Goal: Task Accomplishment & Management: Use online tool/utility

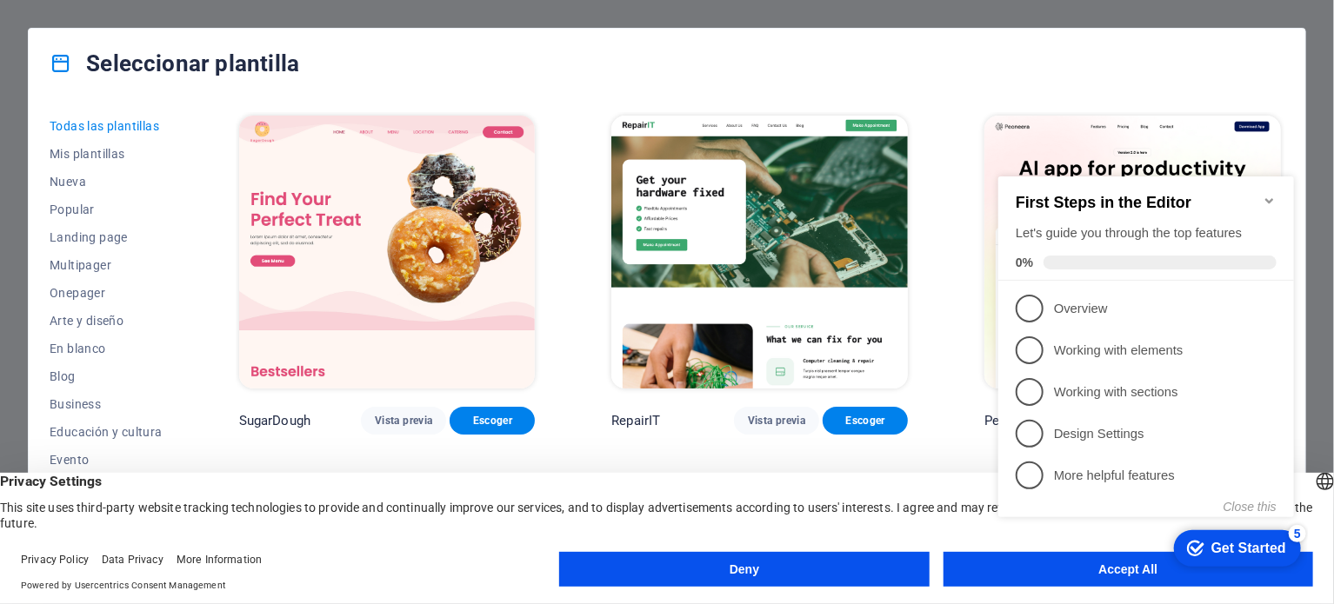
click at [974, 87] on div "Seleccionar plantilla" at bounding box center [667, 64] width 1277 height 70
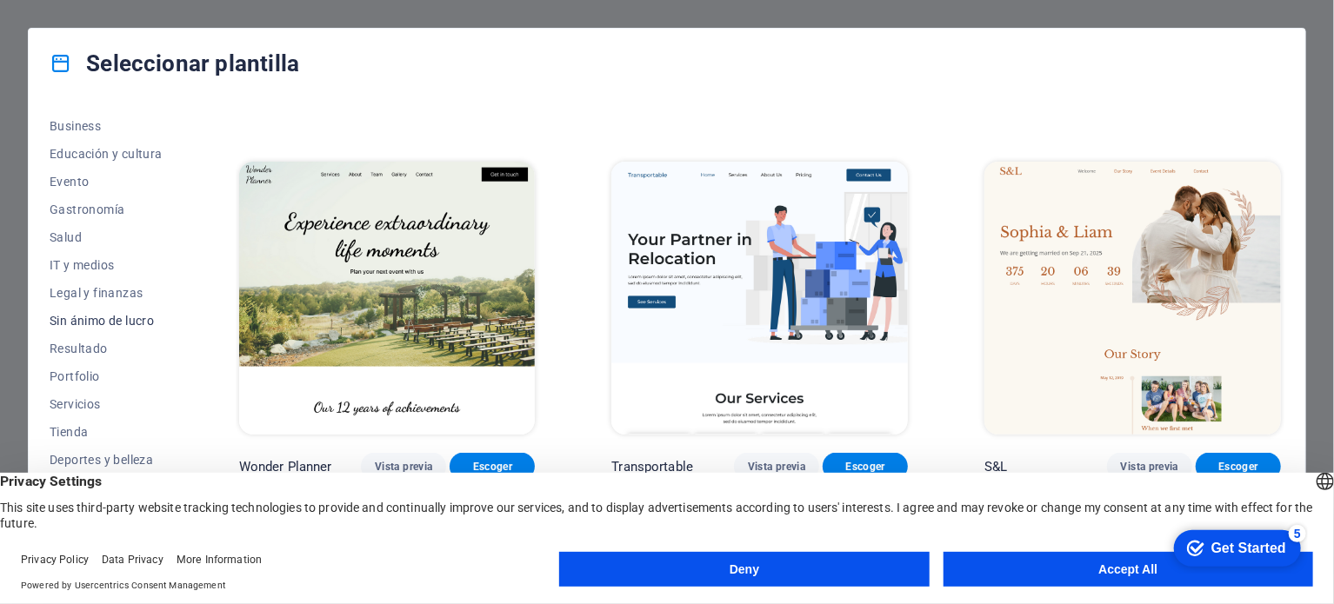
scroll to position [280, 0]
click at [65, 432] on span "Tienda" at bounding box center [106, 431] width 113 height 14
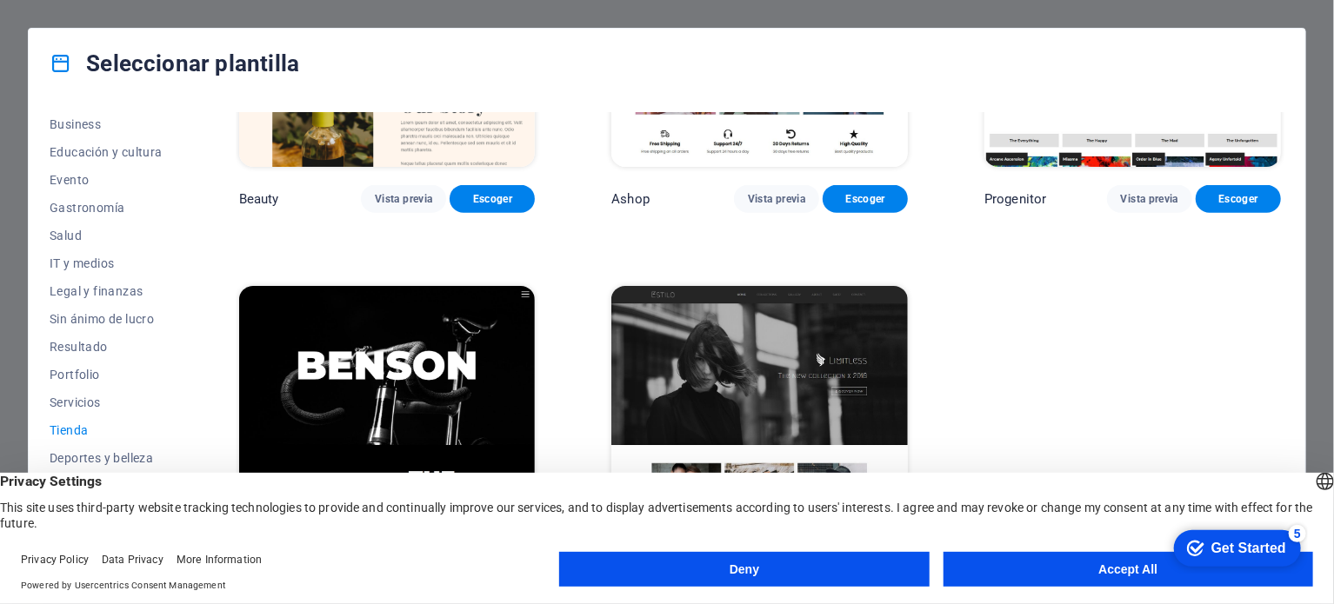
scroll to position [1050, 0]
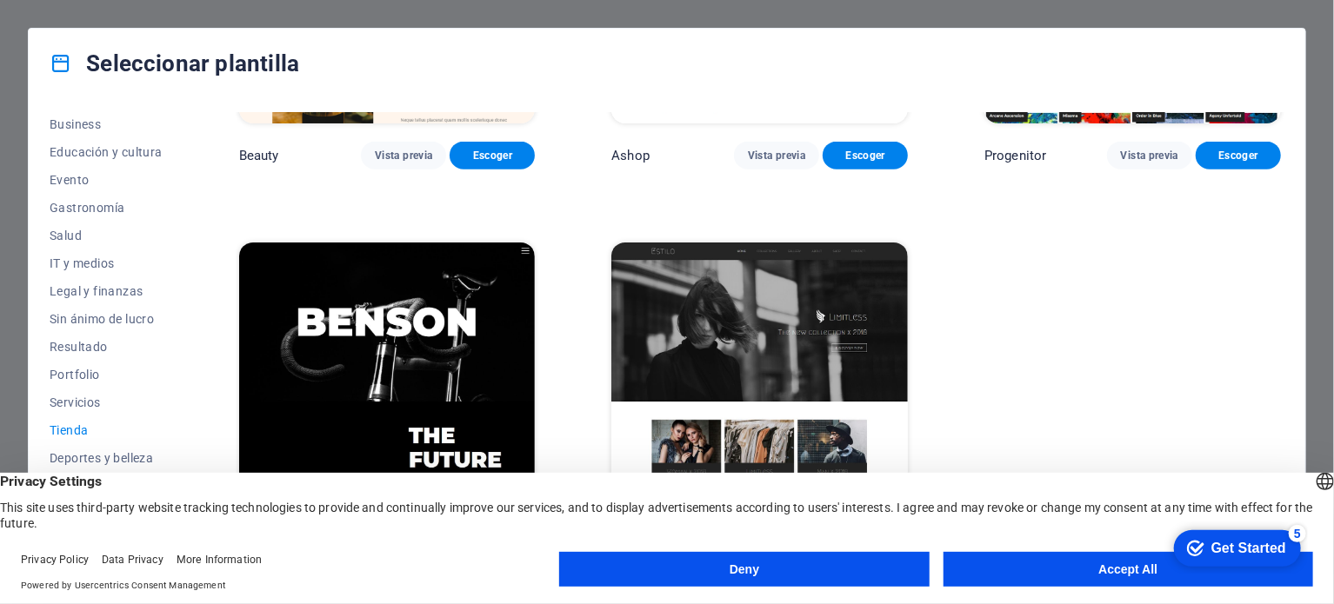
click at [698, 334] on img at bounding box center [759, 379] width 297 height 273
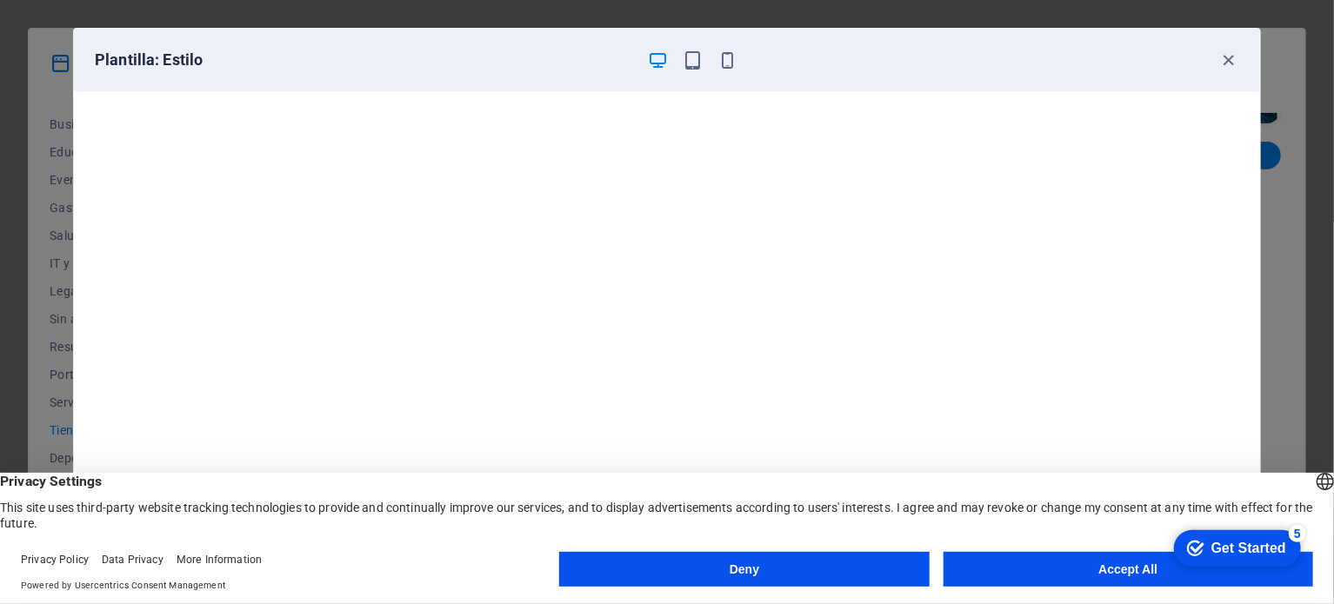
drag, startPoint x: 1036, startPoint y: 571, endPoint x: 1024, endPoint y: 571, distance: 12.2
click at [1036, 571] on button "Accept All" at bounding box center [1129, 569] width 370 height 35
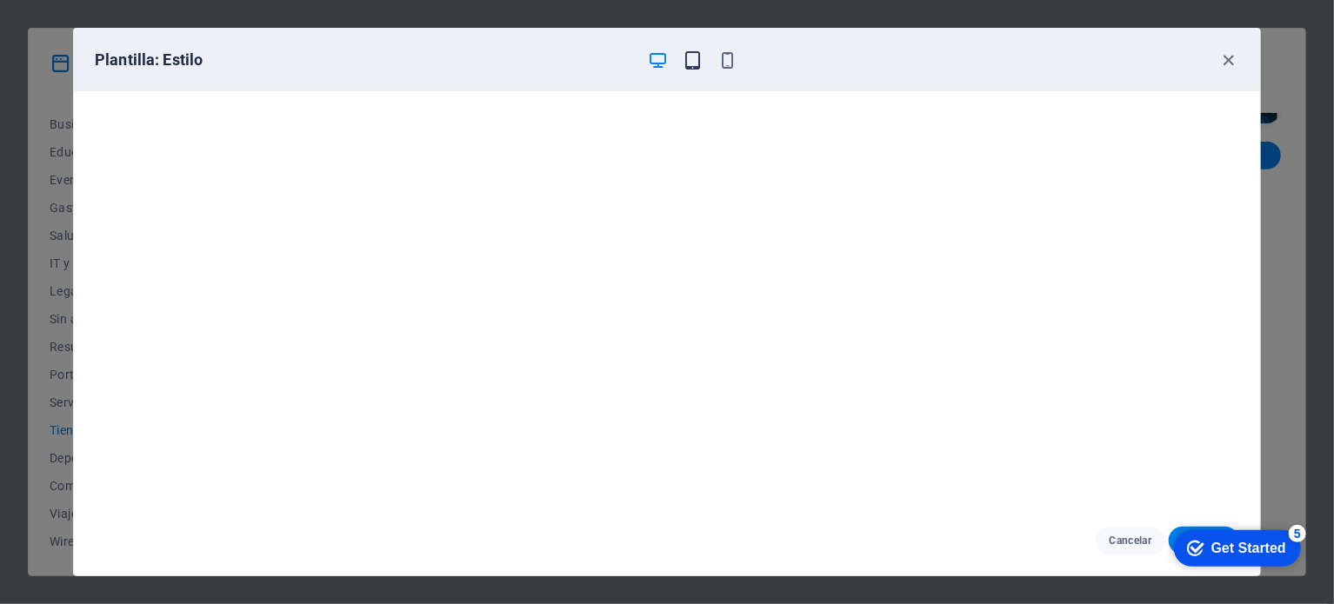
click at [695, 65] on icon "button" at bounding box center [694, 60] width 20 height 20
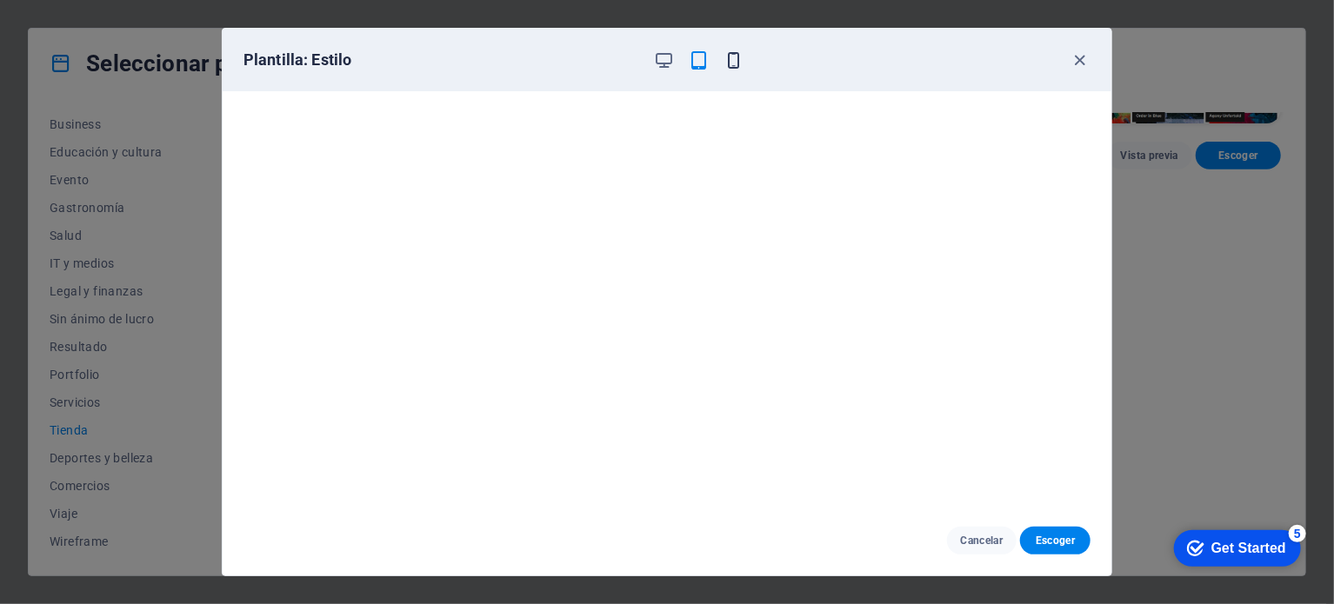
click at [732, 59] on icon "button" at bounding box center [734, 60] width 20 height 20
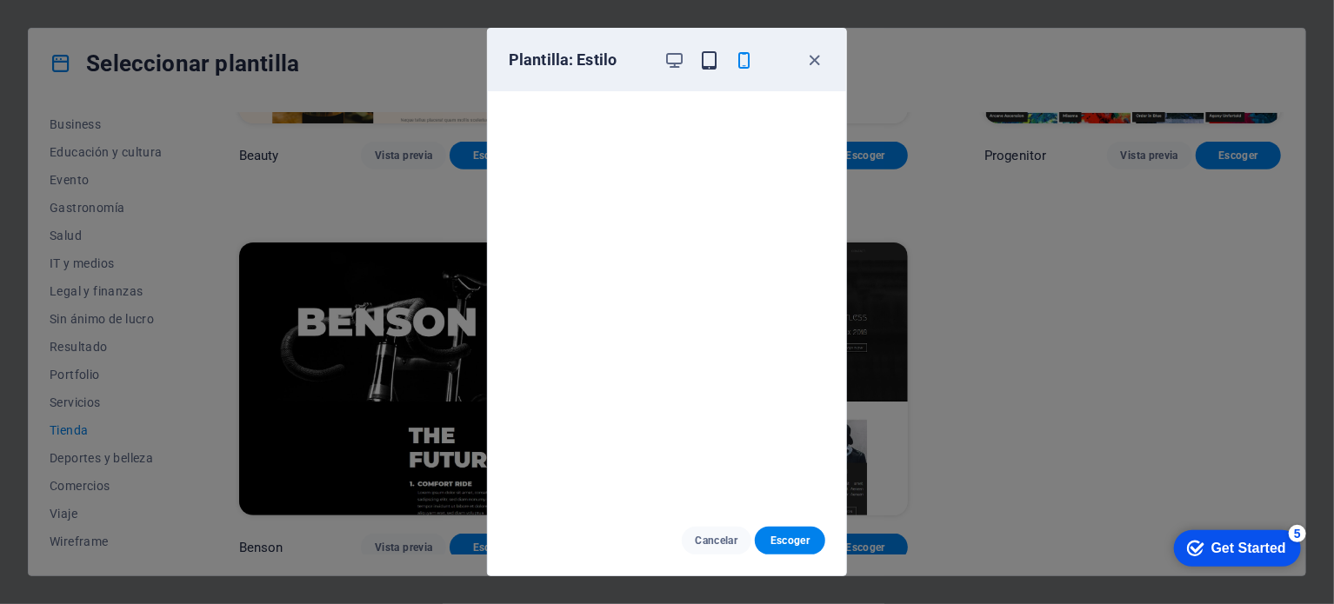
drag, startPoint x: 702, startPoint y: 64, endPoint x: 677, endPoint y: 64, distance: 25.2
click at [701, 64] on icon "button" at bounding box center [710, 60] width 20 height 20
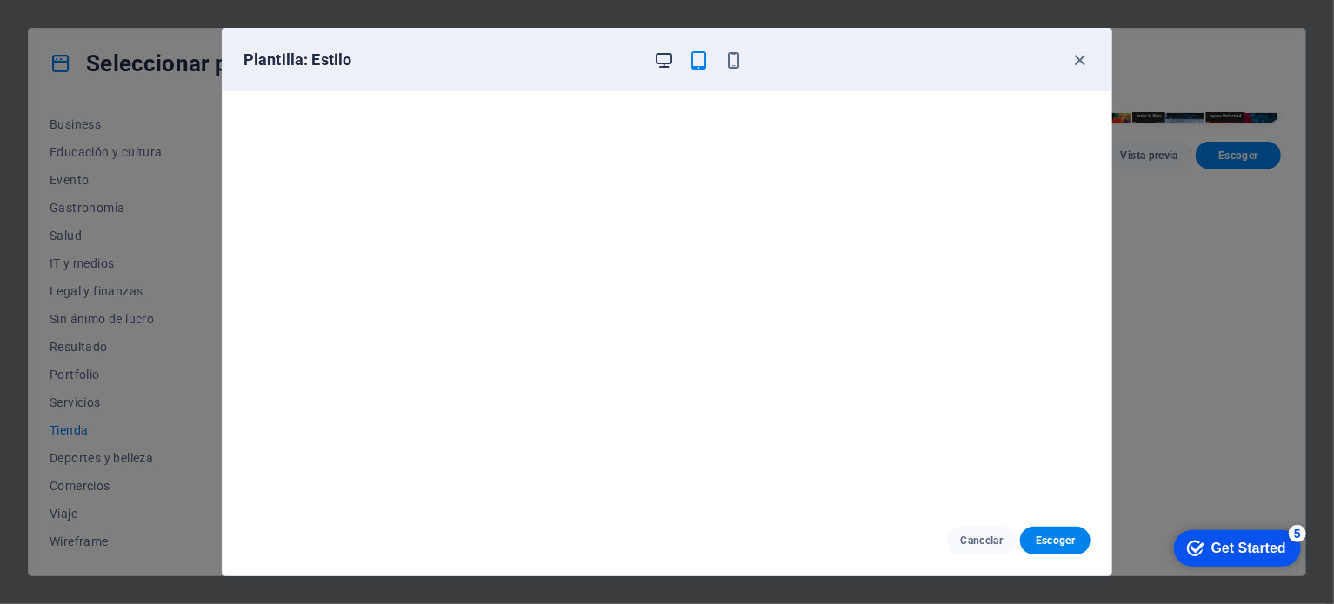
click at [662, 61] on icon "button" at bounding box center [665, 60] width 20 height 20
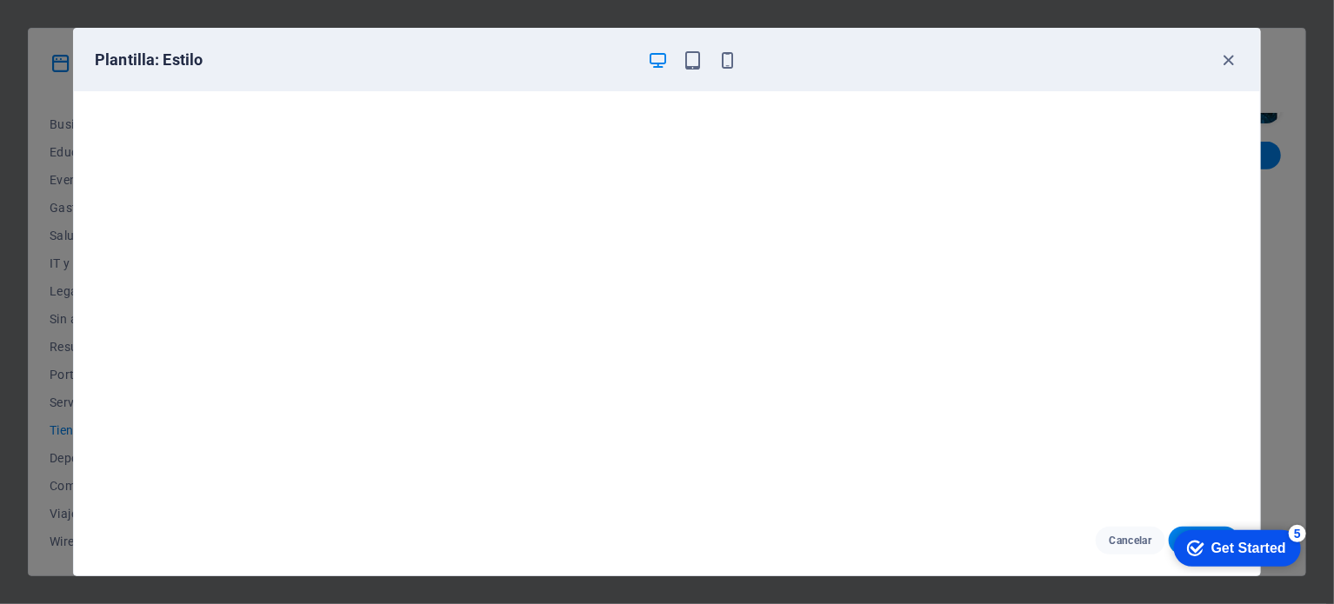
click div "checkmark Get Started 5 First Steps in the Editor Let's guide you through the t…"
drag, startPoint x: 1184, startPoint y: 540, endPoint x: 1359, endPoint y: 899, distance: 399.9
click at [1186, 540] on icon "checkmark" at bounding box center [1194, 547] width 17 height 17
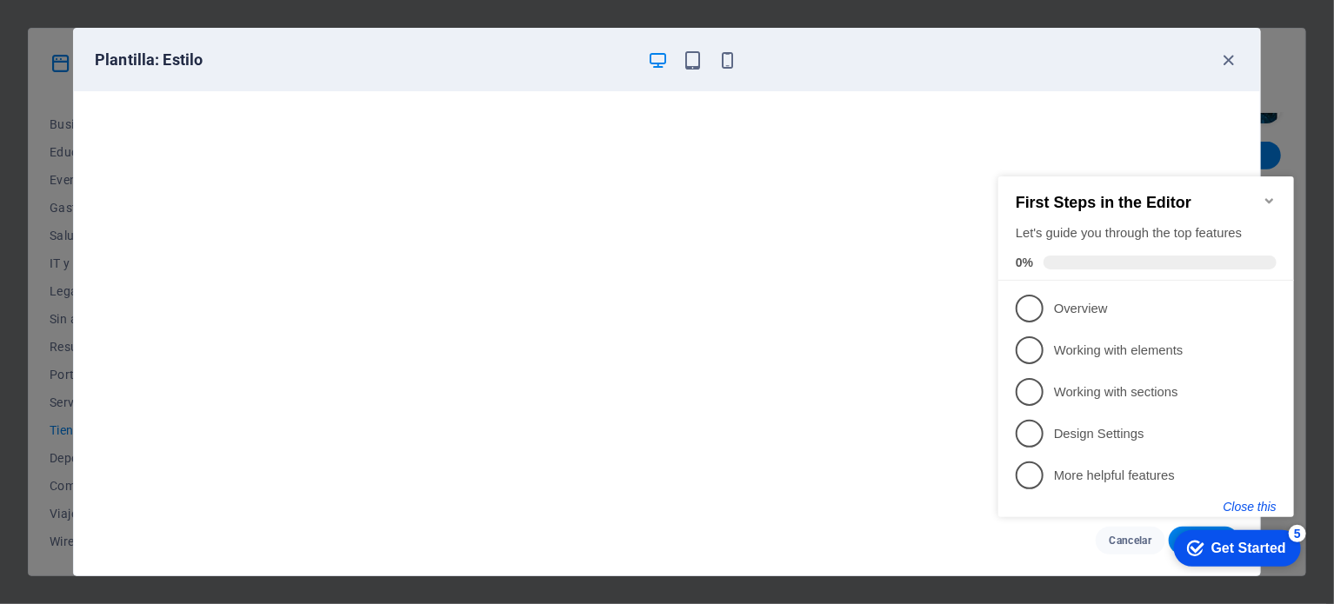
click at [1249, 502] on button "Close this" at bounding box center [1249, 506] width 53 height 14
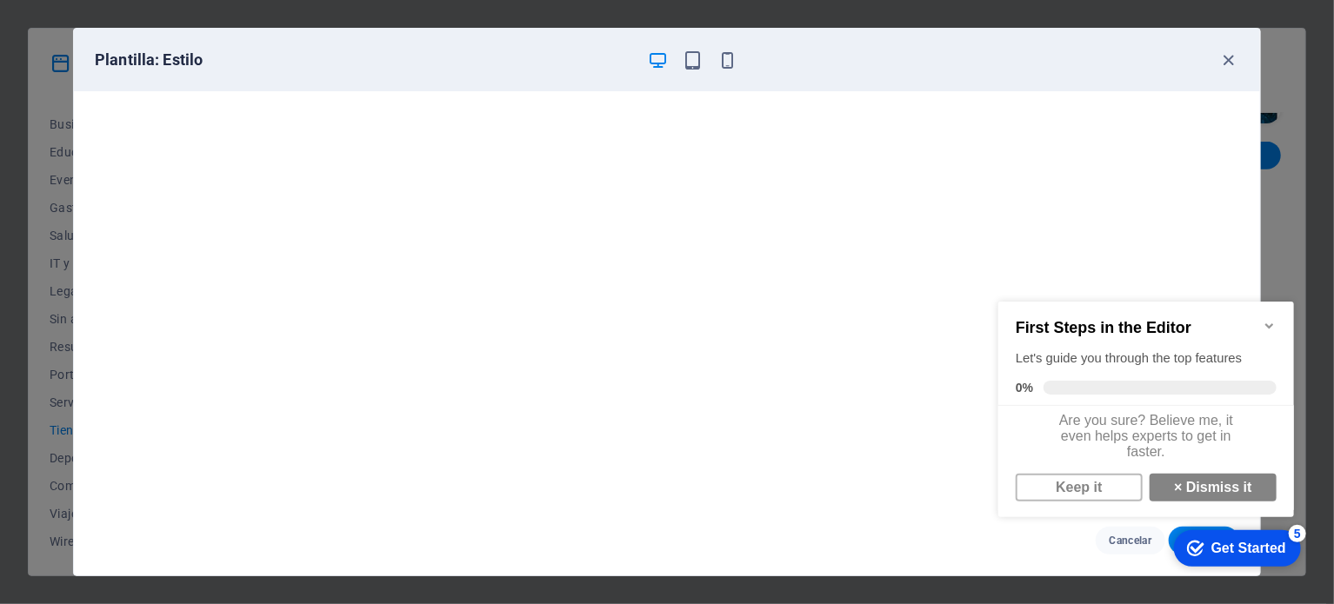
click at [1267, 318] on icon "Minimize checklist" at bounding box center [1269, 325] width 14 height 14
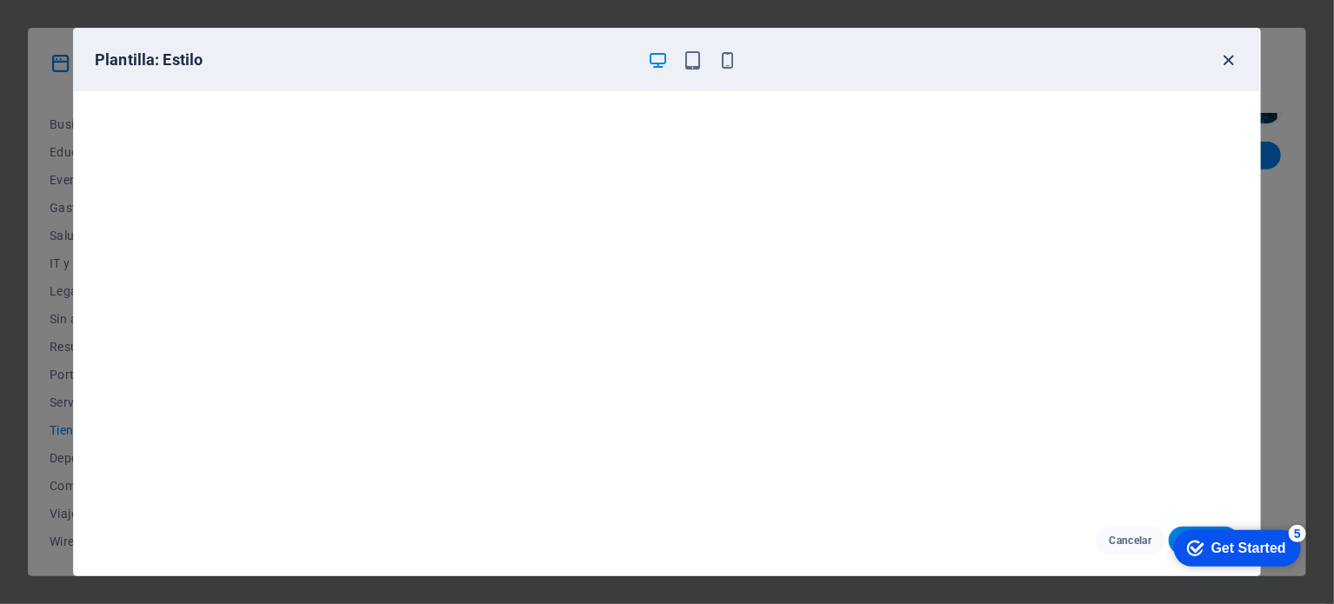
click at [1232, 50] on icon "button" at bounding box center [1229, 60] width 20 height 20
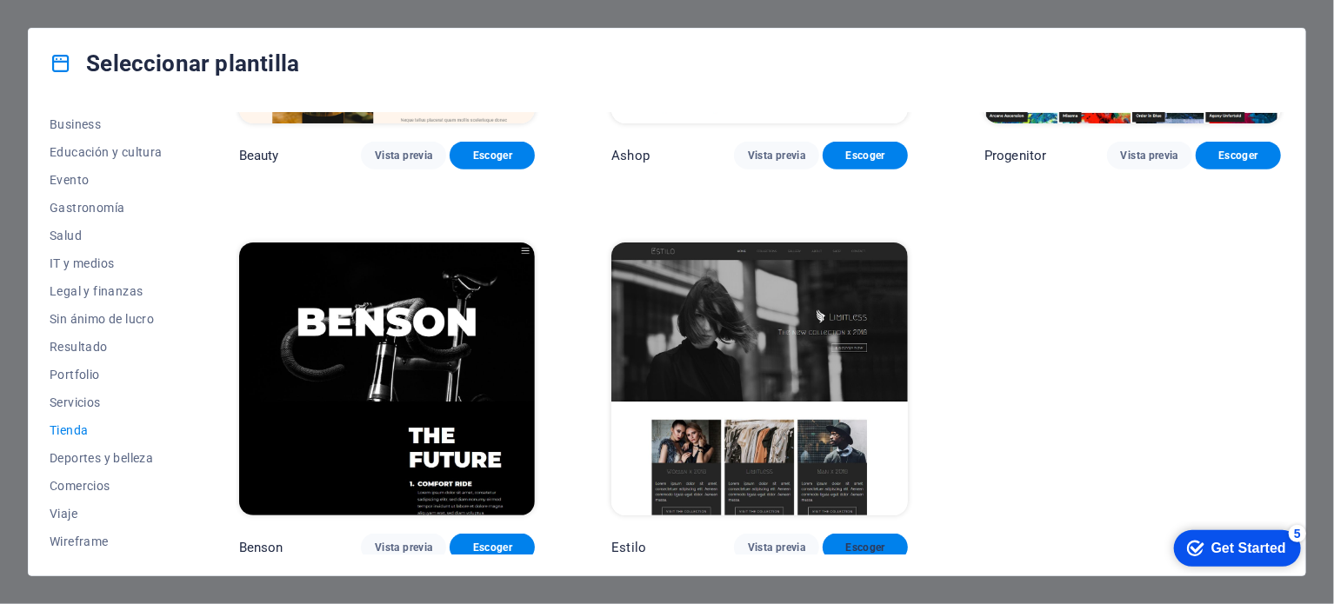
click at [870, 541] on span "Escoger" at bounding box center [865, 548] width 57 height 14
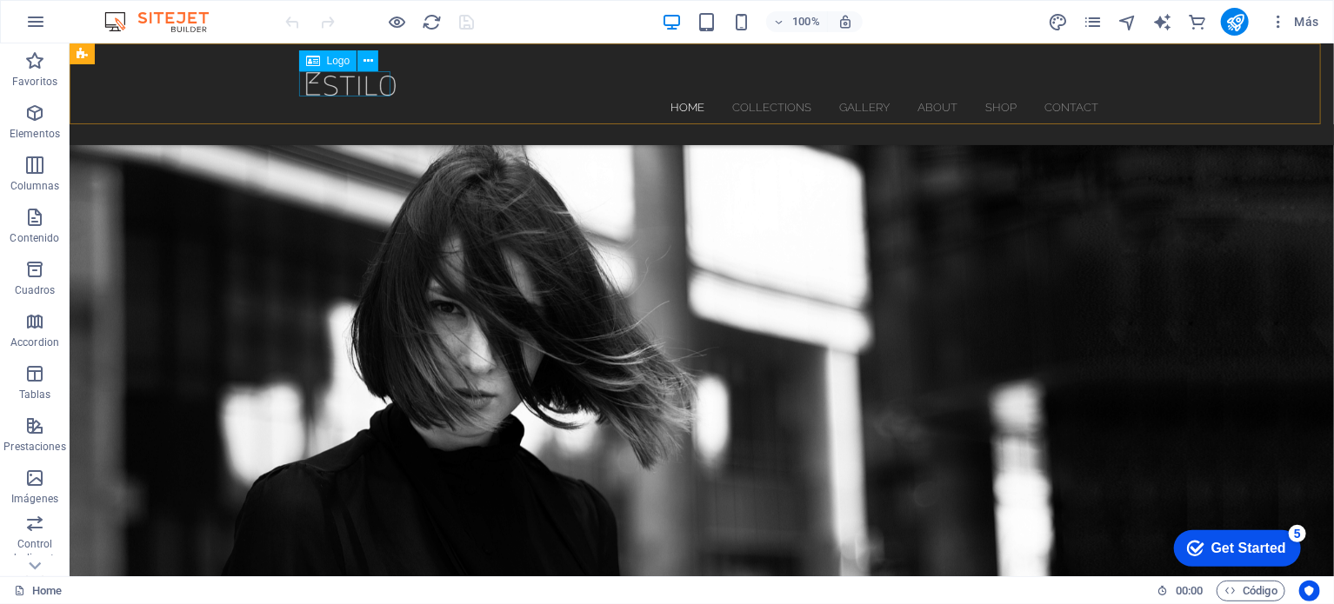
click at [344, 77] on div at bounding box center [700, 82] width 793 height 25
click at [333, 63] on span "Logo" at bounding box center [338, 61] width 23 height 10
click at [370, 62] on icon at bounding box center [369, 61] width 10 height 18
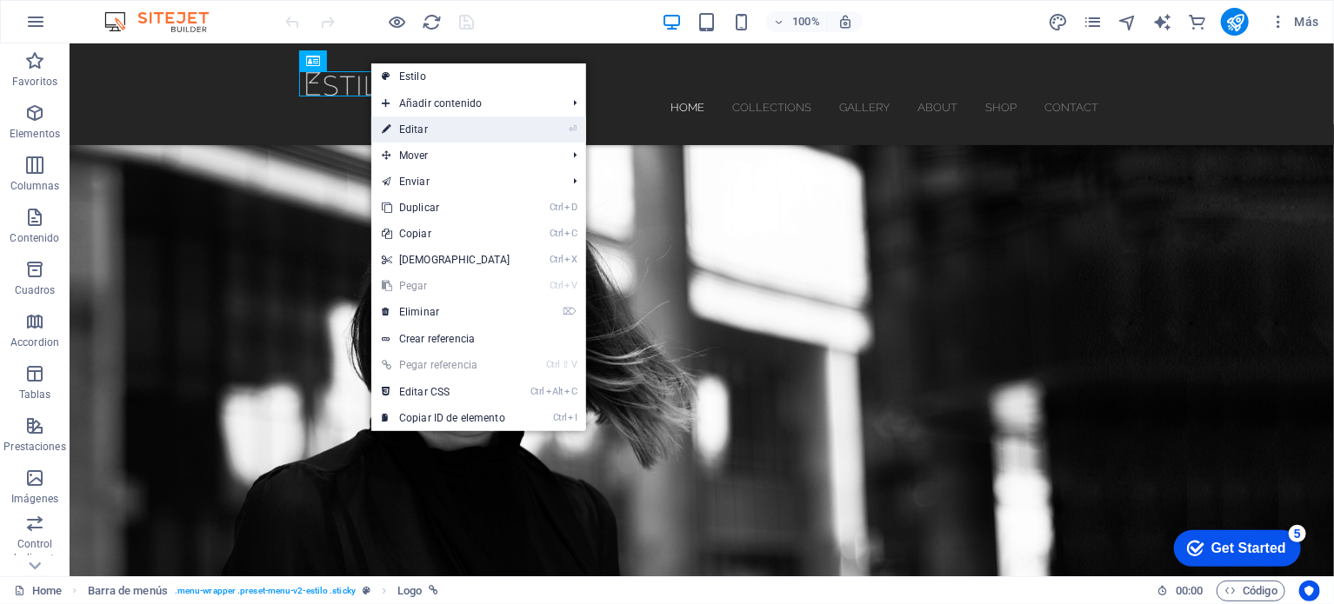
click at [444, 132] on link "⏎ Editar" at bounding box center [446, 130] width 150 height 26
select select "px"
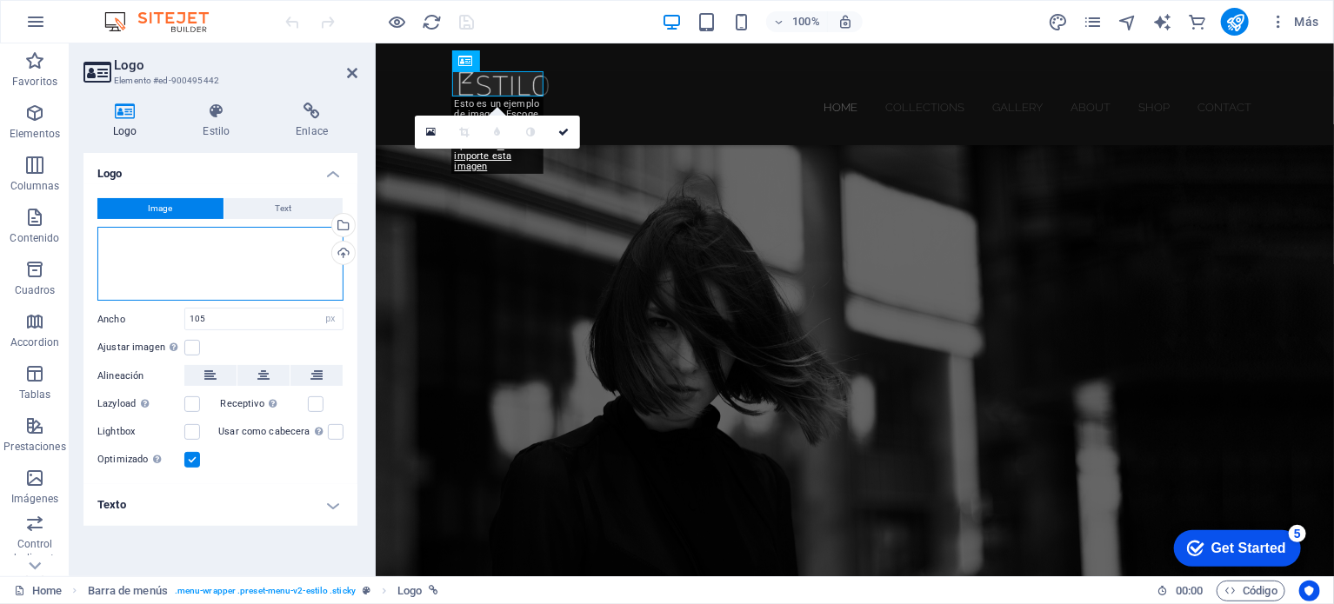
click at [230, 259] on div "Arrastra archivos aquí, haz clic para escoger archivos o selecciona archivos de…" at bounding box center [220, 264] width 246 height 75
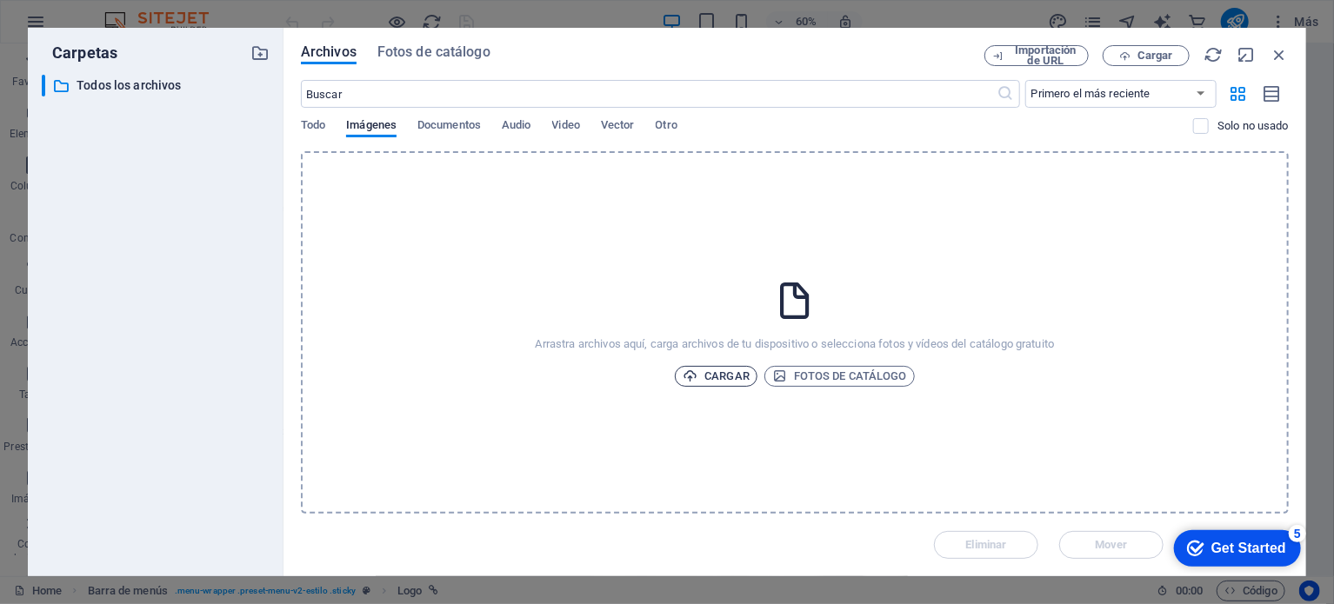
click at [721, 381] on span "Cargar" at bounding box center [716, 376] width 67 height 21
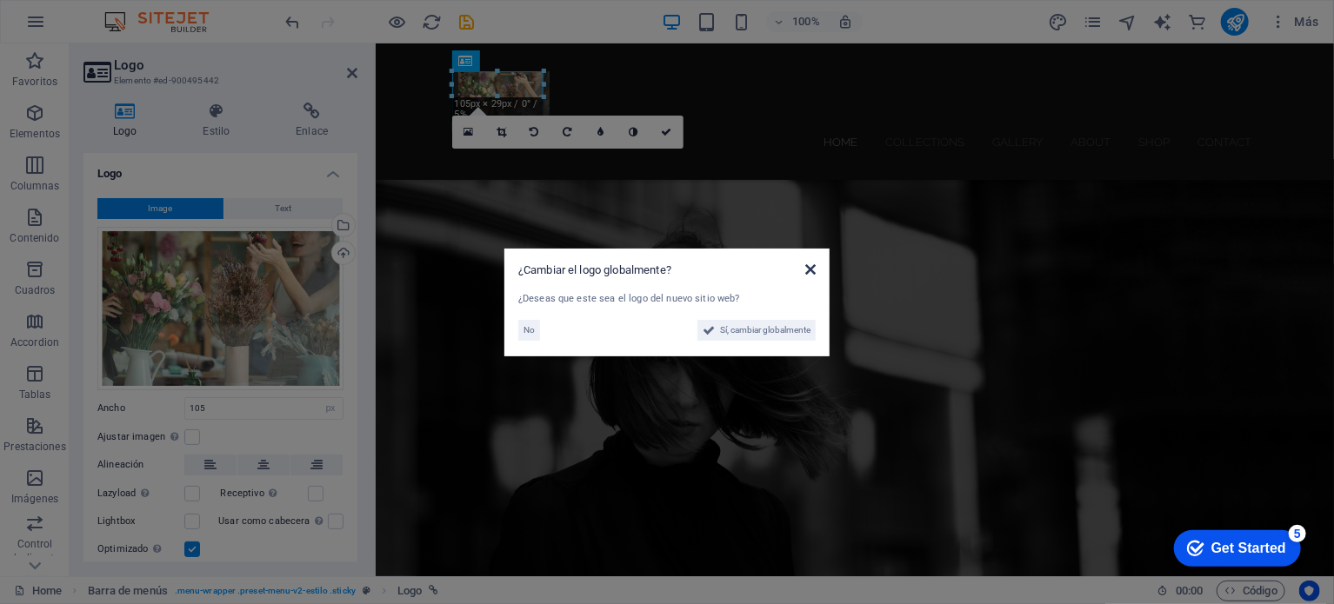
click at [814, 268] on icon at bounding box center [810, 270] width 10 height 14
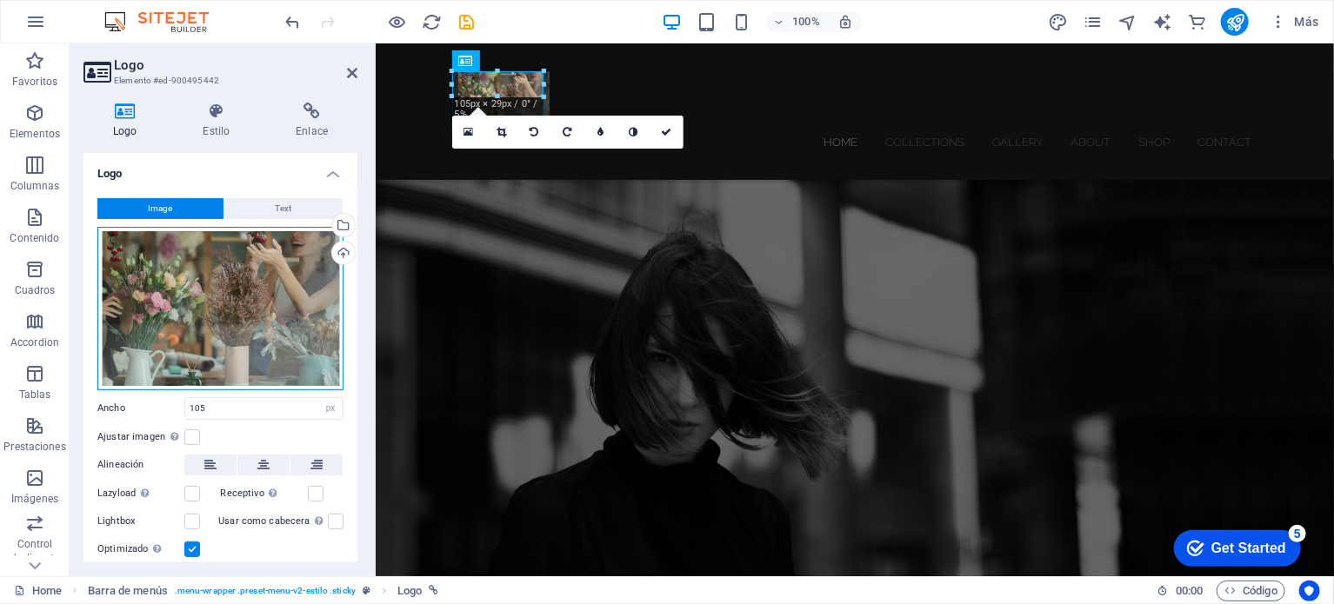
click at [254, 309] on div "Arrastra archivos aquí, haz clic para escoger archivos o selecciona archivos de…" at bounding box center [220, 309] width 246 height 164
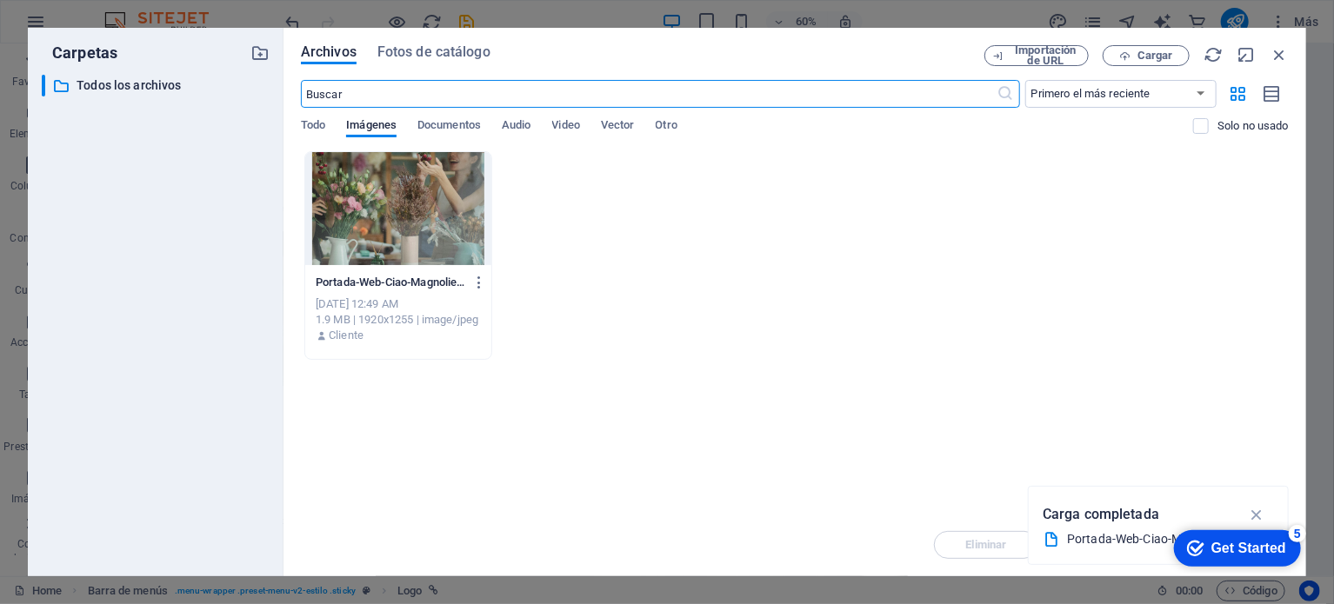
click at [418, 185] on div at bounding box center [398, 208] width 186 height 113
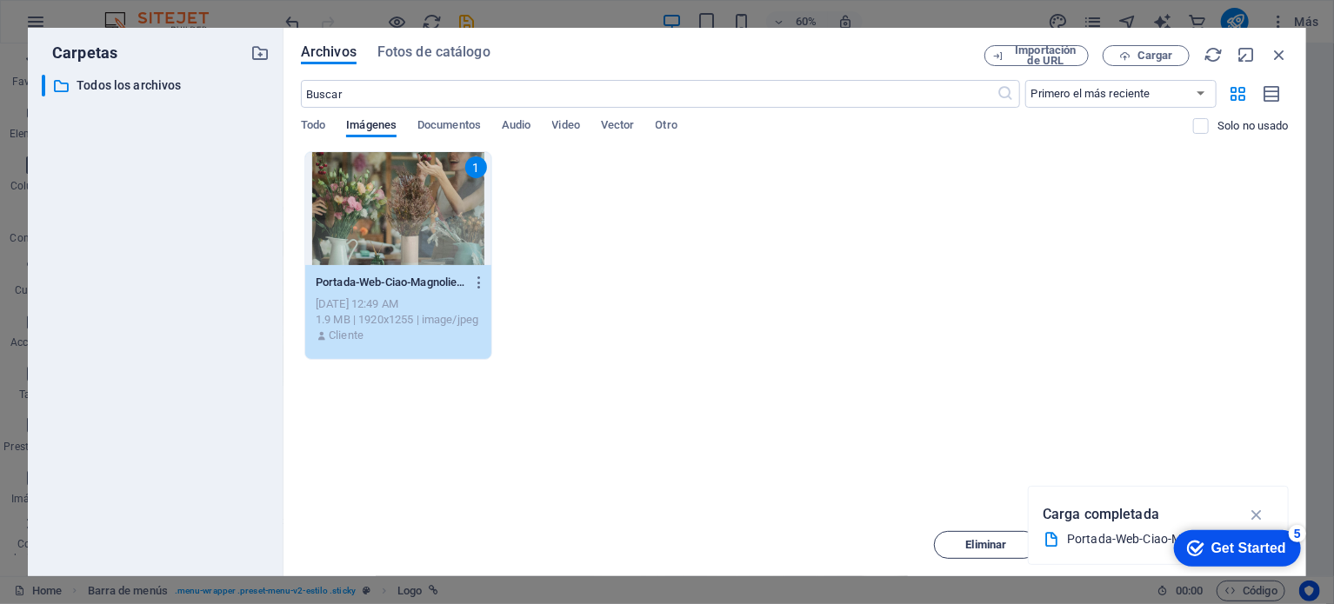
click at [972, 547] on span "Eliminar" at bounding box center [986, 545] width 41 height 10
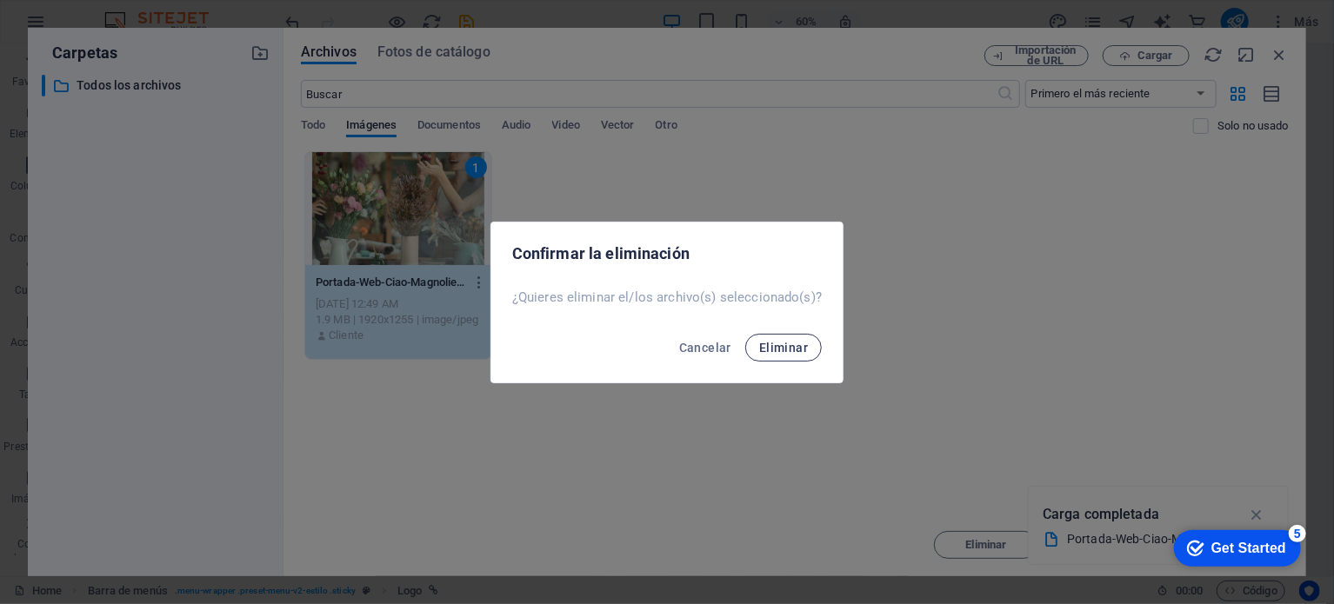
click at [789, 347] on span "Eliminar" at bounding box center [783, 348] width 49 height 14
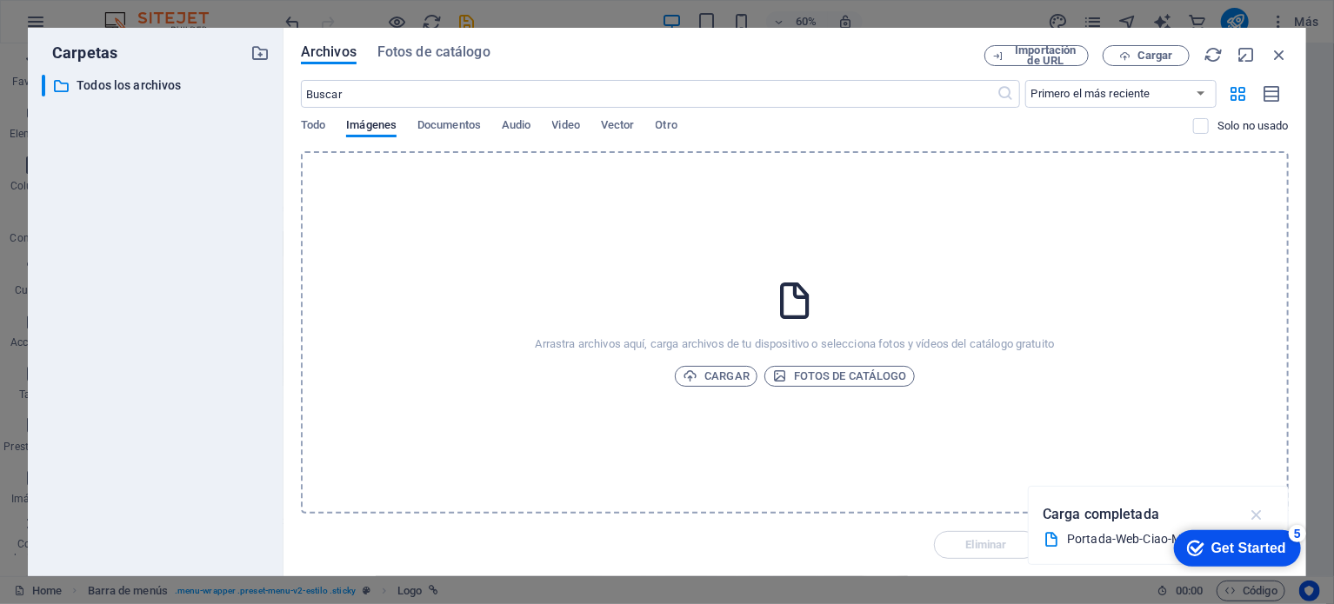
click at [1252, 514] on icon "button" at bounding box center [1257, 514] width 20 height 19
drag, startPoint x: 1218, startPoint y: 544, endPoint x: 2396, endPoint y: 1018, distance: 1269.1
click html "checkmark Get Started 5 First Steps in the Editor Let's guide you through the t…"
drag, startPoint x: 1239, startPoint y: 551, endPoint x: 1364, endPoint y: 791, distance: 269.6
click at [1240, 531] on div "checkmark Get Started 5" at bounding box center [1236, 548] width 127 height 37
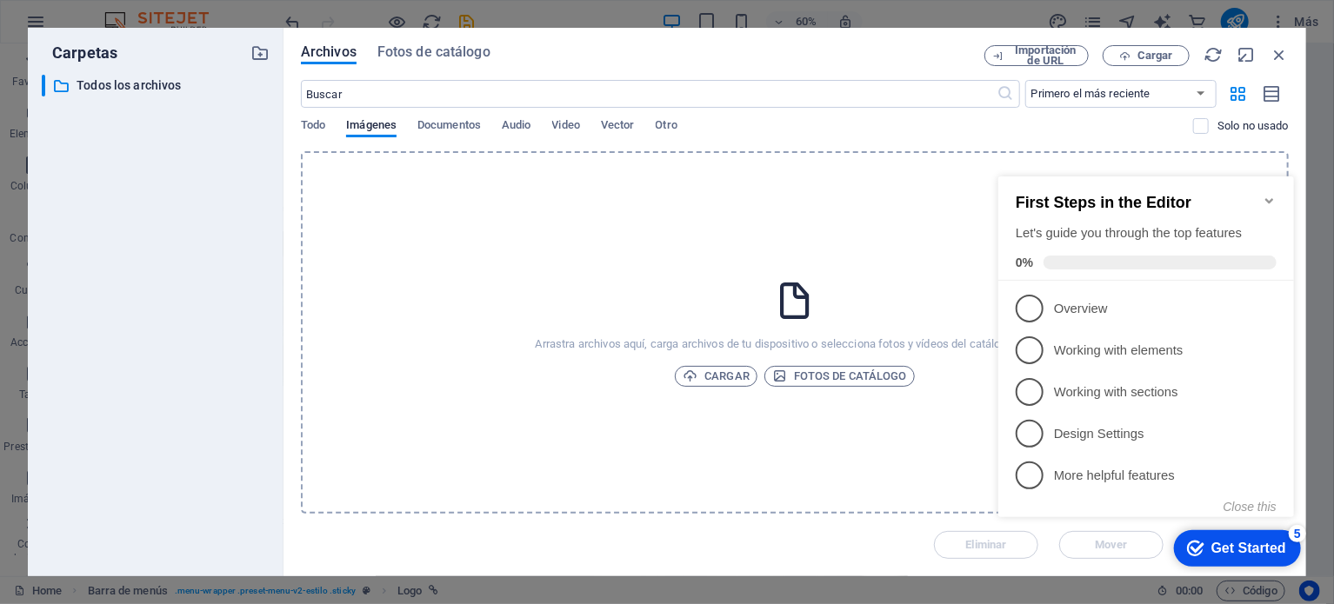
click at [1267, 193] on icon "Minimize checklist" at bounding box center [1269, 200] width 14 height 14
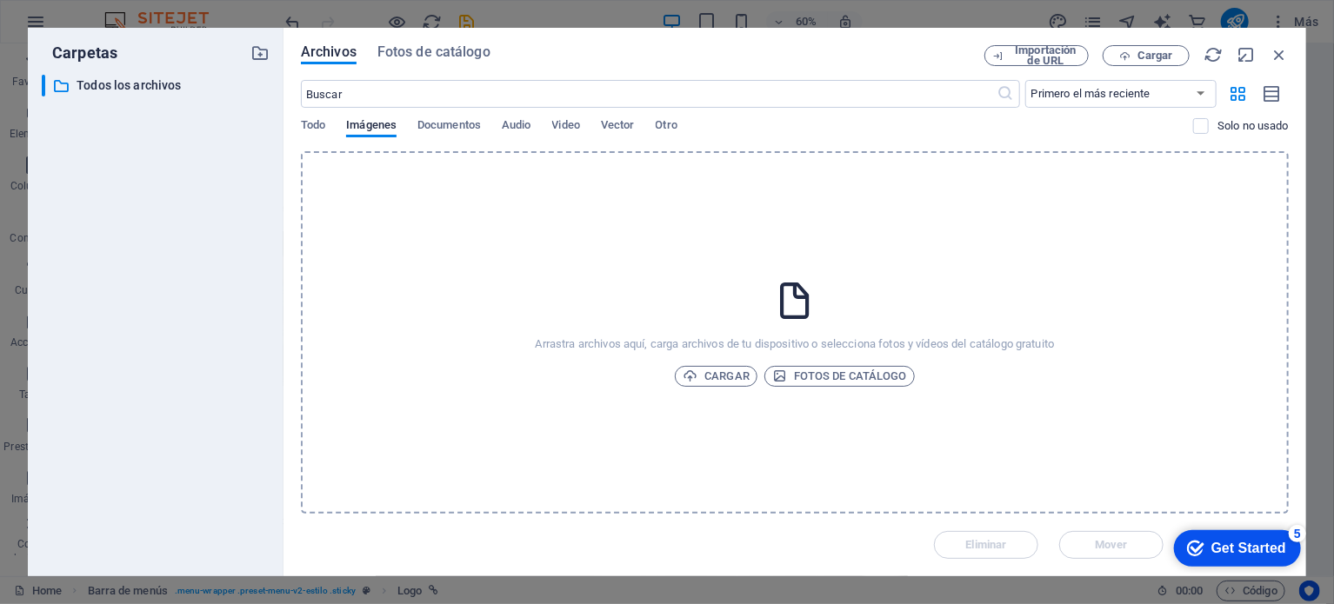
click at [525, 375] on div "Arrastra archivos aquí, carga archivos de tu dispositivo o selecciona fotos y v…" at bounding box center [795, 332] width 988 height 363
click at [694, 381] on icon "button" at bounding box center [690, 376] width 15 height 15
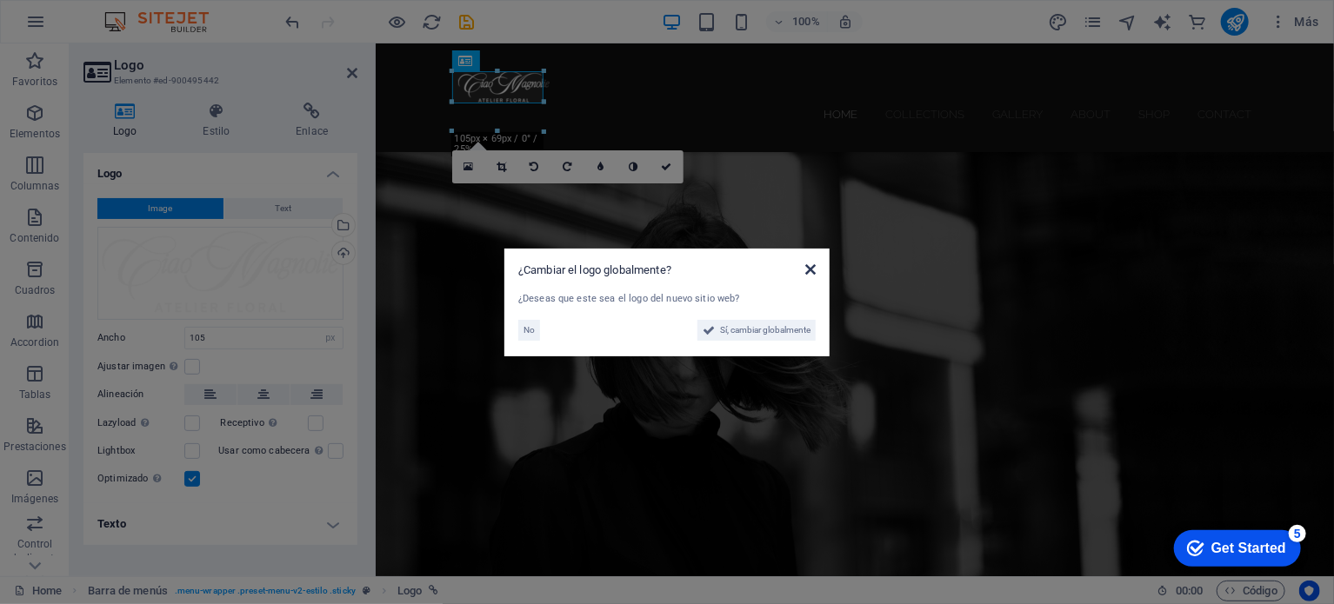
drag, startPoint x: 811, startPoint y: 268, endPoint x: 243, endPoint y: 174, distance: 575.6
click at [811, 268] on icon at bounding box center [810, 270] width 10 height 14
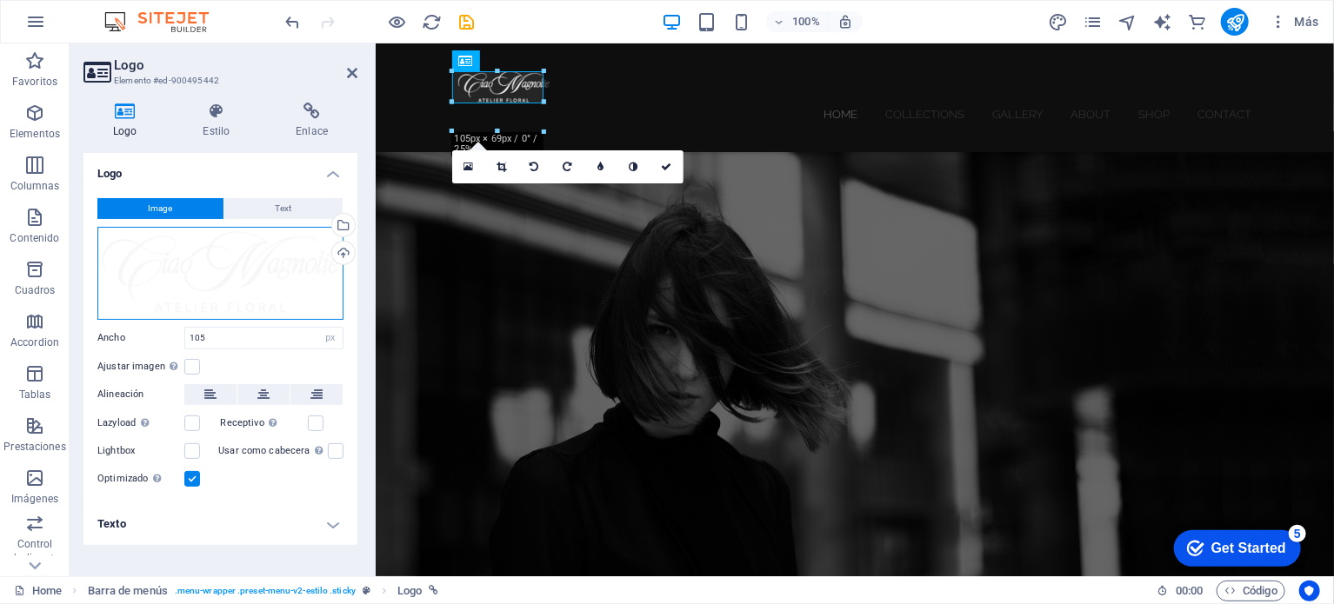
click at [277, 260] on div "Arrastra archivos aquí, haz clic para escoger archivos o selecciona archivos de…" at bounding box center [220, 273] width 246 height 93
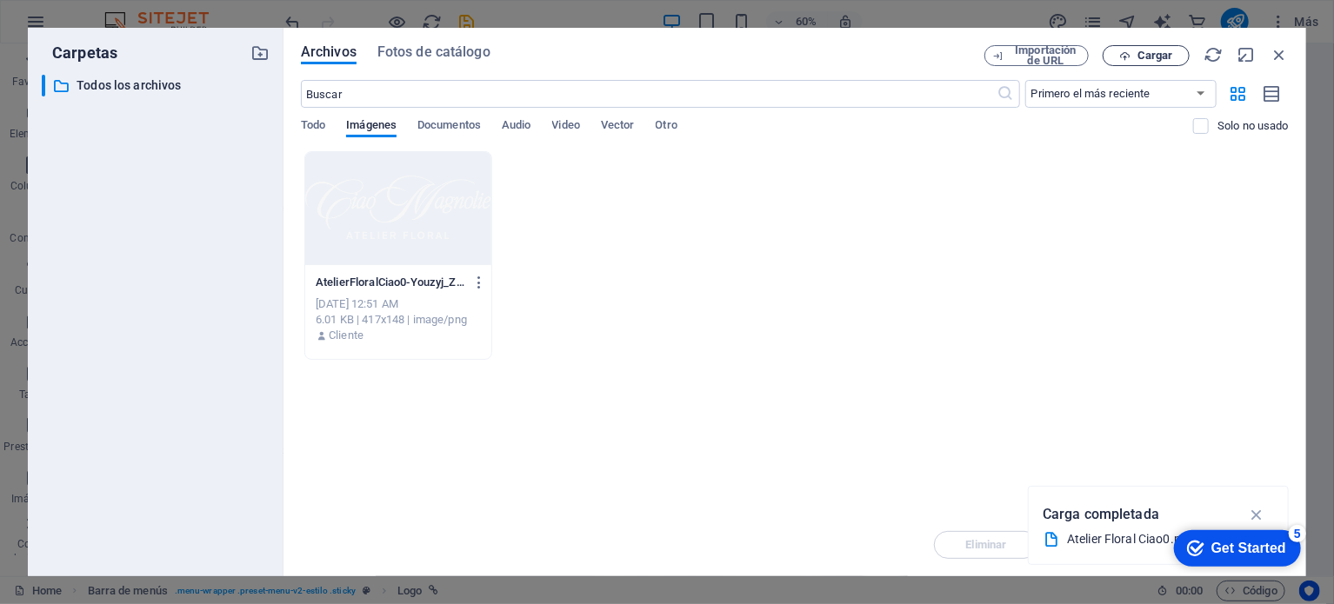
click at [1136, 62] on button "Cargar" at bounding box center [1146, 55] width 87 height 21
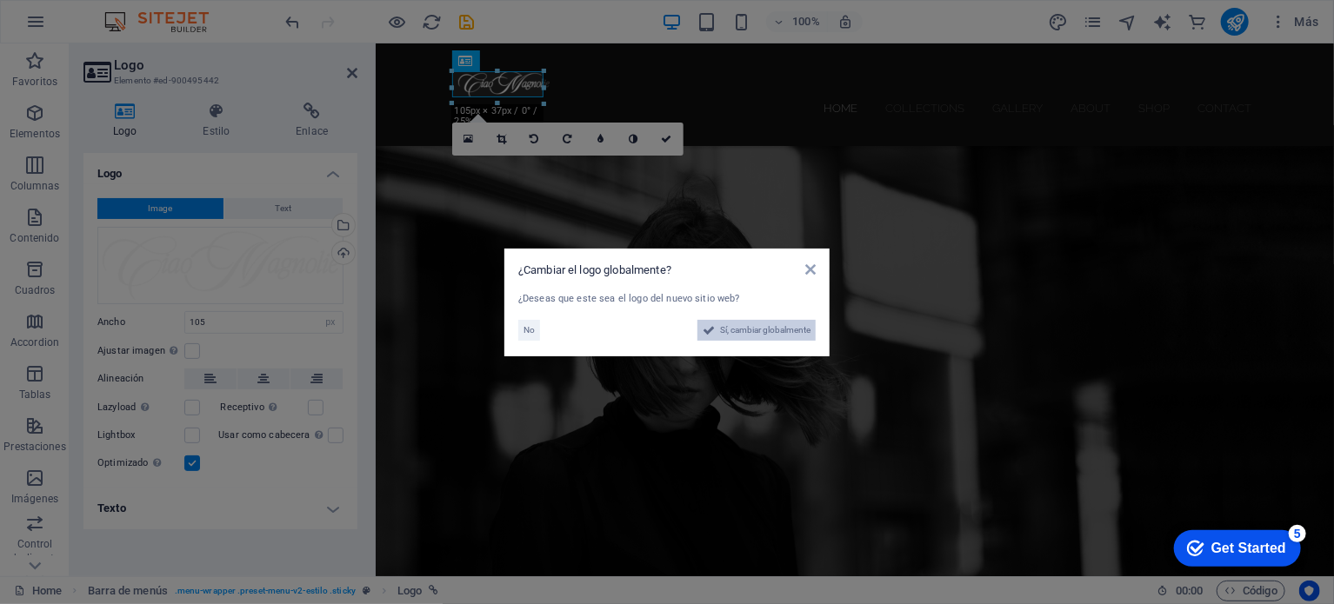
click at [760, 330] on span "Sí, cambiar globalmente" at bounding box center [765, 330] width 90 height 21
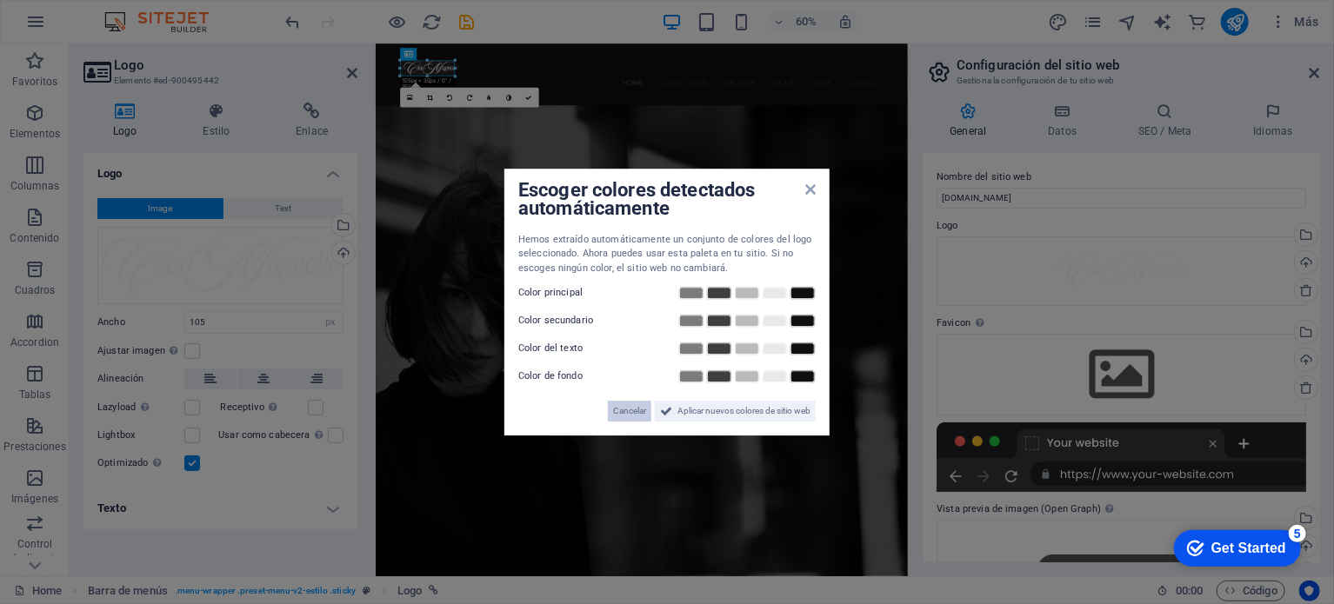
click at [628, 411] on span "Cancelar" at bounding box center [629, 411] width 33 height 21
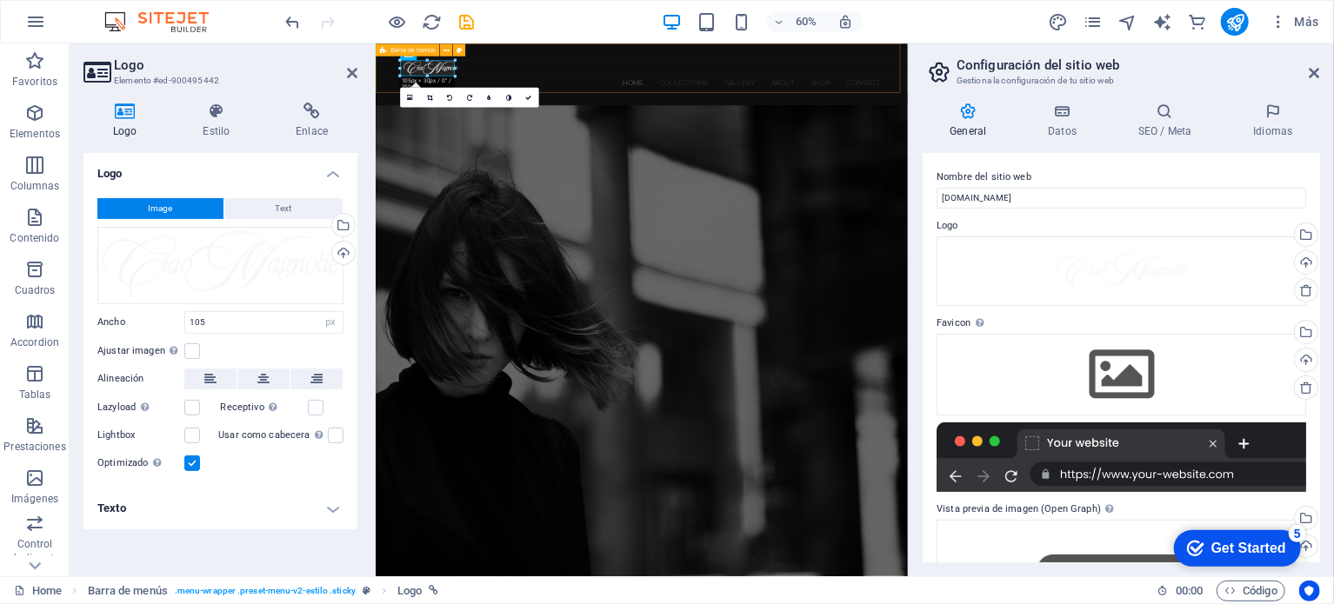
click at [647, 78] on div "Home Collections Gallery About Shop Contact" at bounding box center [818, 94] width 887 height 103
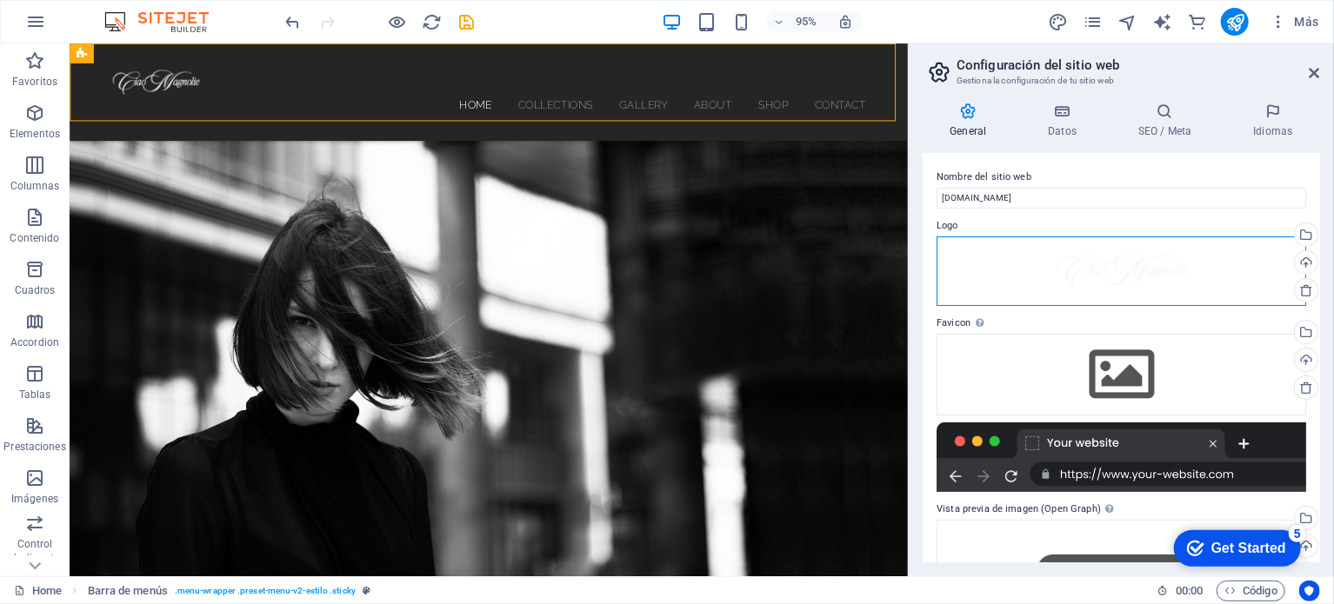
click at [1119, 273] on div "Arrastra archivos aquí, haz clic para escoger archivos o selecciona archivos de…" at bounding box center [1122, 272] width 370 height 70
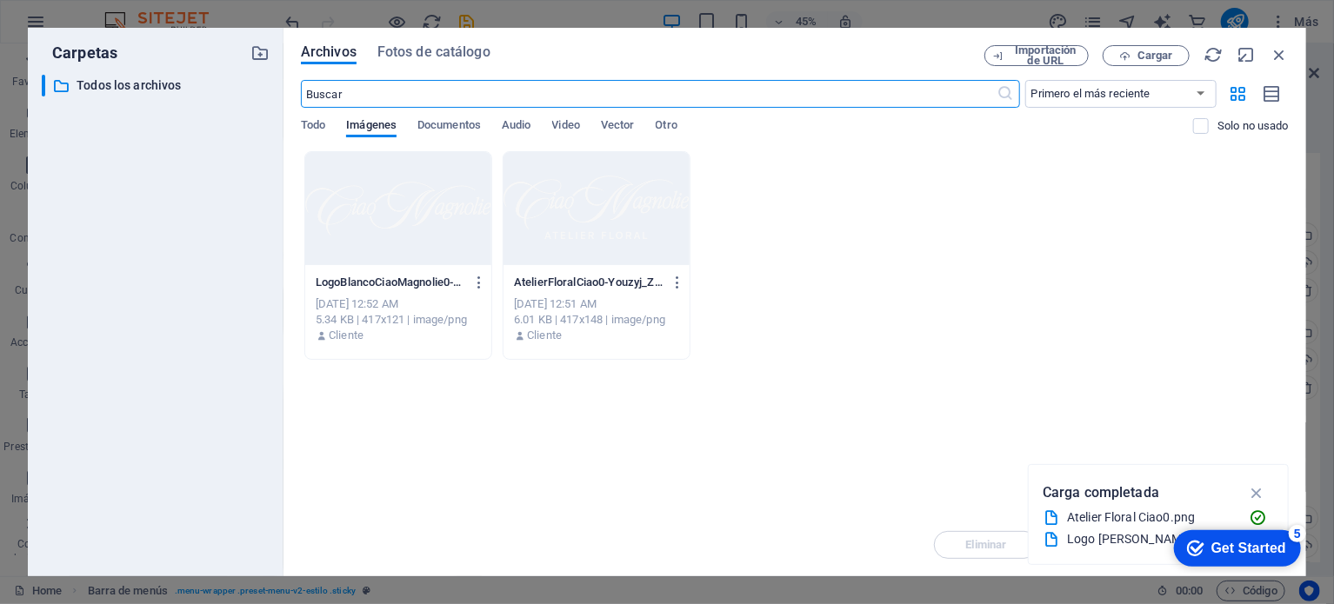
click at [927, 290] on div "LogoBlancoCiaoMagnolie0-2uWMc3WTbKX5UJSs7TDP4A.png LogoBlancoCiaoMagnolie0-2uWM…" at bounding box center [795, 255] width 988 height 209
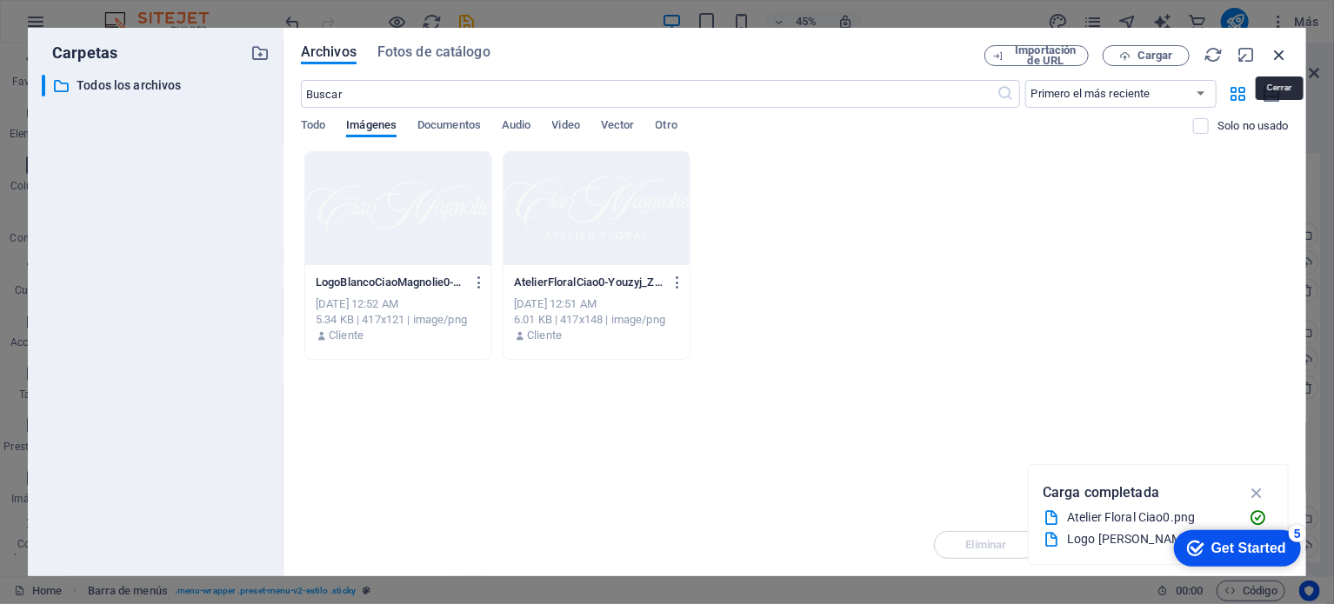
click at [1275, 53] on icon "button" at bounding box center [1279, 54] width 19 height 19
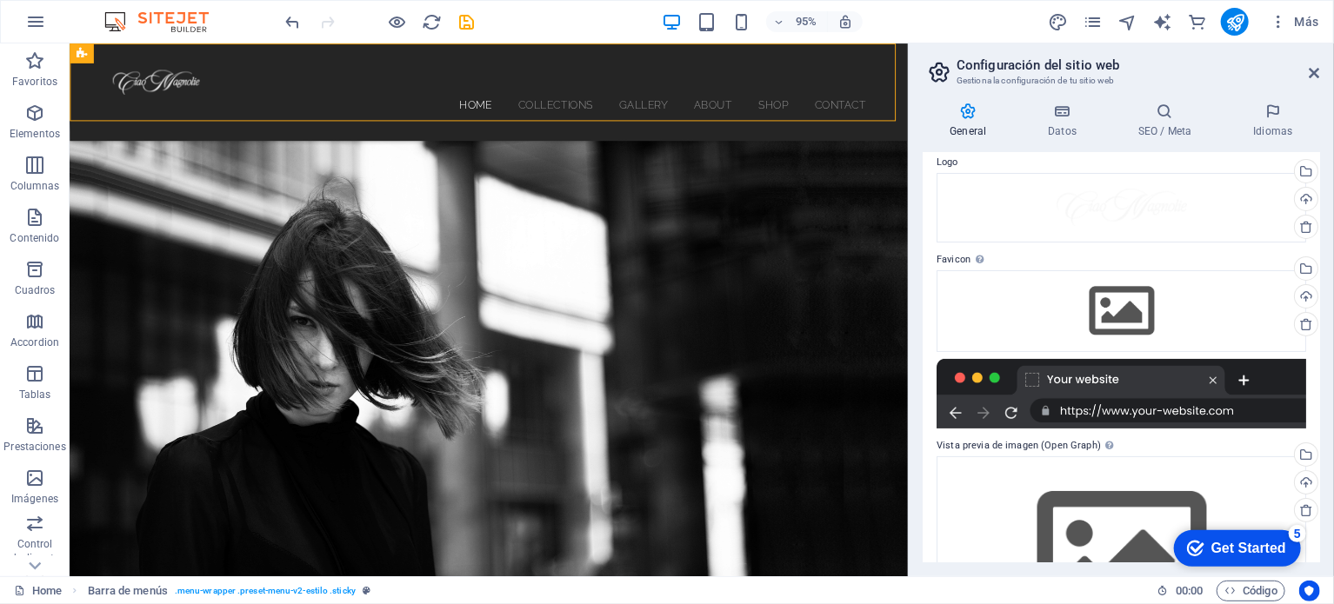
scroll to position [87, 0]
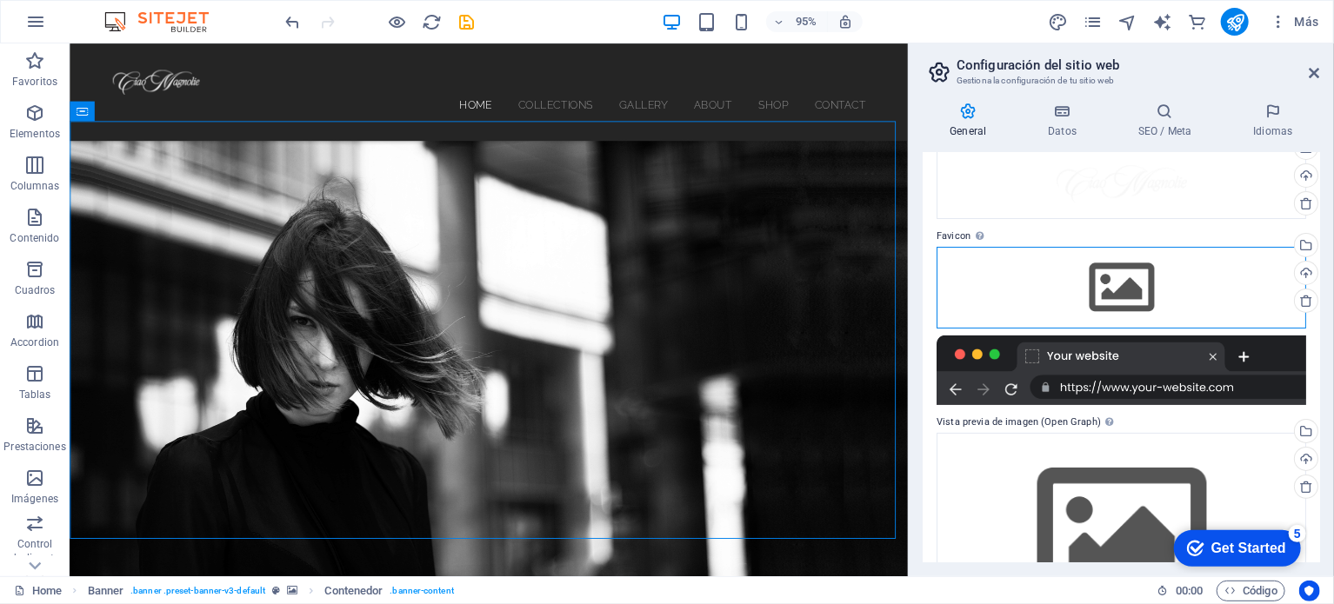
click at [1064, 267] on div "Arrastra archivos aquí, haz clic para escoger archivos o selecciona archivos de…" at bounding box center [1122, 288] width 370 height 82
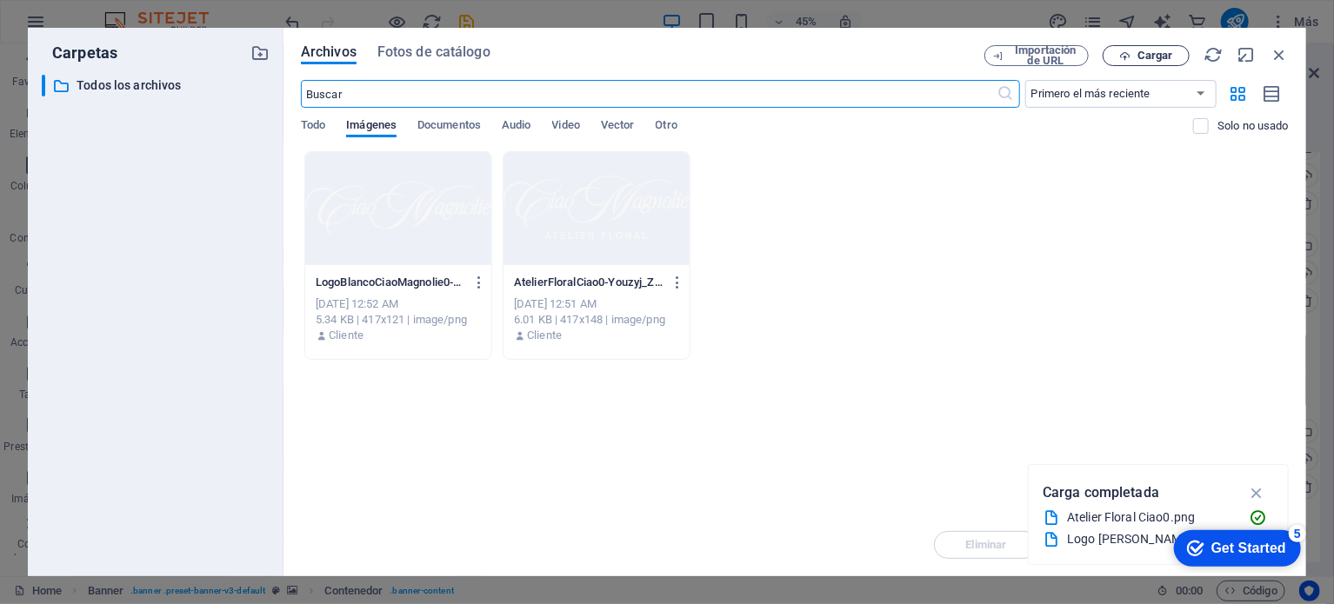
click at [1120, 54] on icon "button" at bounding box center [1124, 55] width 11 height 11
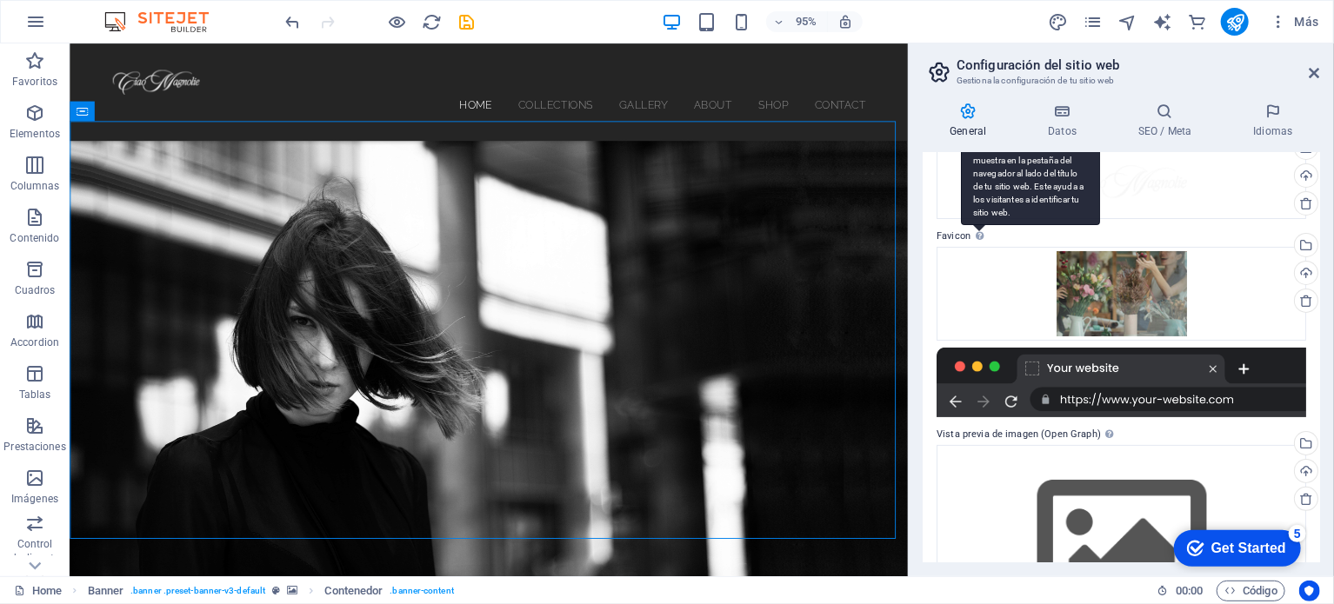
click at [978, 225] on div "Define aquí el favicon de tu sitio web. Un favicon es un pequeño icono que se m…" at bounding box center [1030, 166] width 139 height 117
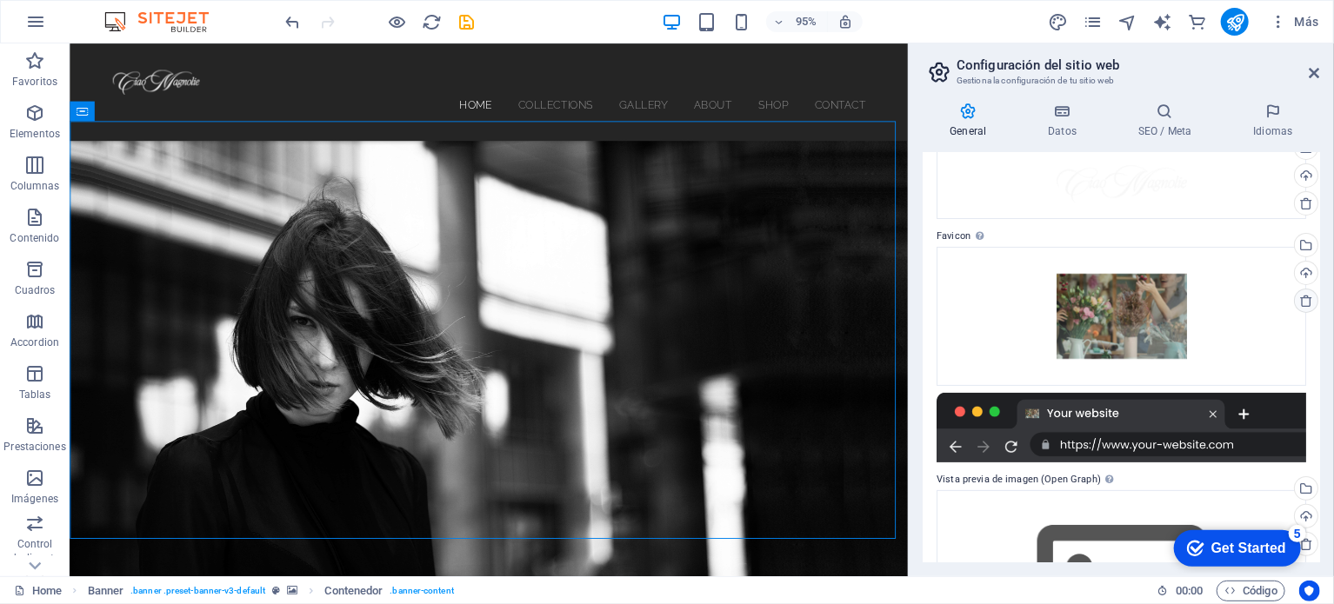
click at [1304, 295] on icon at bounding box center [1306, 301] width 14 height 14
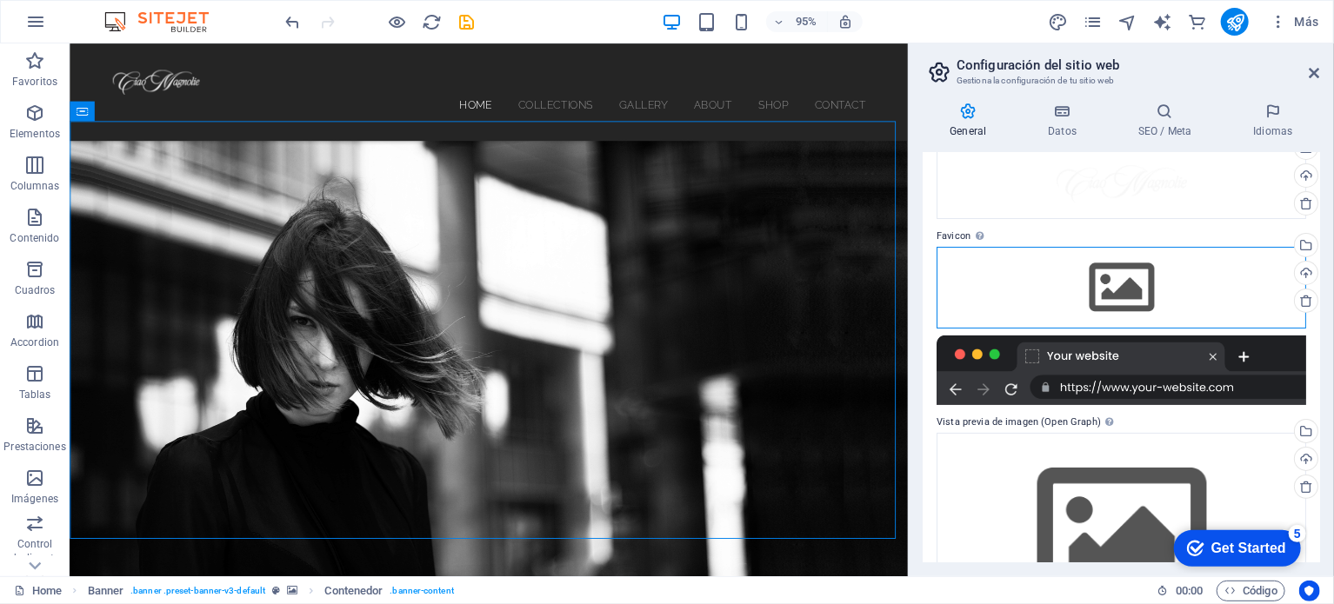
click at [1117, 291] on div "Arrastra archivos aquí, haz clic para escoger archivos o selecciona archivos de…" at bounding box center [1122, 288] width 370 height 82
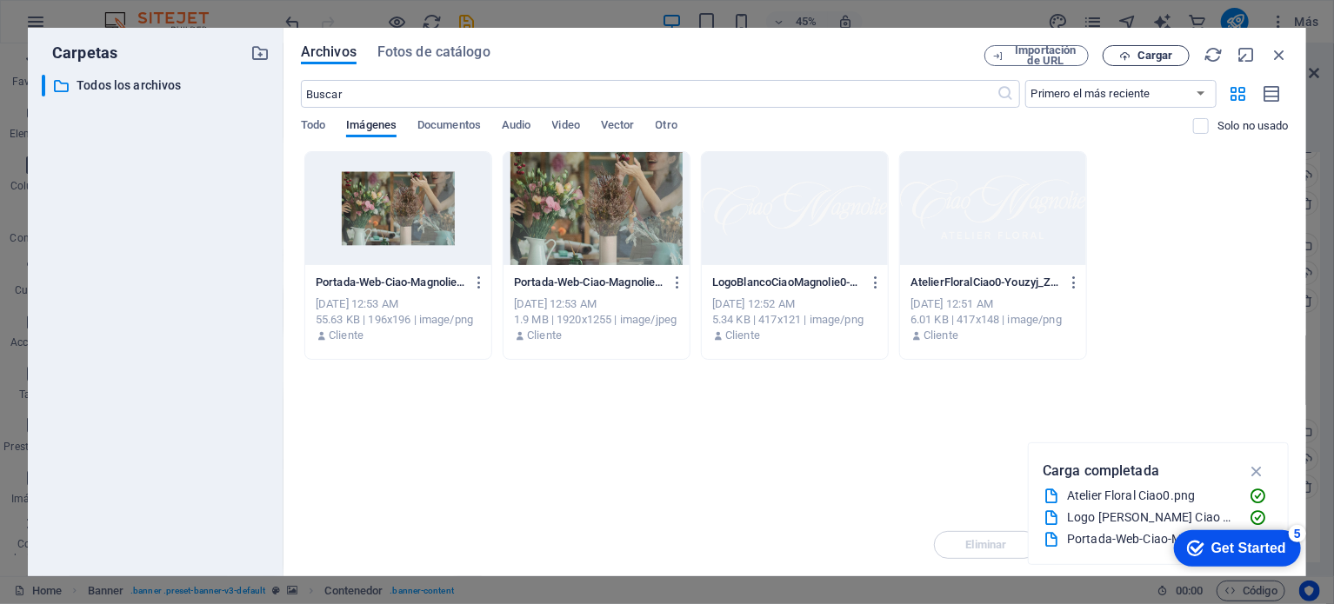
click at [1127, 50] on icon "button" at bounding box center [1124, 55] width 11 height 11
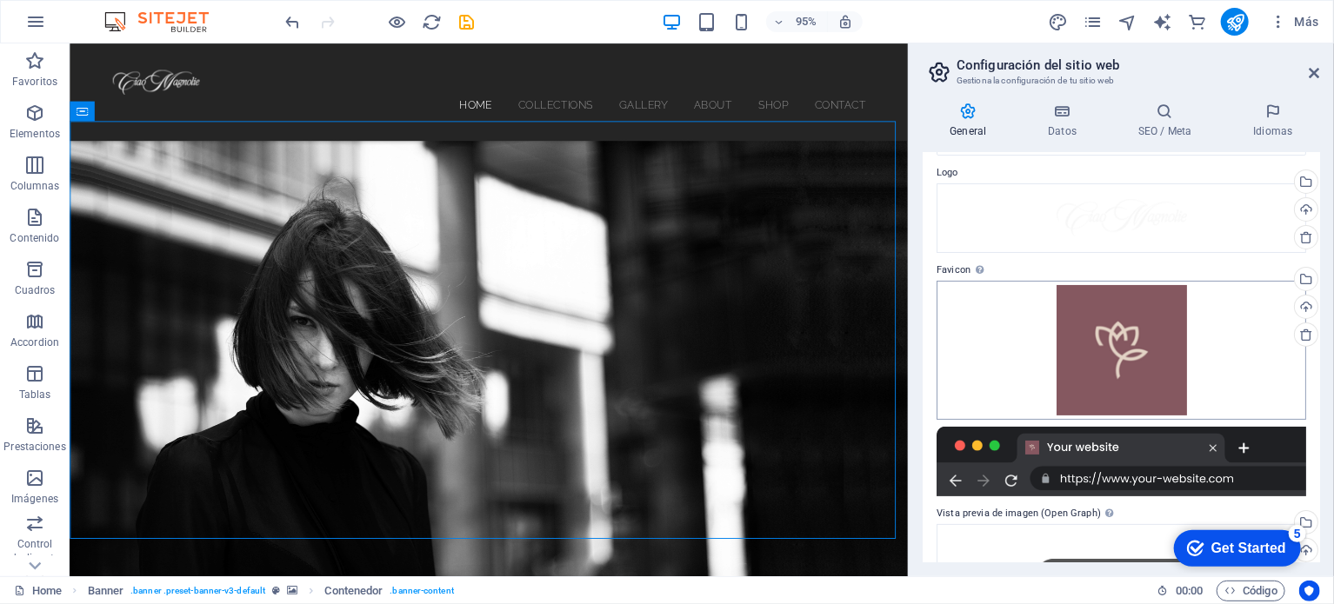
scroll to position [140, 0]
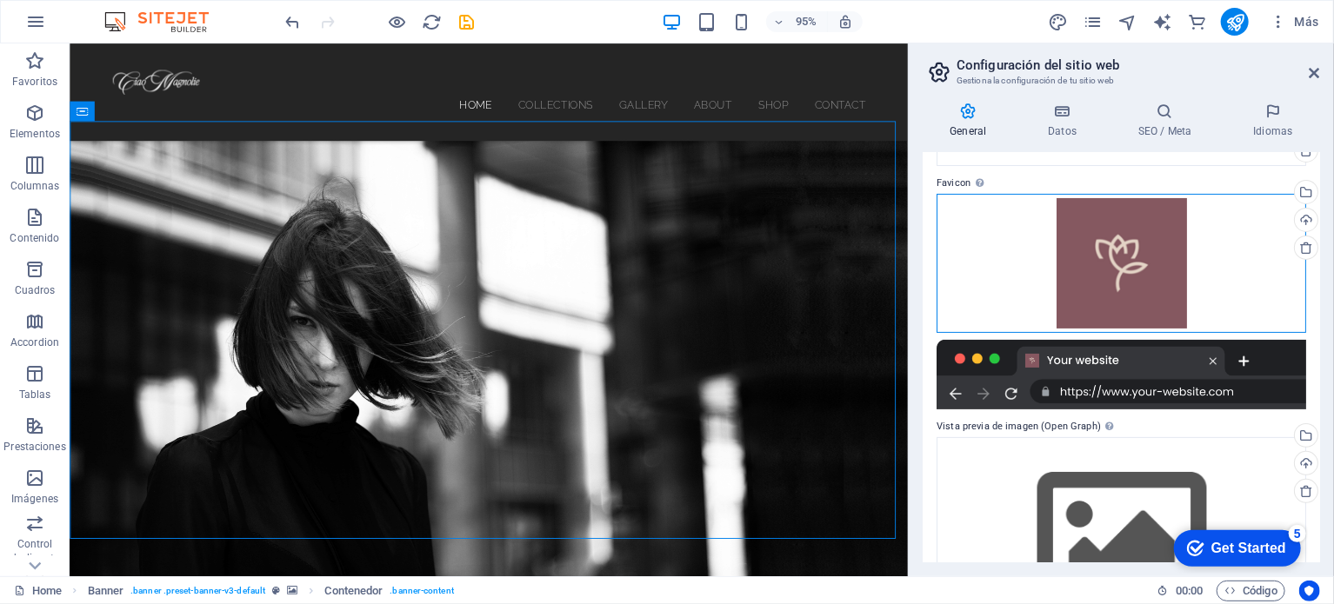
click at [1246, 283] on div "Arrastra archivos aquí, haz clic para escoger archivos o selecciona archivos de…" at bounding box center [1122, 263] width 370 height 139
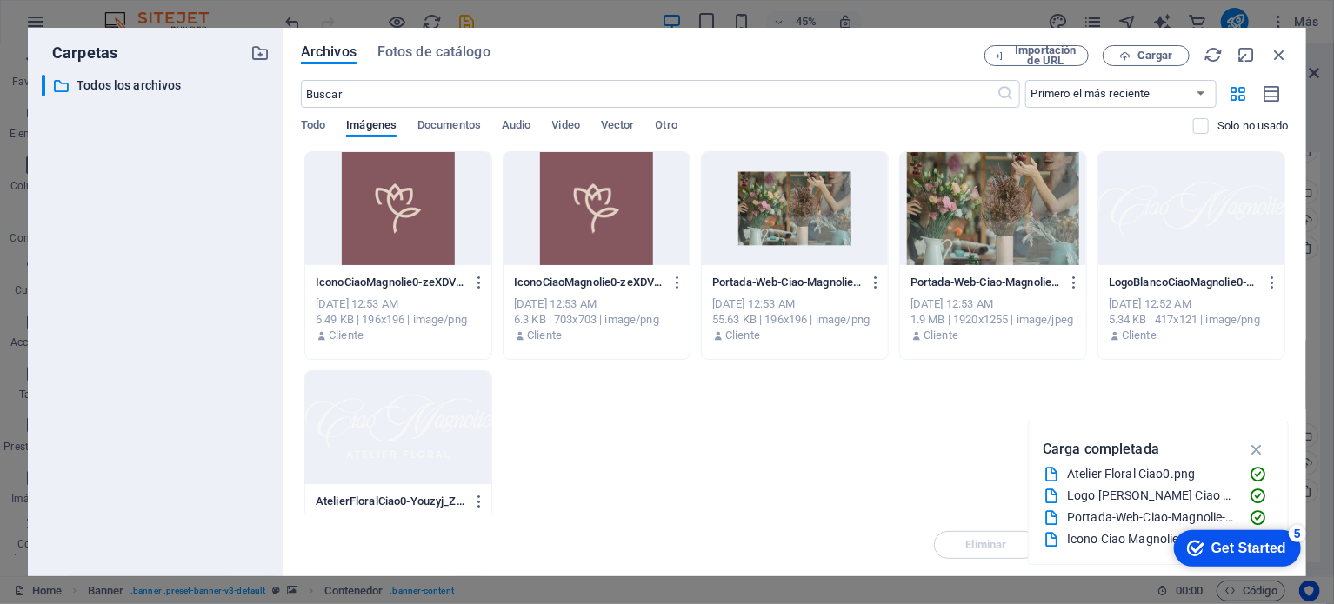
click at [643, 438] on div "IconoCiaoMagnolie0-zeXDVzLmAEvvWnUtmeSp_Q-Qt65HXUronaZ3T9fGcw41Q.png IconoCiaoM…" at bounding box center [795, 365] width 988 height 428
click at [1154, 51] on span "Cargar" at bounding box center [1156, 55] width 36 height 10
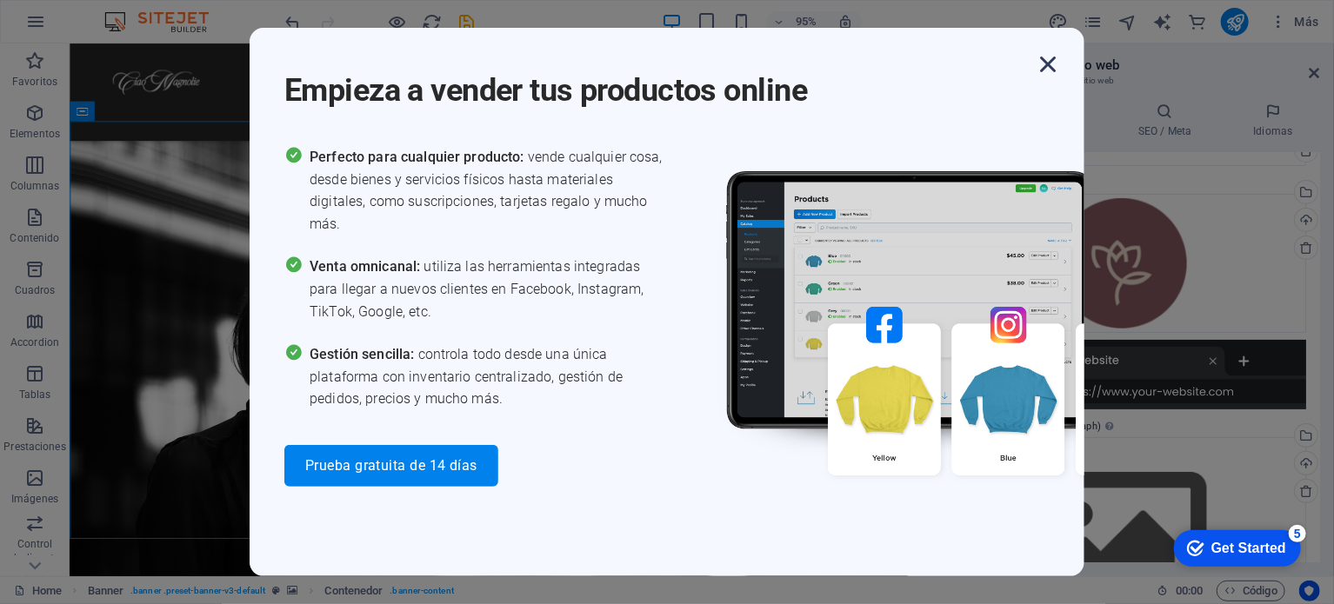
click at [1049, 60] on icon "button" at bounding box center [1047, 64] width 31 height 31
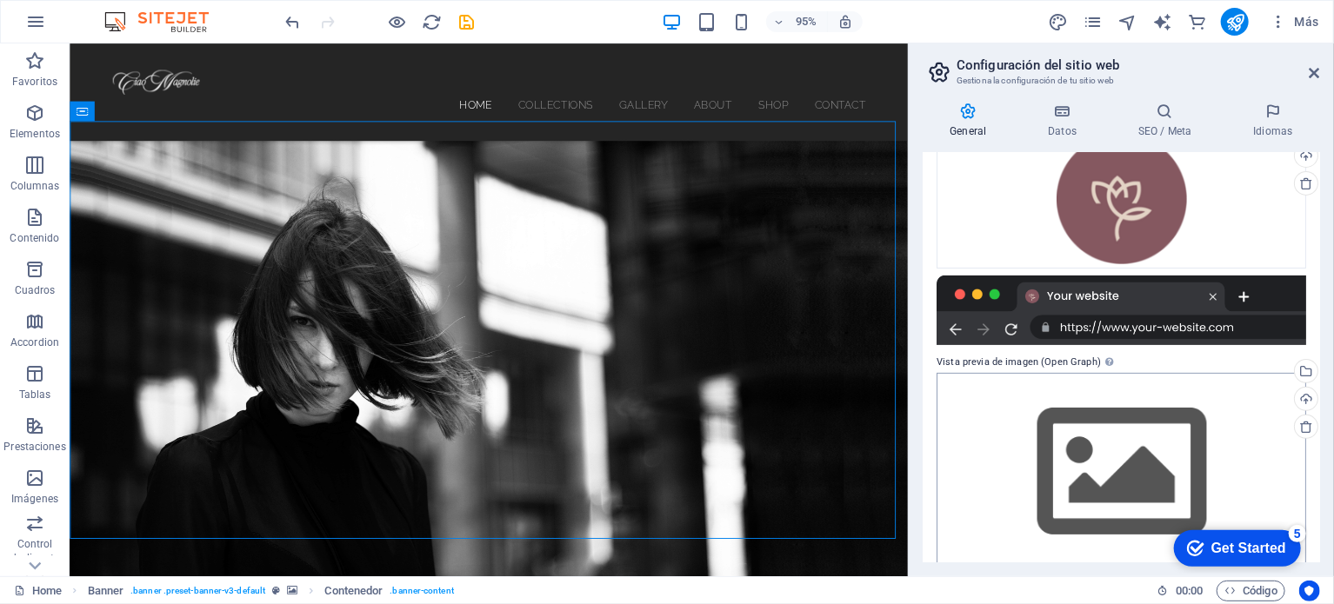
scroll to position [227, 0]
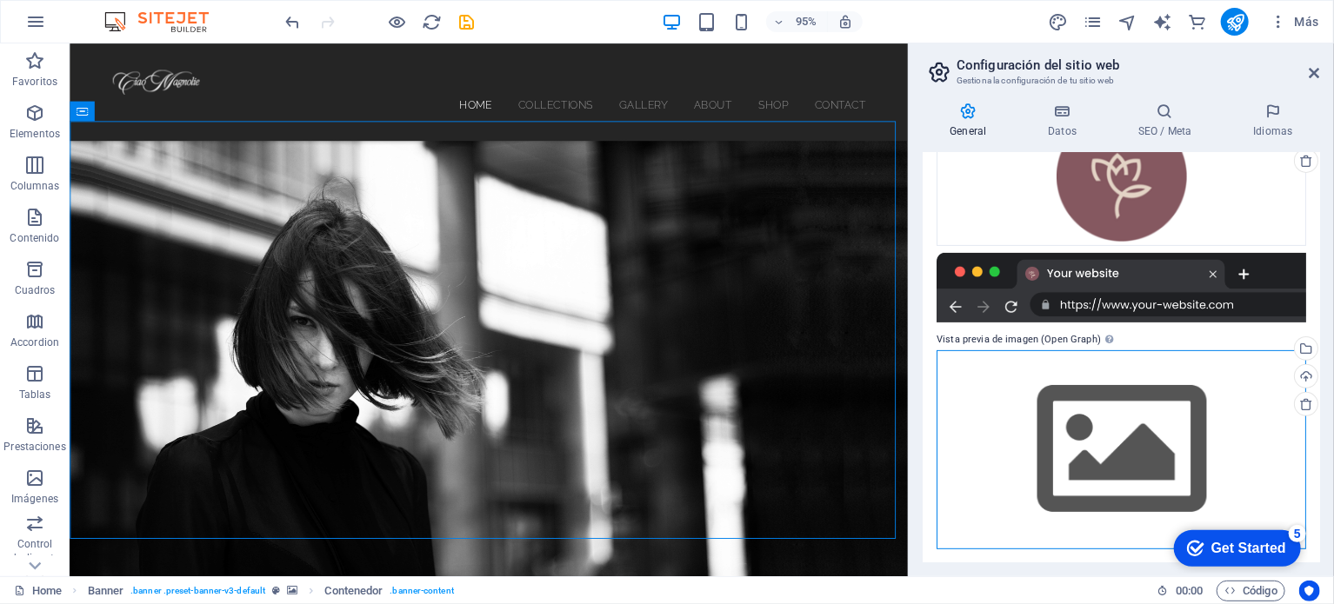
click at [1215, 404] on div "Arrastra archivos aquí, haz clic para escoger archivos o selecciona archivos de…" at bounding box center [1122, 449] width 370 height 199
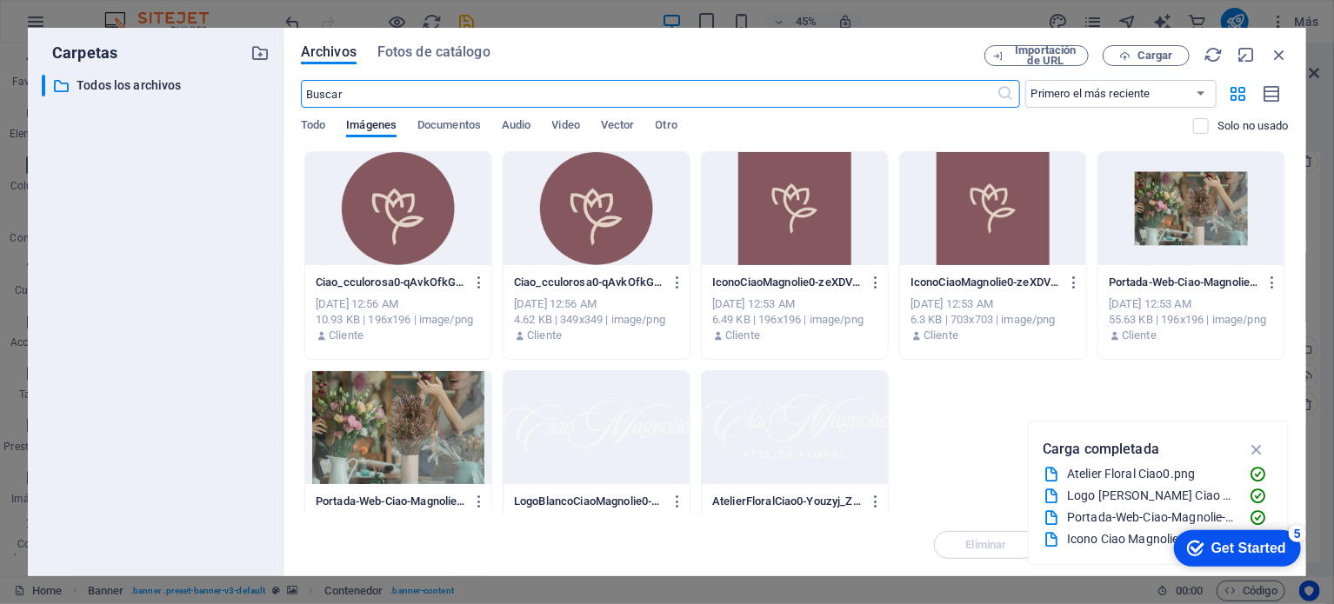
click at [1158, 204] on div at bounding box center [1191, 208] width 186 height 113
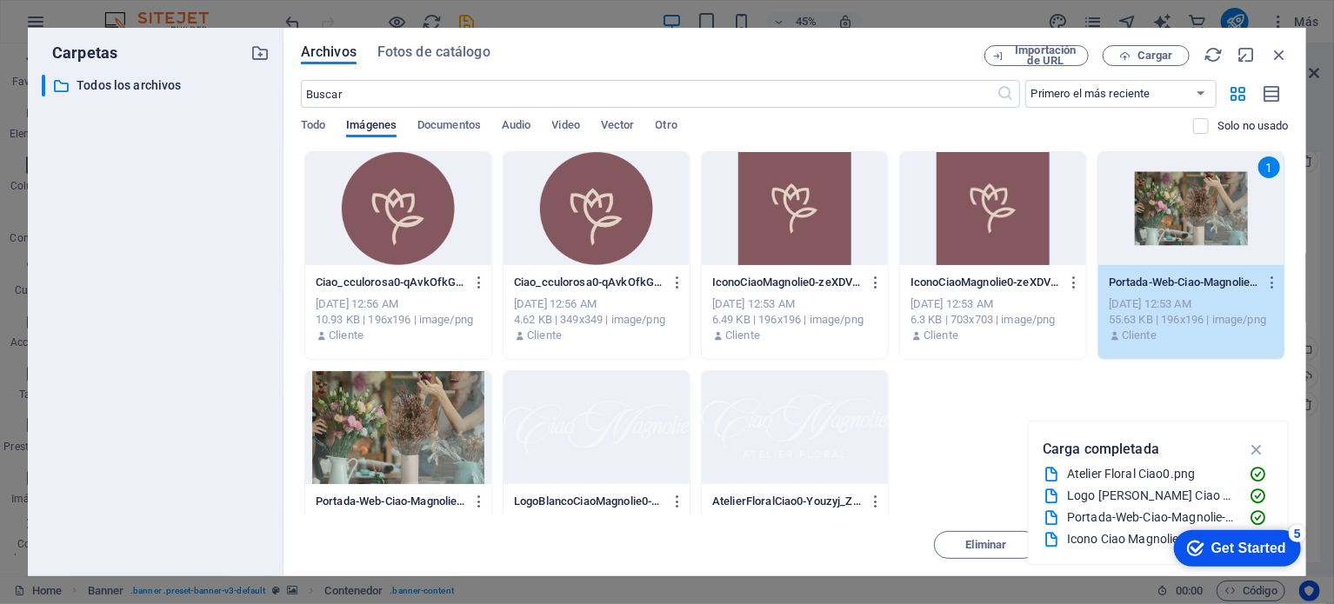
click at [960, 497] on div "Ciao_cculorosa0-qAvkOfkGgpTGLdnKOETgIw-iVDtaMQlWfDTO4SSNB4lJg.png Ciao_cculoros…" at bounding box center [795, 365] width 988 height 428
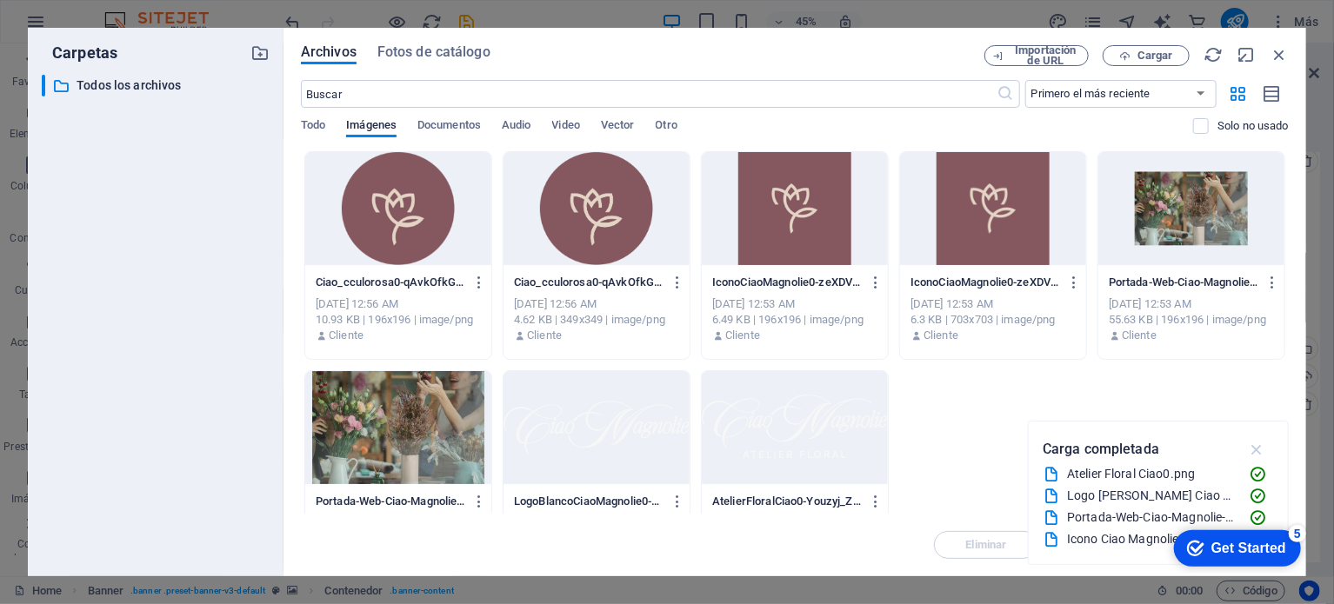
click at [1262, 451] on icon "button" at bounding box center [1257, 449] width 20 height 19
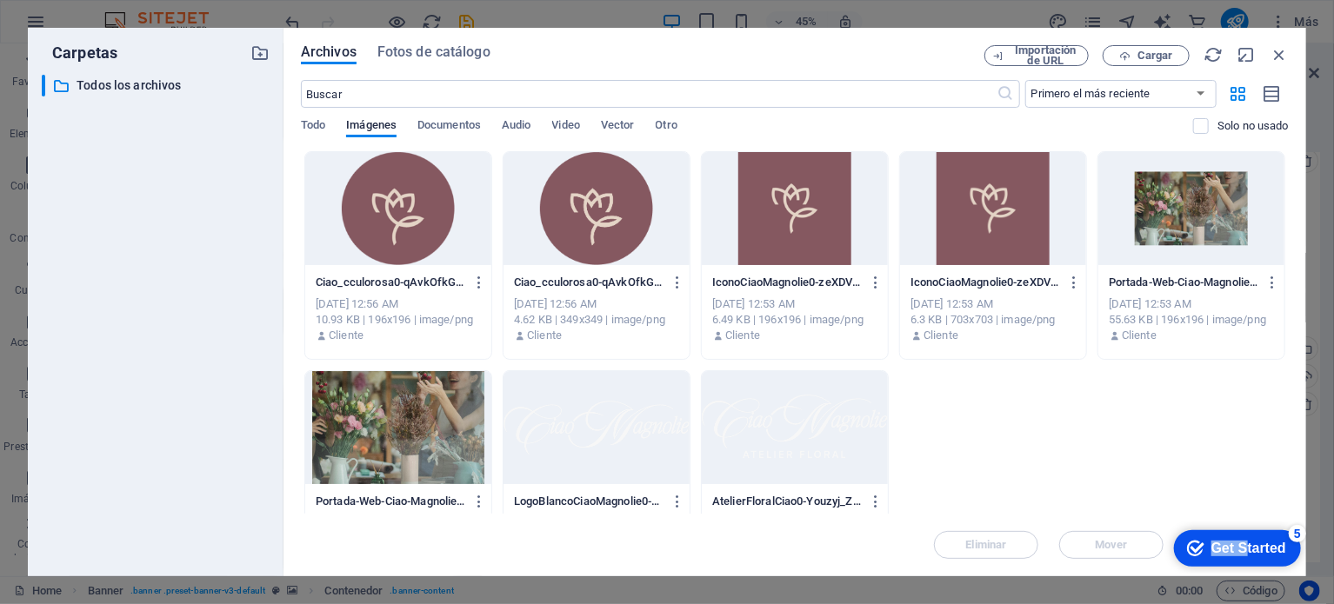
drag, startPoint x: 1242, startPoint y: 554, endPoint x: 1251, endPoint y: 471, distance: 83.1
click html "checkmark Get Started 5 First Steps in the Editor Let's guide you through the t…"
click at [1262, 542] on div "Get Started" at bounding box center [1248, 548] width 75 height 16
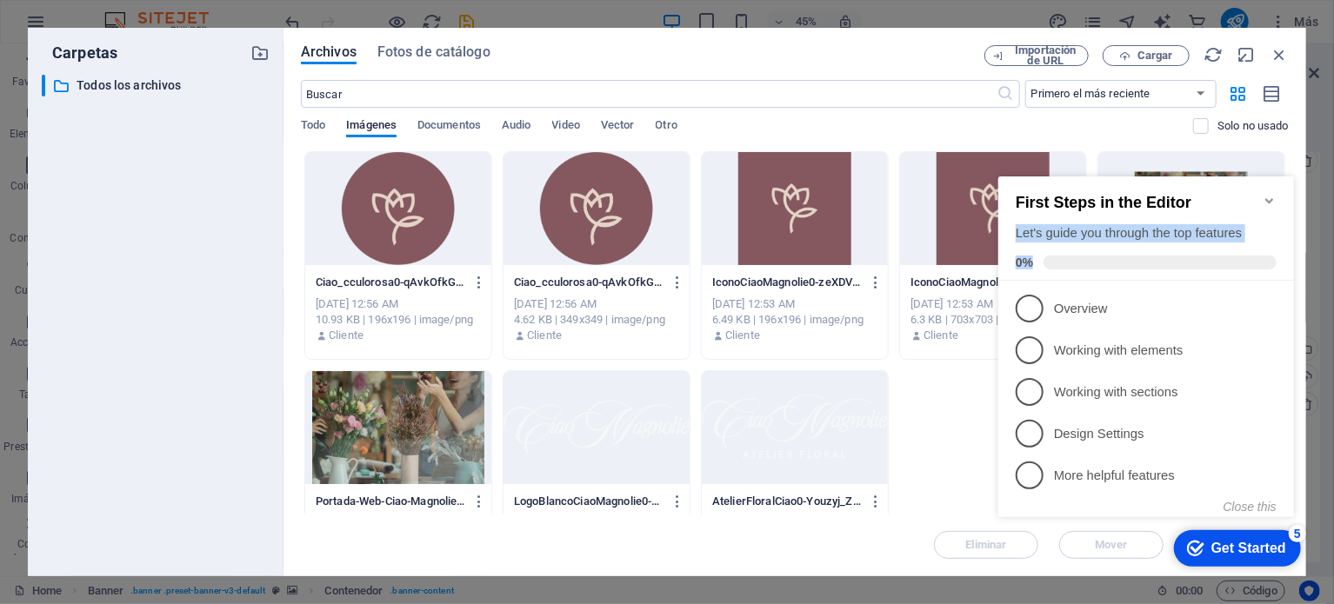
drag, startPoint x: 1011, startPoint y: 216, endPoint x: 1286, endPoint y: 245, distance: 277.3
click at [1286, 245] on div "First Steps in the Editor Let's guide you through the top features 0%" at bounding box center [1146, 228] width 296 height 104
copy div "Let's guide you through the top features 0%"
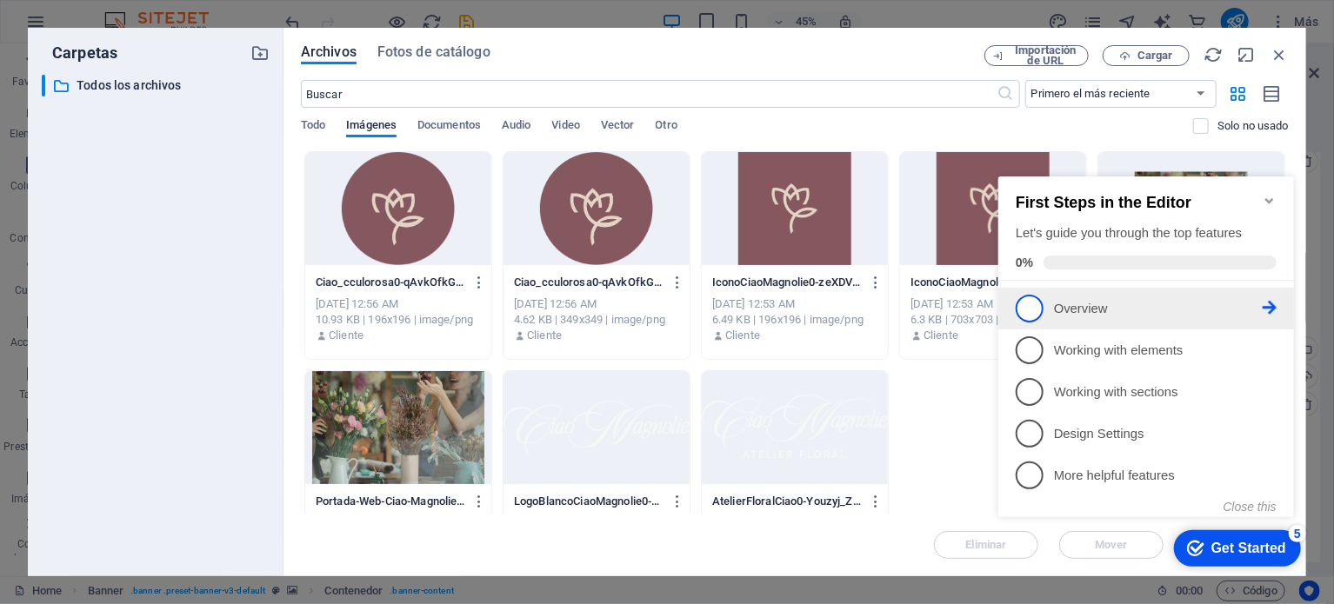
click at [1028, 297] on span "1" at bounding box center [1029, 308] width 28 height 28
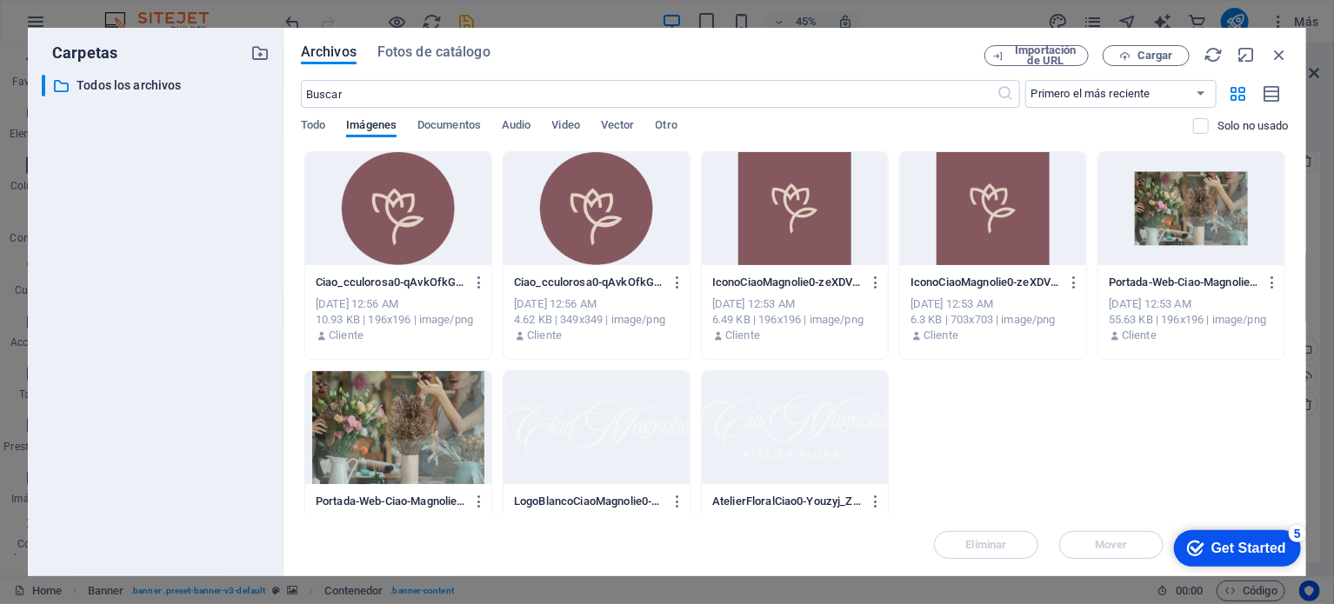
scroll to position [0, 0]
click at [1205, 537] on div "checkmark Get Started 5" at bounding box center [1236, 548] width 127 height 37
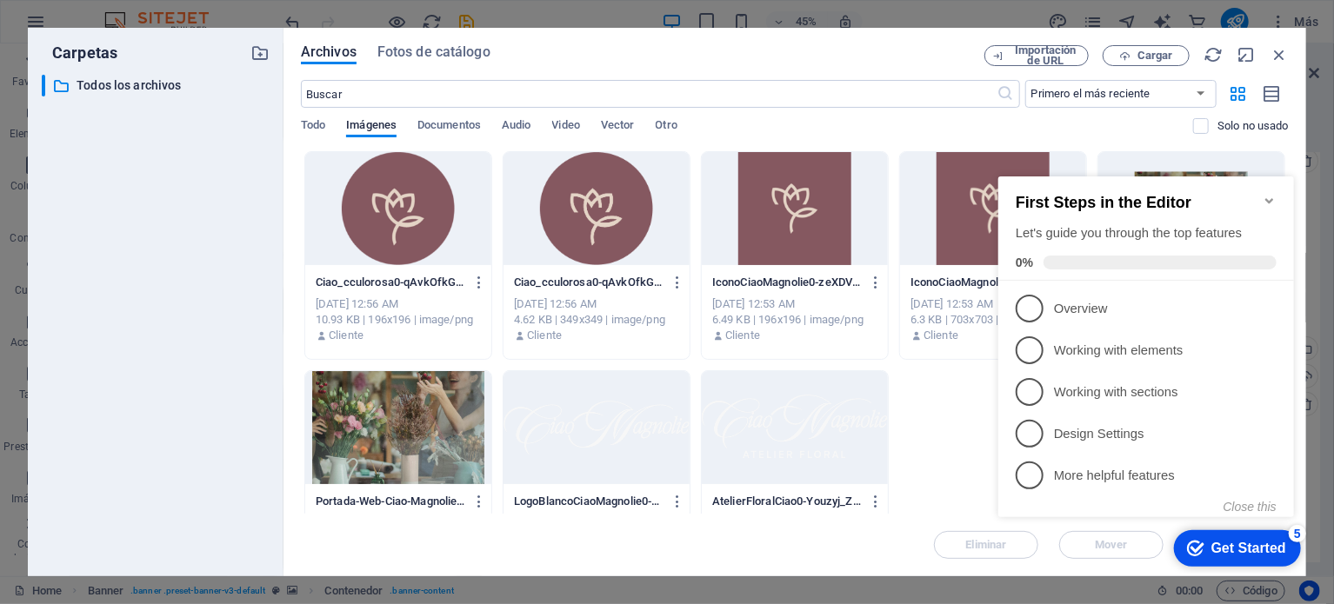
click at [1056, 260] on span at bounding box center [1159, 262] width 233 height 14
click at [1055, 225] on div "Let's guide you through the top features" at bounding box center [1145, 233] width 261 height 18
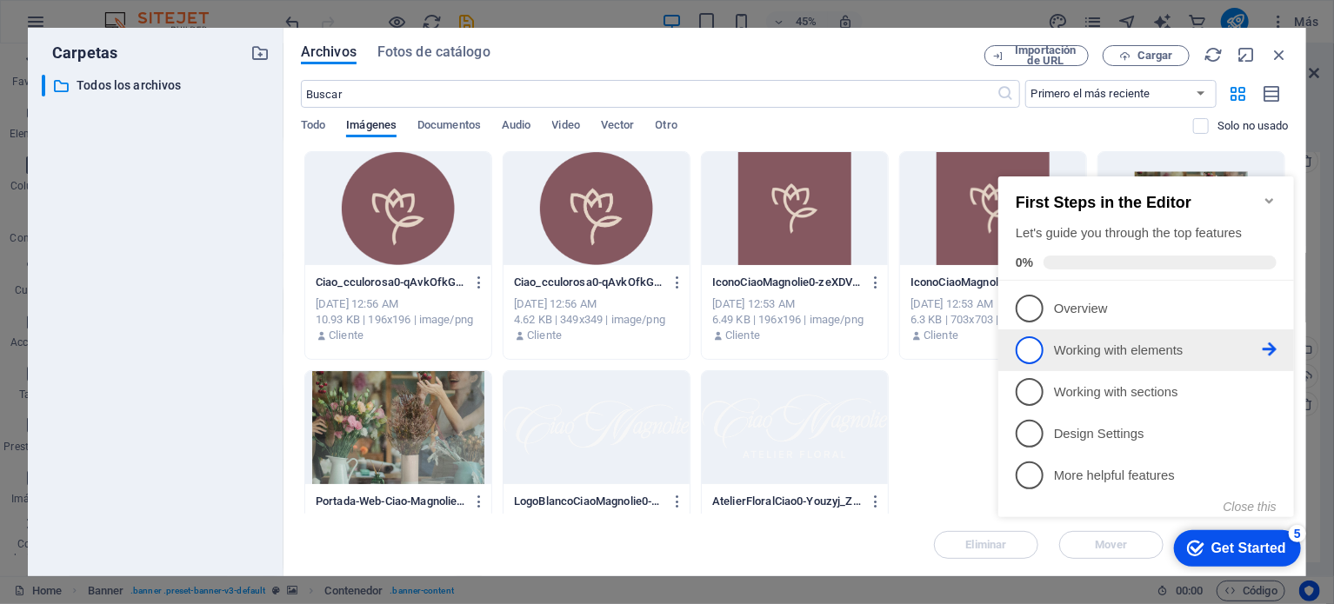
click at [1034, 350] on span "2" at bounding box center [1029, 350] width 28 height 28
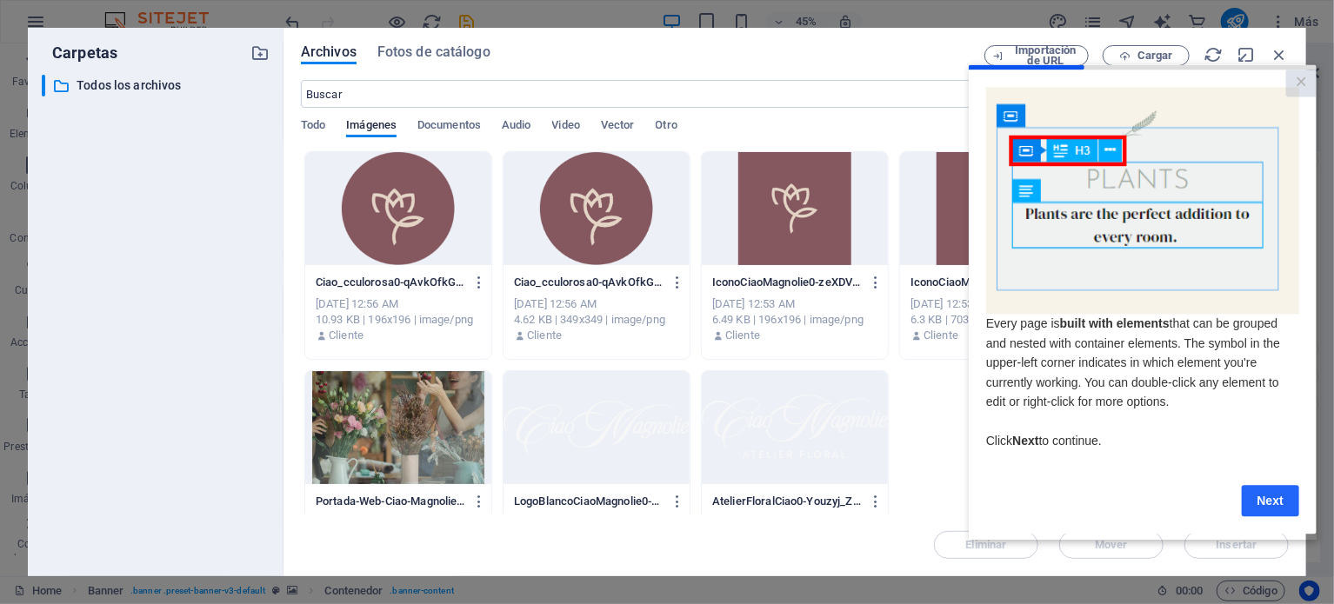
click at [1260, 504] on link "Next" at bounding box center [1269, 499] width 57 height 31
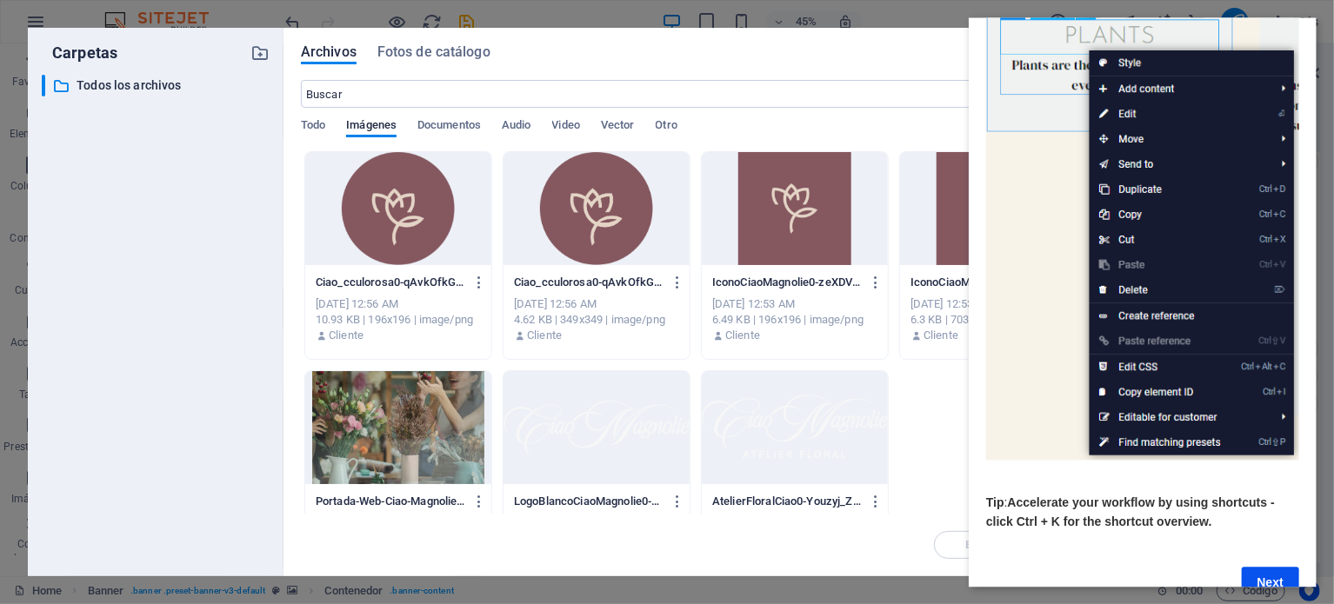
scroll to position [184, 0]
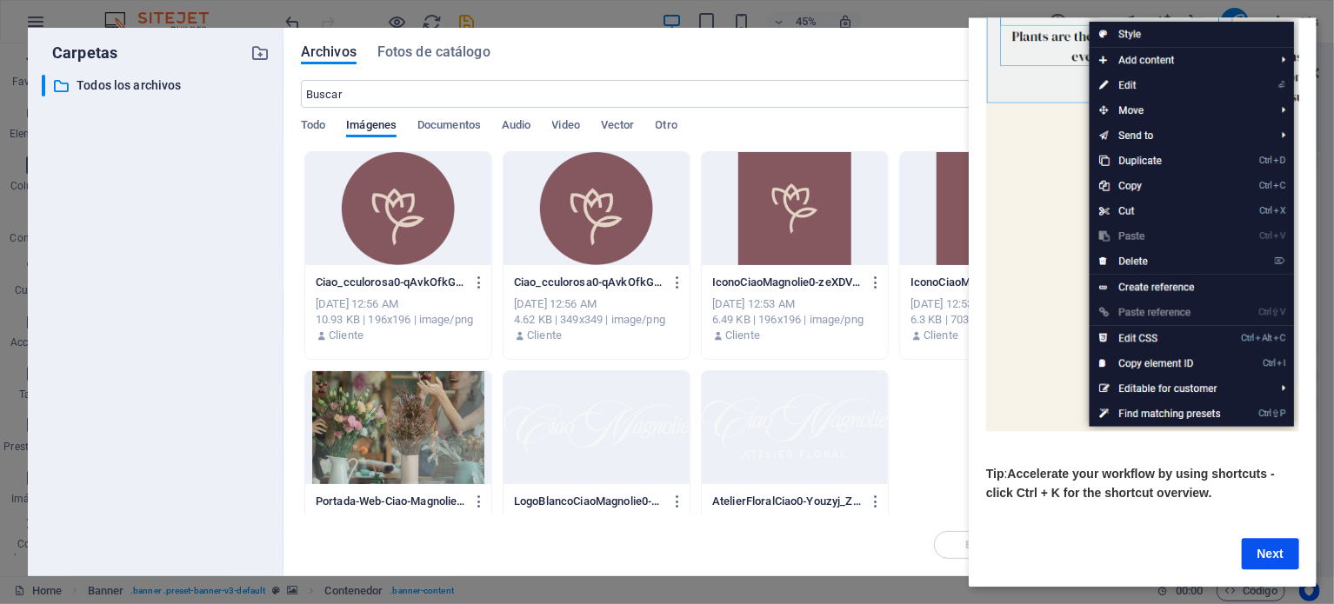
click at [1275, 541] on link "Next" at bounding box center [1269, 553] width 57 height 31
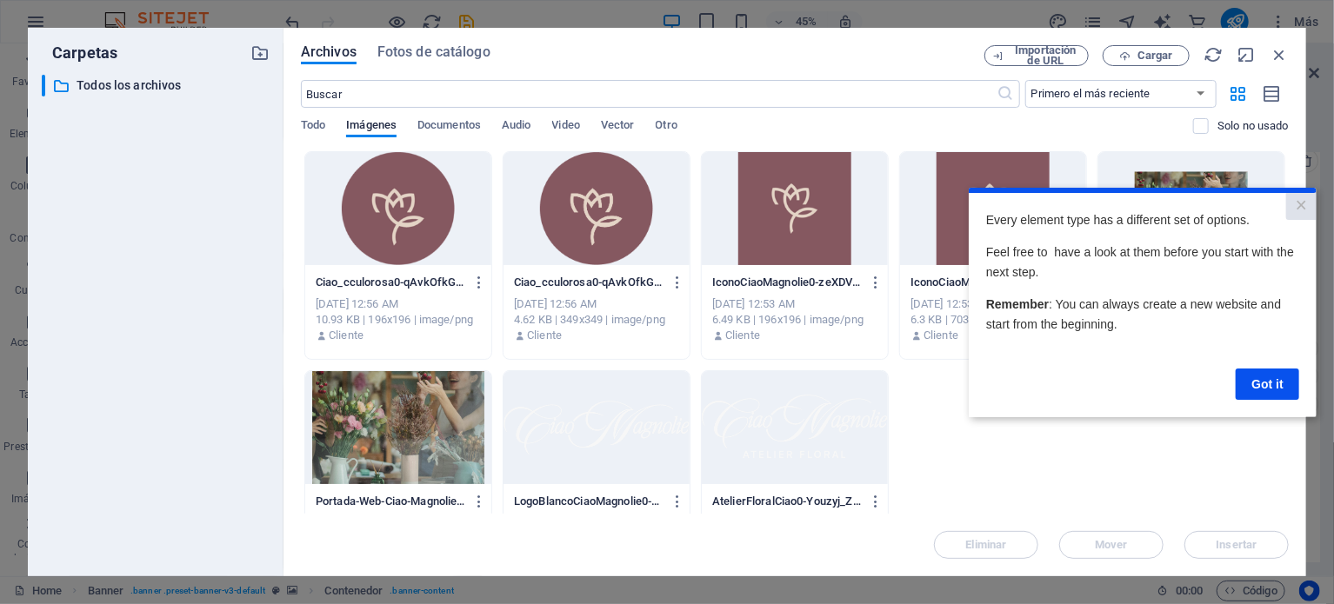
scroll to position [0, 0]
click at [1281, 380] on link "Got it" at bounding box center [1266, 383] width 63 height 31
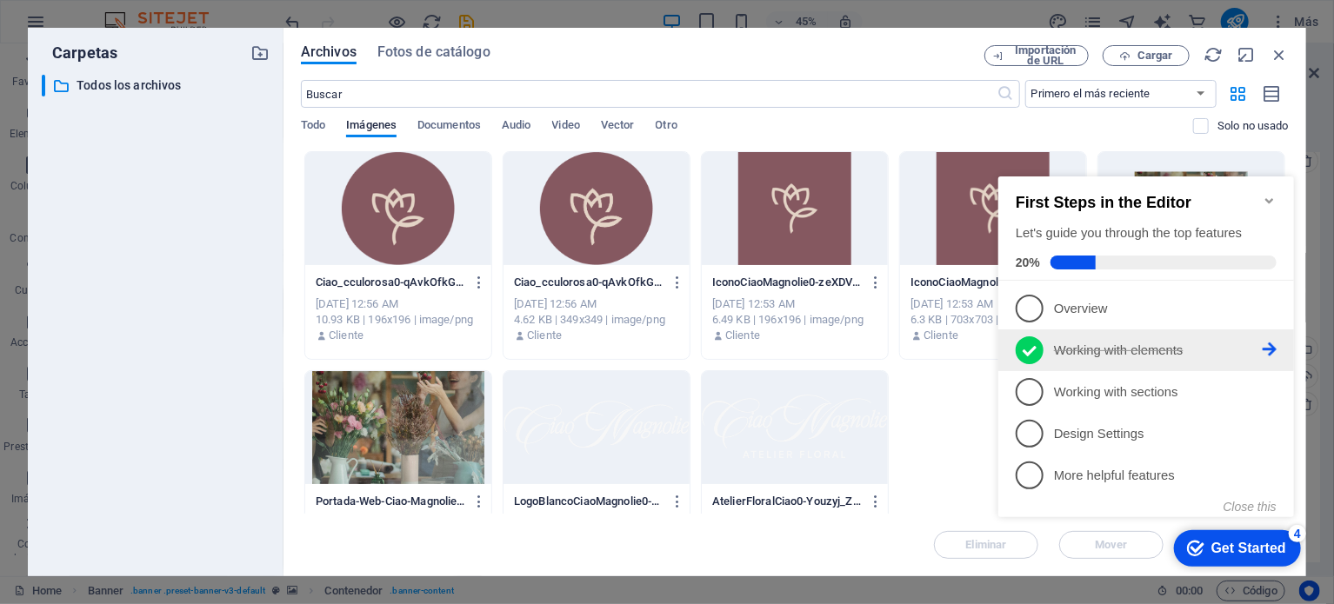
click at [1275, 346] on icon at bounding box center [1269, 349] width 14 height 14
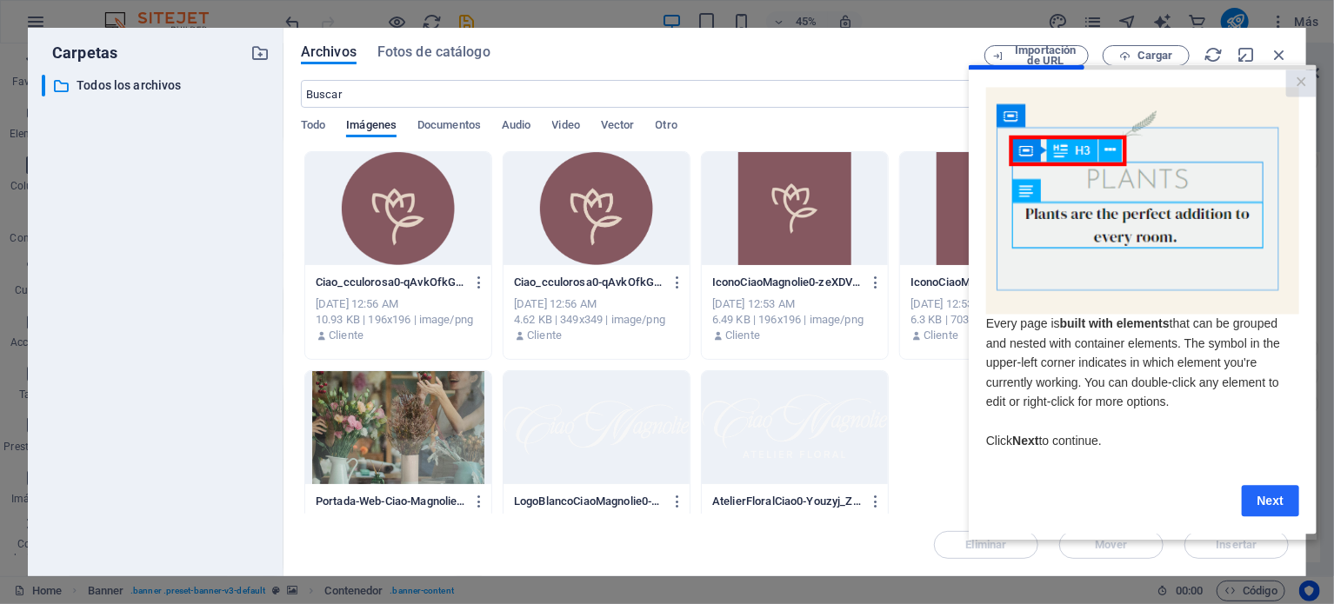
click at [1272, 505] on link "Next" at bounding box center [1269, 499] width 57 height 31
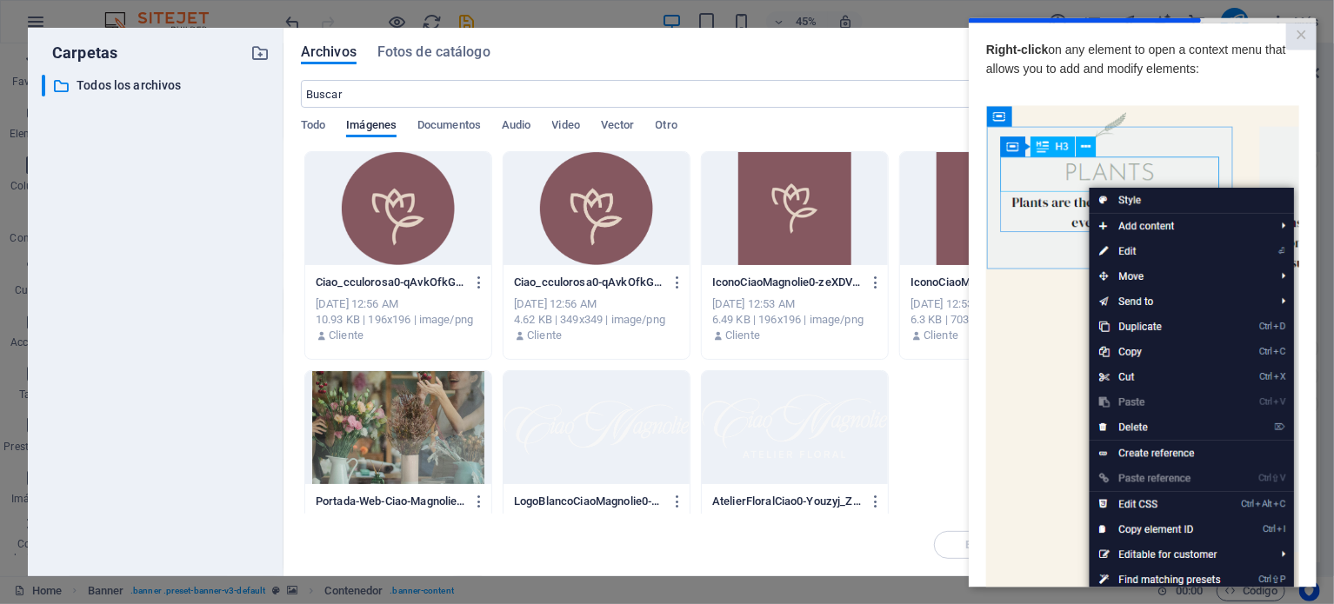
click at [1272, 556] on img at bounding box center [1141, 351] width 313 height 493
click at [1281, 557] on img at bounding box center [1141, 351] width 313 height 493
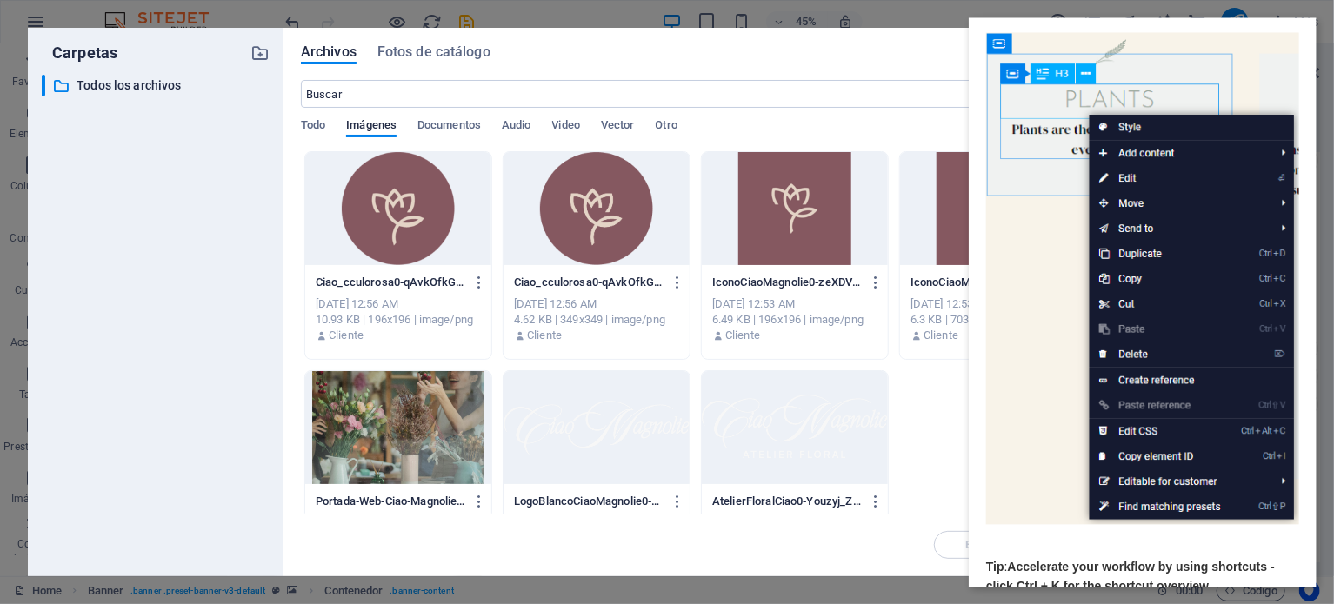
scroll to position [184, 0]
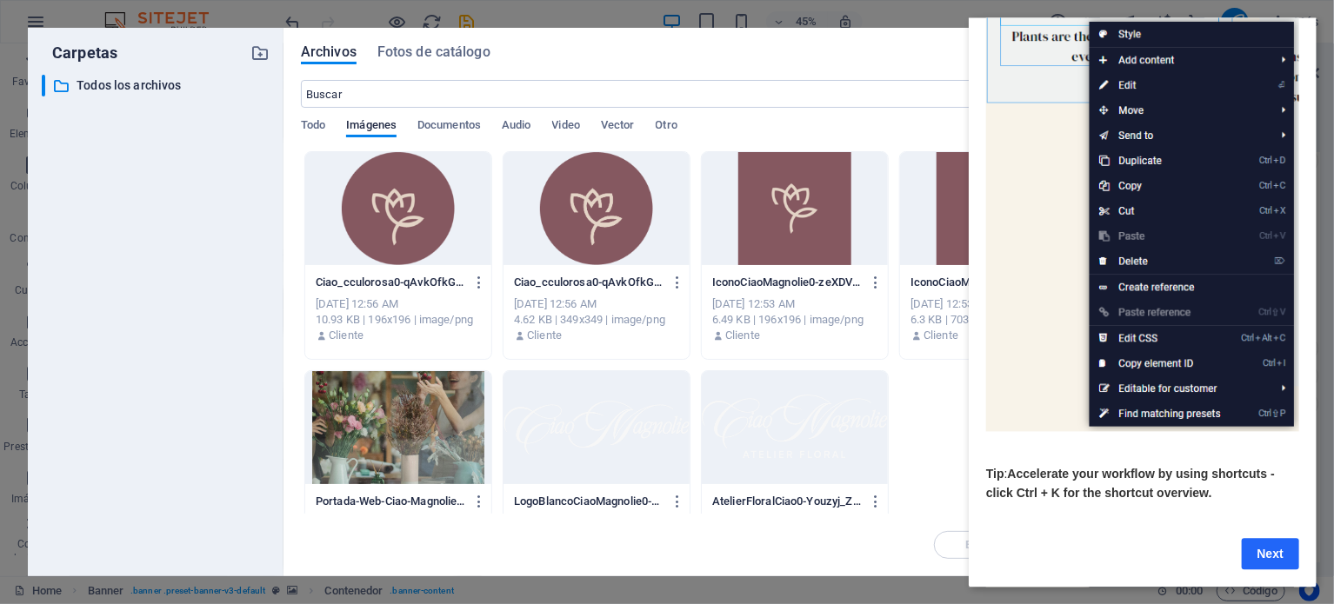
click at [1270, 542] on link "Next" at bounding box center [1269, 553] width 57 height 31
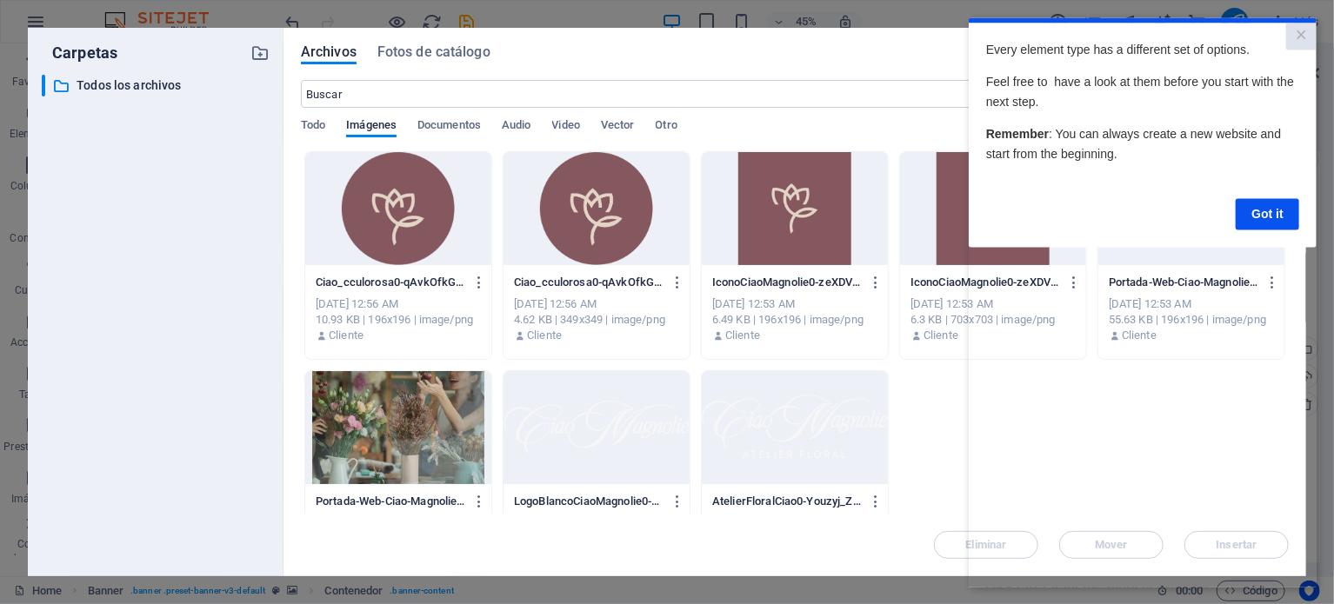
scroll to position [0, 0]
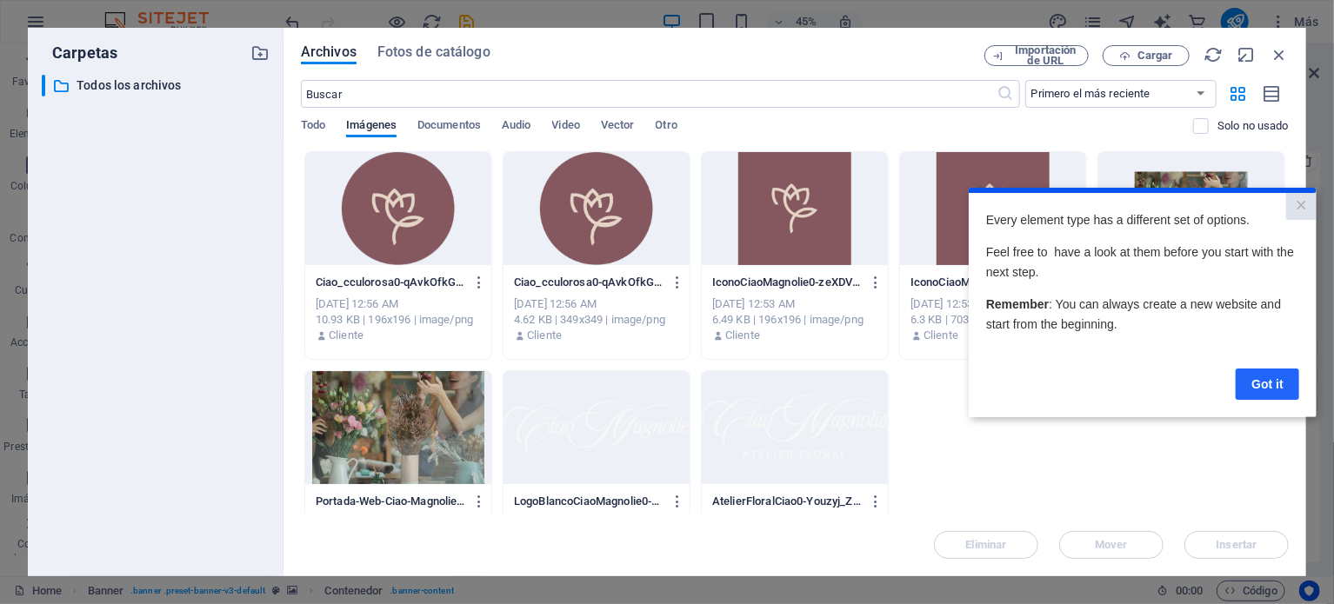
click at [1259, 380] on link "Got it" at bounding box center [1266, 383] width 63 height 31
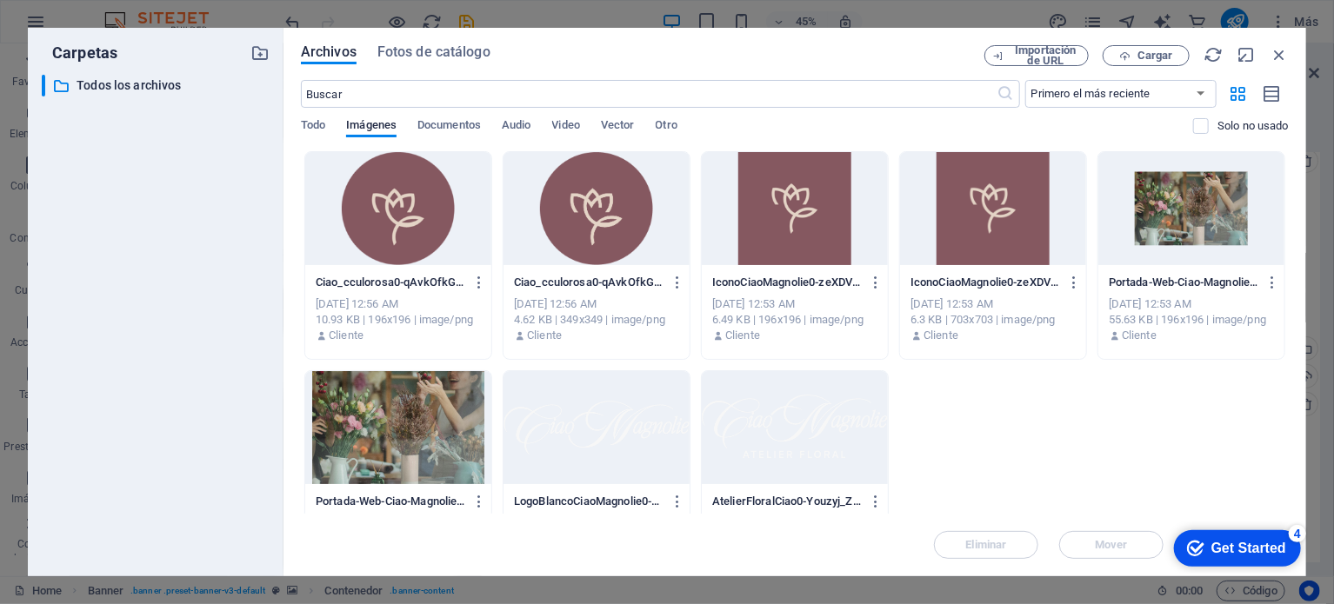
drag, startPoint x: 1218, startPoint y: 544, endPoint x: 1385, endPoint y: 907, distance: 399.7
click at [1218, 543] on div "Get Started" at bounding box center [1248, 548] width 75 height 16
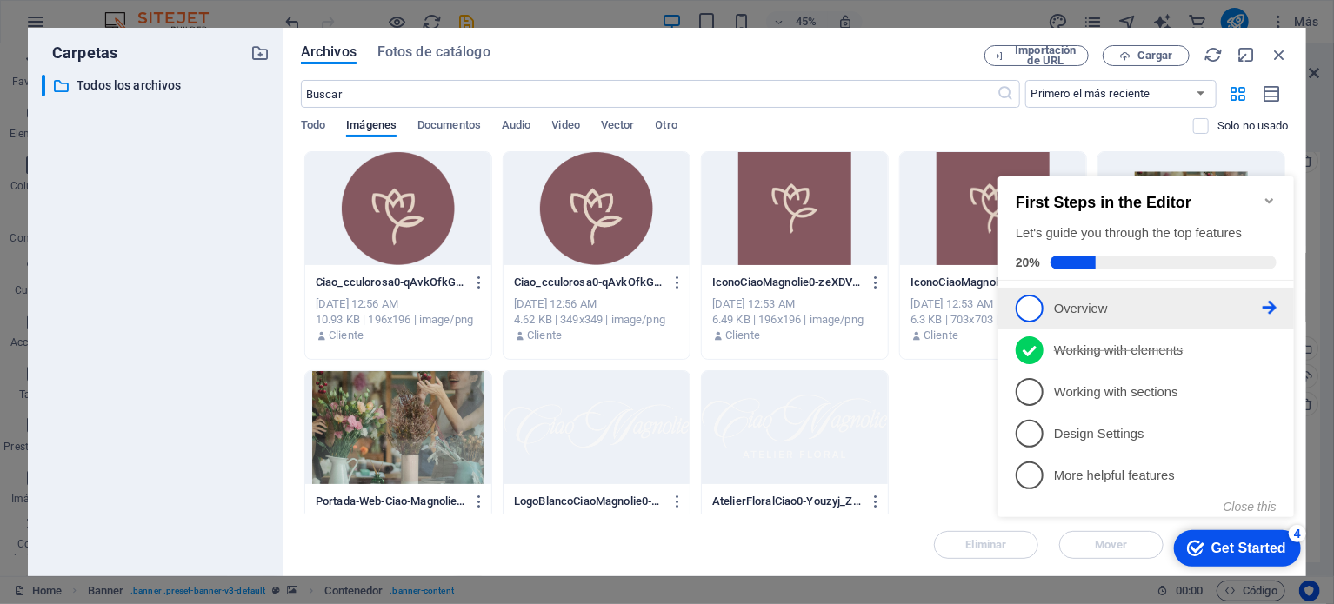
click at [1103, 311] on p "Overview - incomplete" at bounding box center [1157, 308] width 209 height 18
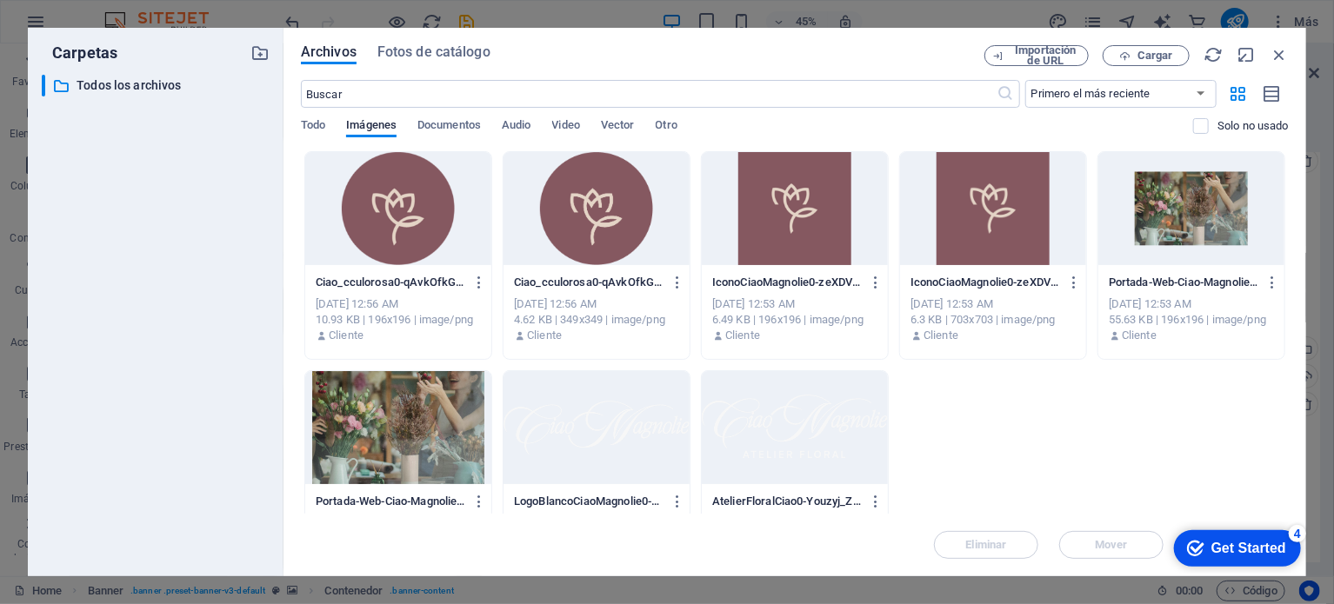
click at [1239, 540] on div "Get Started" at bounding box center [1248, 548] width 75 height 16
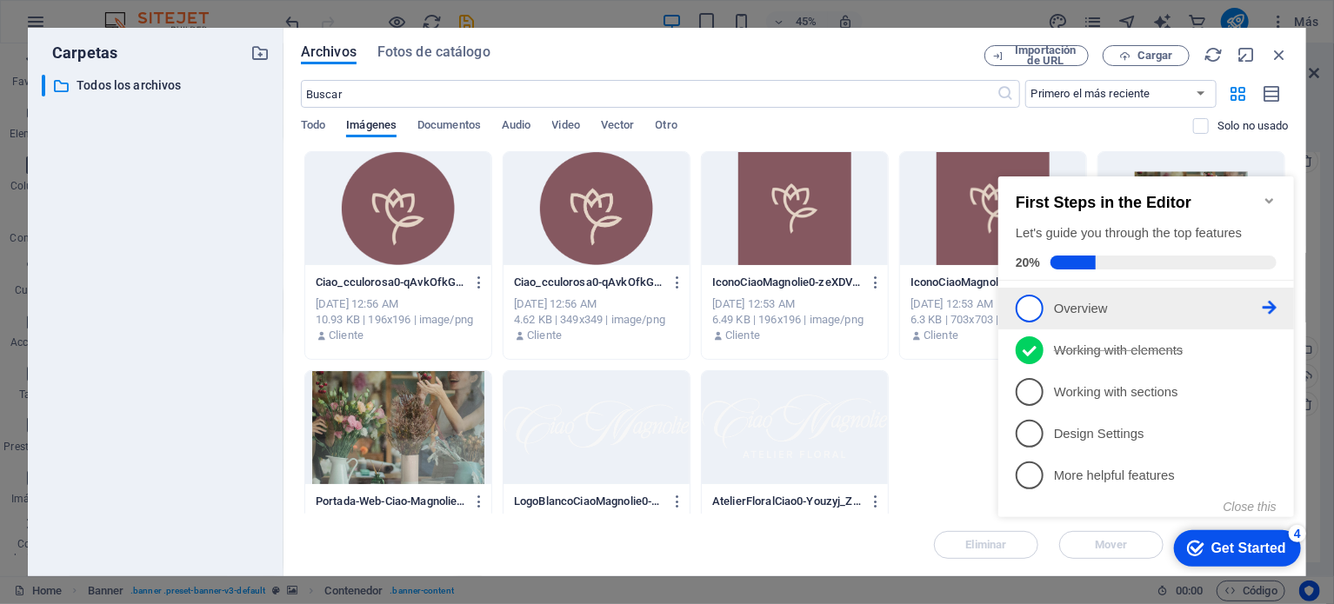
click at [1275, 300] on icon at bounding box center [1269, 307] width 14 height 14
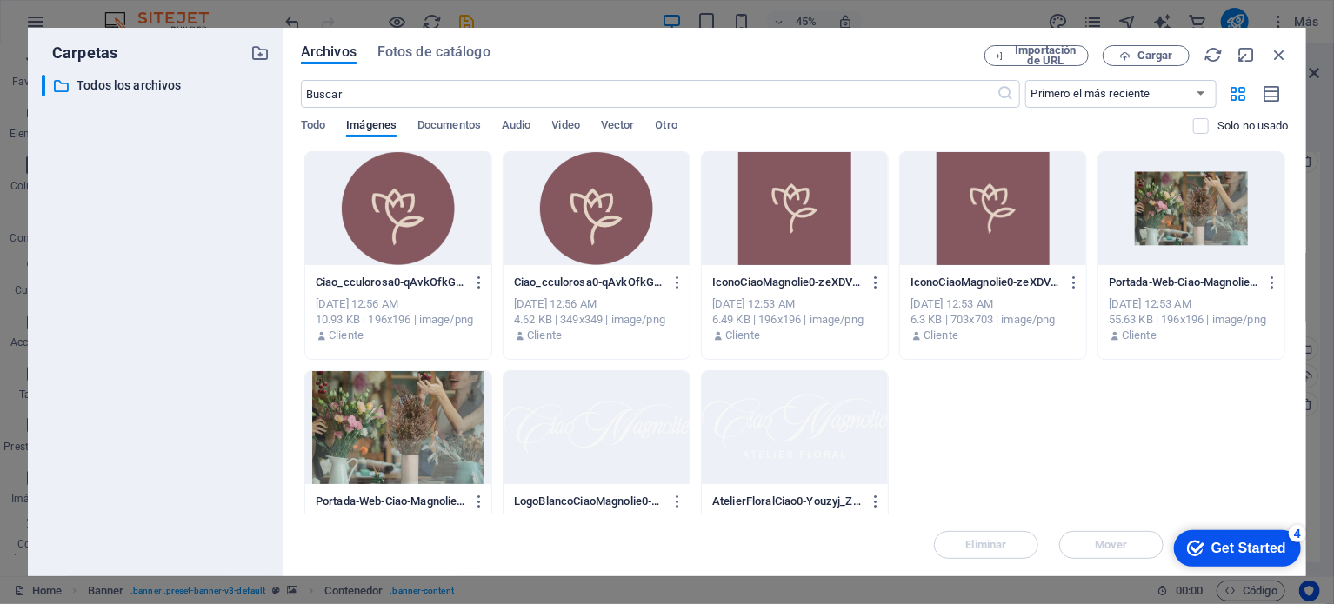
click at [1228, 540] on div "Get Started" at bounding box center [1248, 548] width 75 height 16
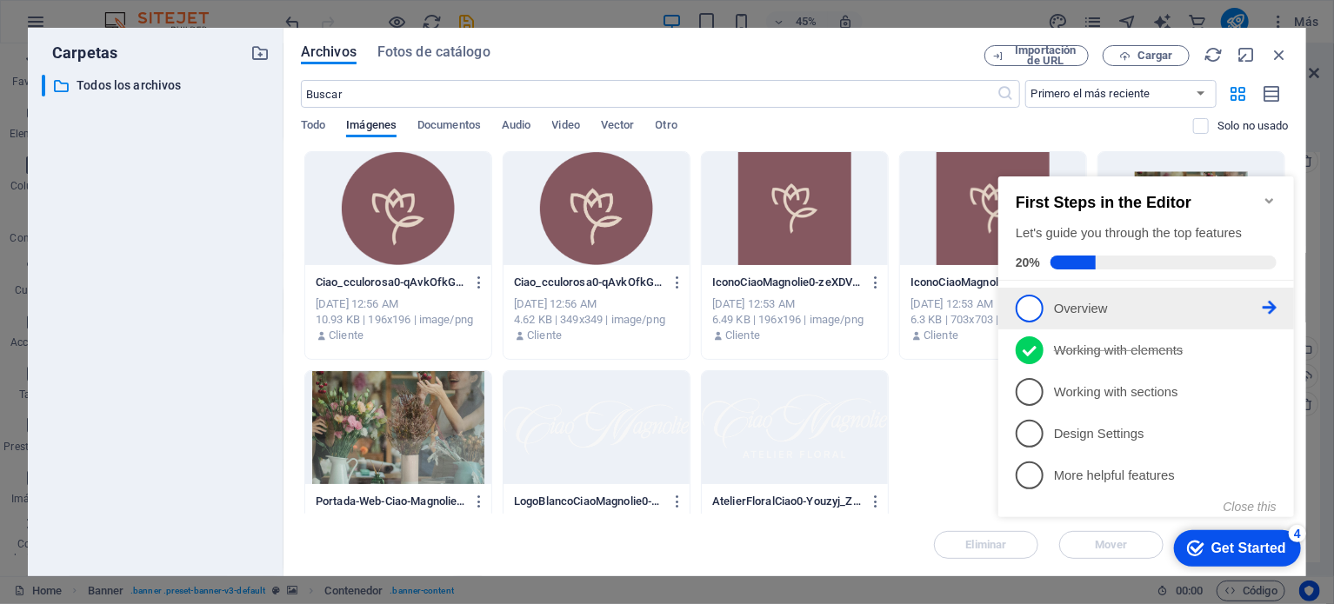
click at [1025, 305] on span "1" at bounding box center [1029, 308] width 28 height 28
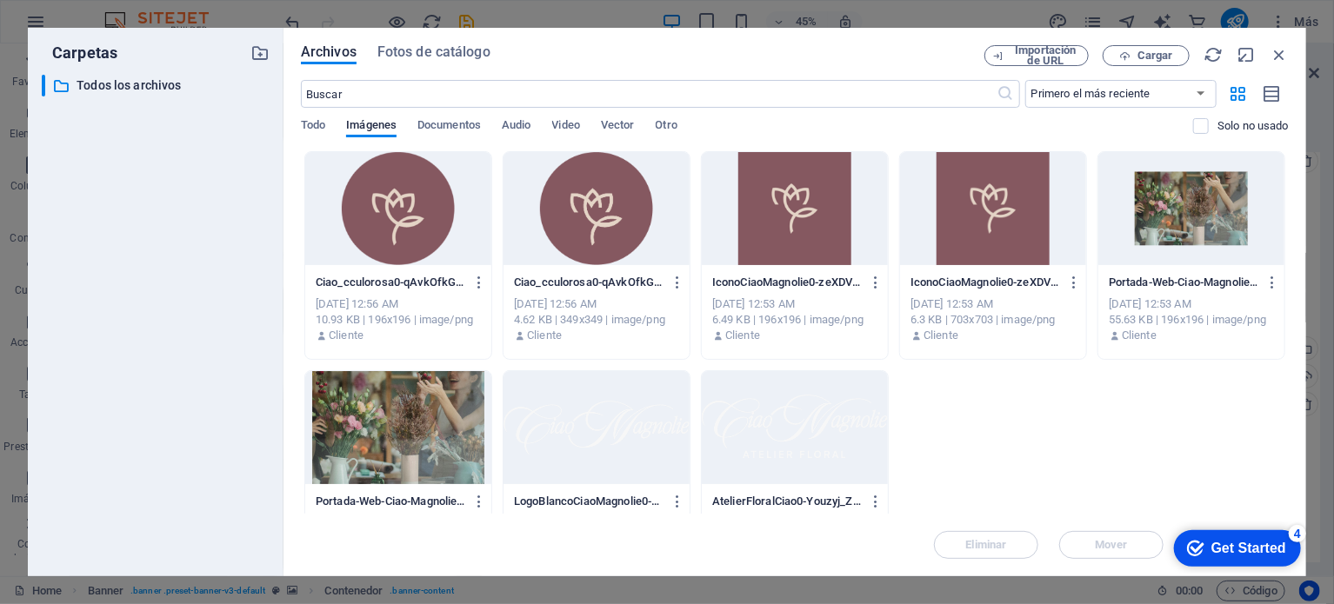
click at [1195, 550] on icon "checkmark" at bounding box center [1194, 547] width 17 height 17
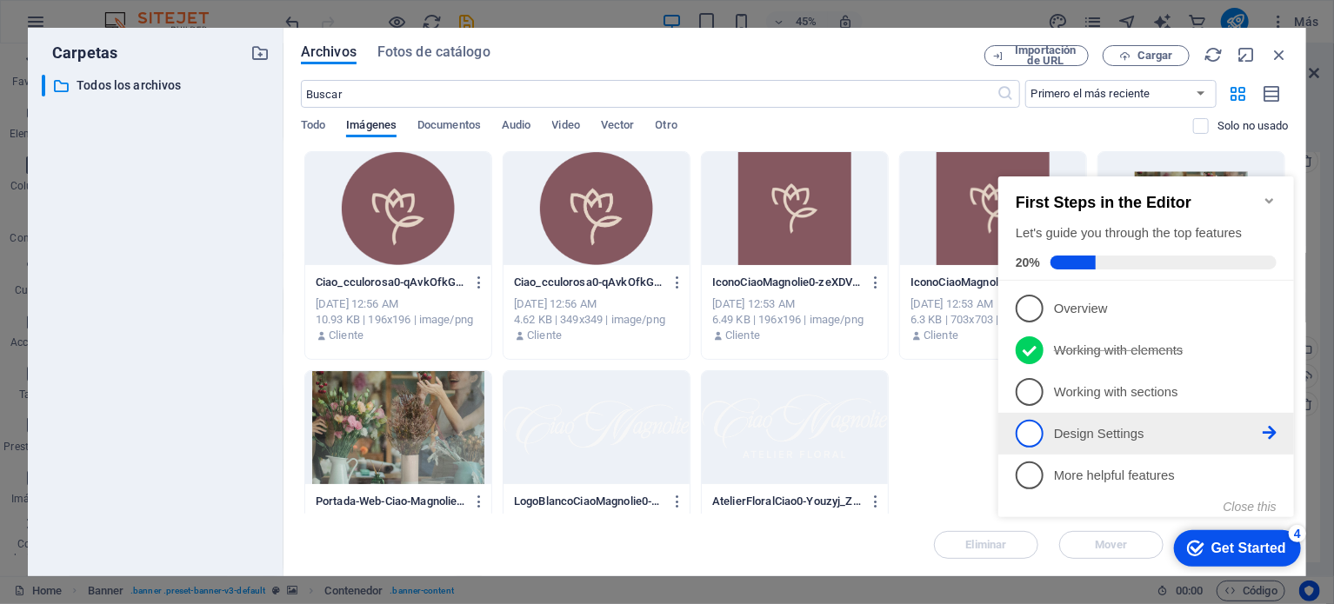
click at [1031, 435] on span "4" at bounding box center [1029, 433] width 28 height 28
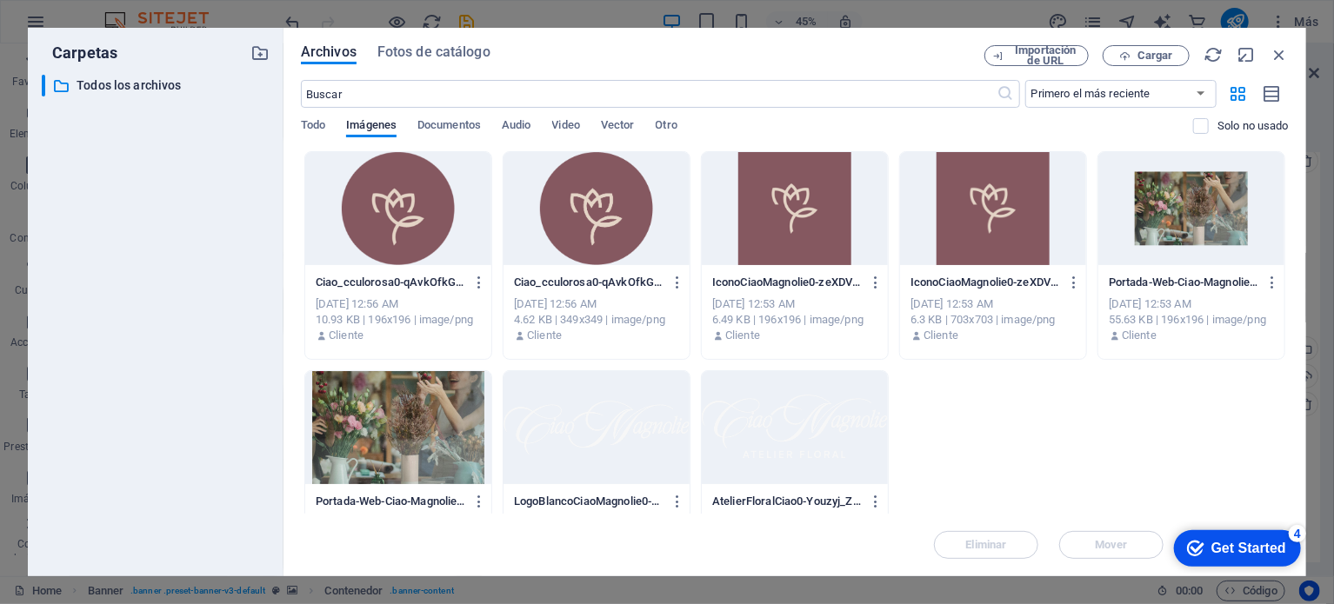
click at [1225, 481] on div "Ciao_cculorosa0-qAvkOfkGgpTGLdnKOETgIw-iVDtaMQlWfDTO4SSNB4lJg.png Ciao_cculoros…" at bounding box center [795, 365] width 988 height 428
click at [1292, 535] on div "4" at bounding box center [1296, 532] width 17 height 17
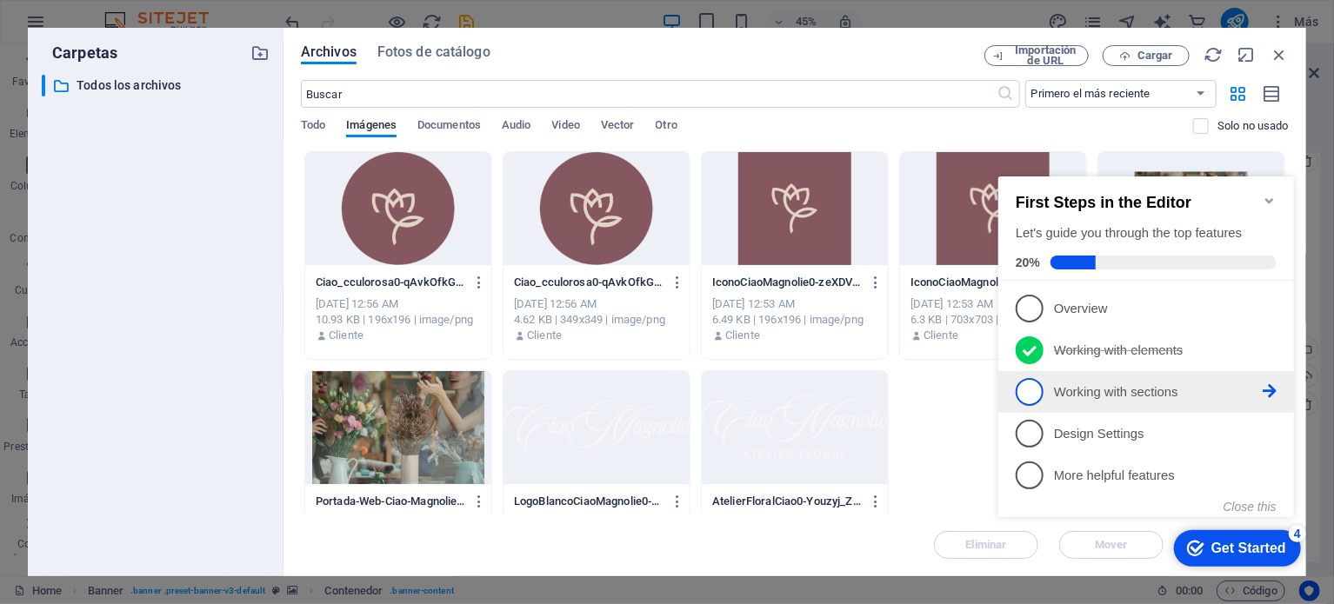
click at [1034, 384] on span "3" at bounding box center [1029, 391] width 28 height 28
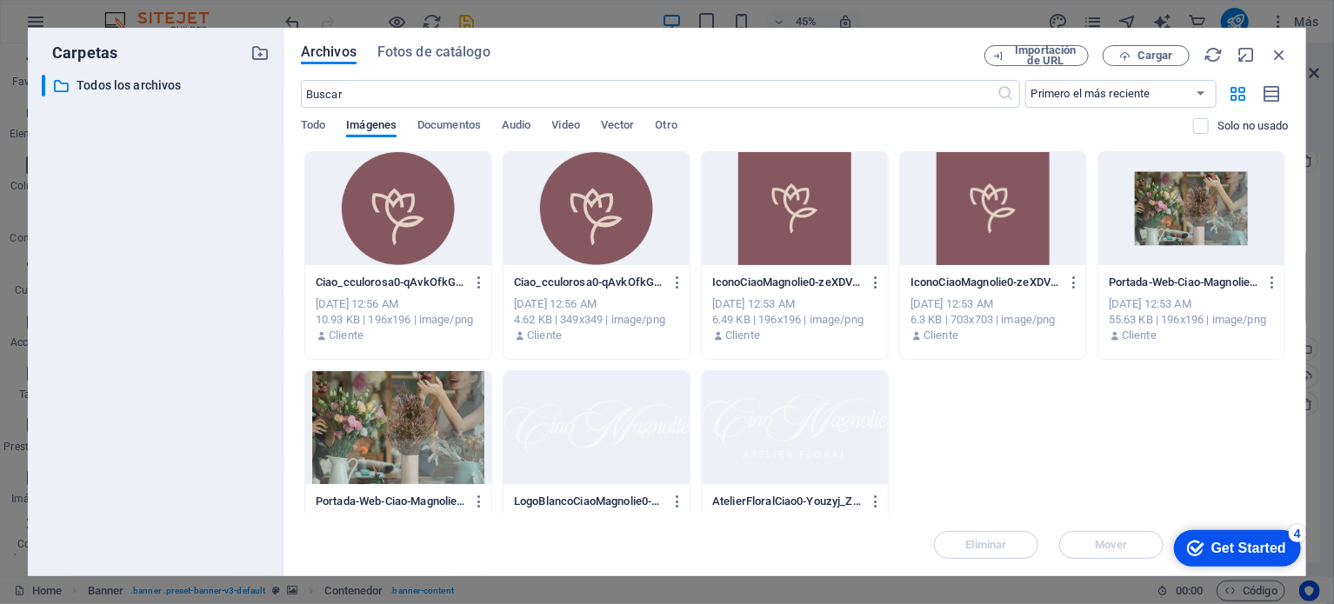
drag, startPoint x: 1351, startPoint y: 822, endPoint x: 1183, endPoint y: 451, distance: 407.5
click html "checkmark Get Started 4 First Steps in the Editor Let's guide you through the t…"
click at [1084, 432] on div "Ciao_cculorosa0-qAvkOfkGgpTGLdnKOETgIw-iVDtaMQlWfDTO4SSNB4lJg.png Ciao_cculoros…" at bounding box center [795, 365] width 988 height 428
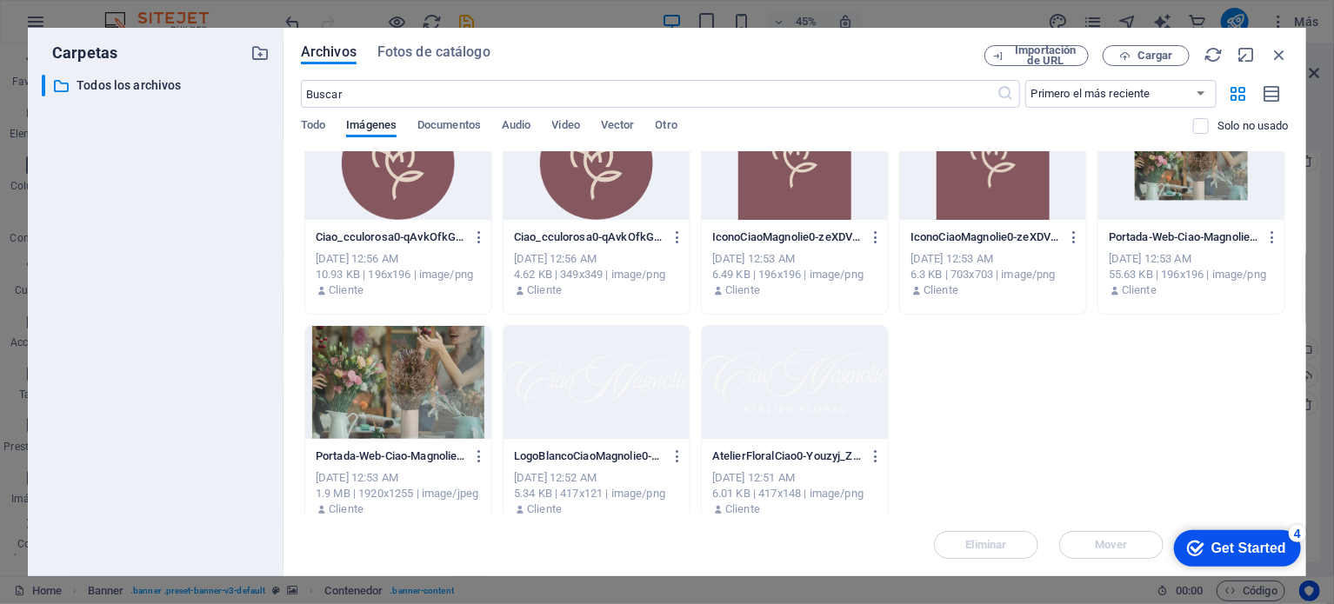
scroll to position [64, 0]
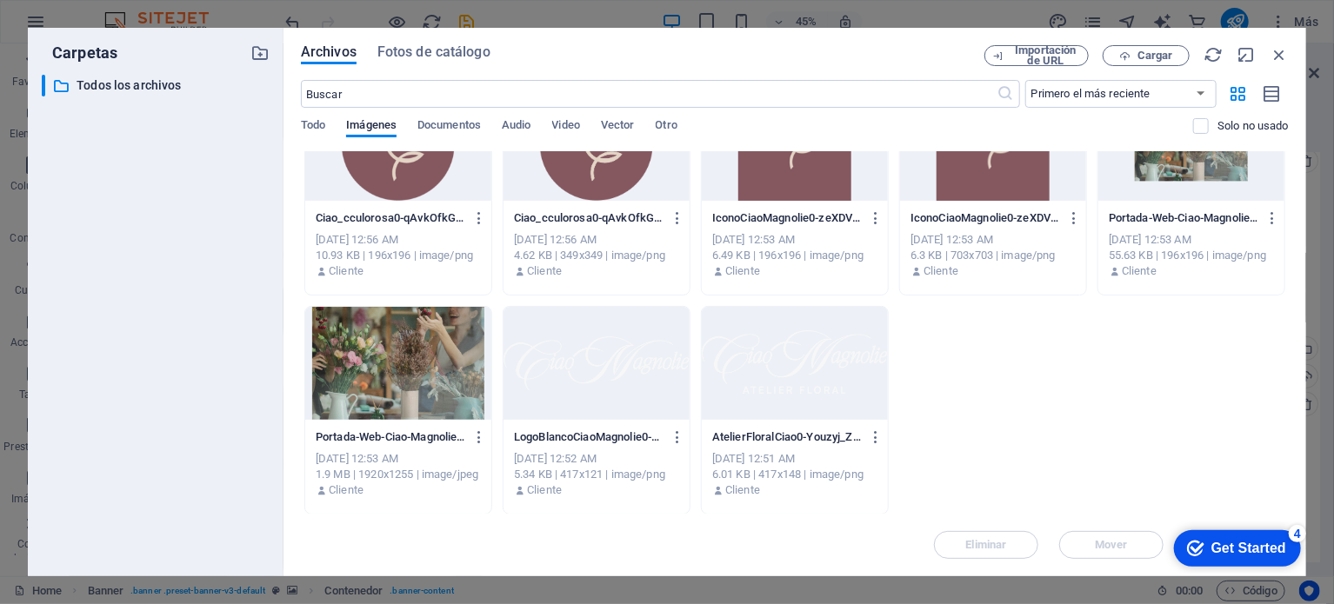
click at [1165, 245] on div "[DATE] 12:53 AM" at bounding box center [1191, 240] width 165 height 16
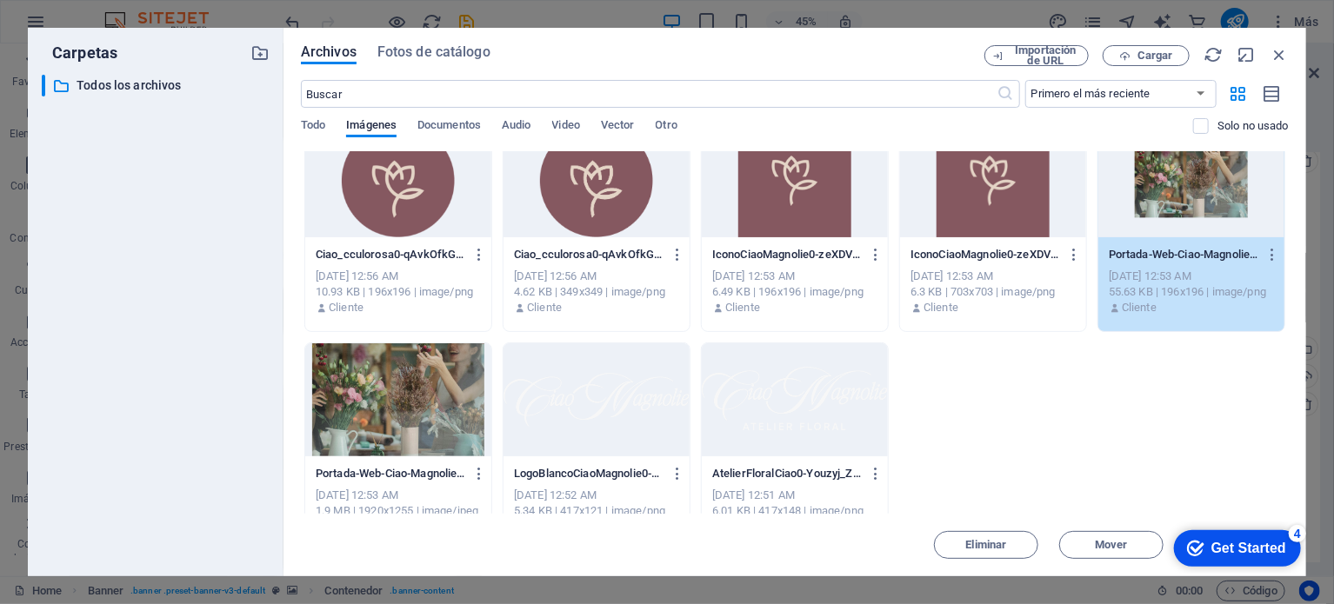
scroll to position [0, 0]
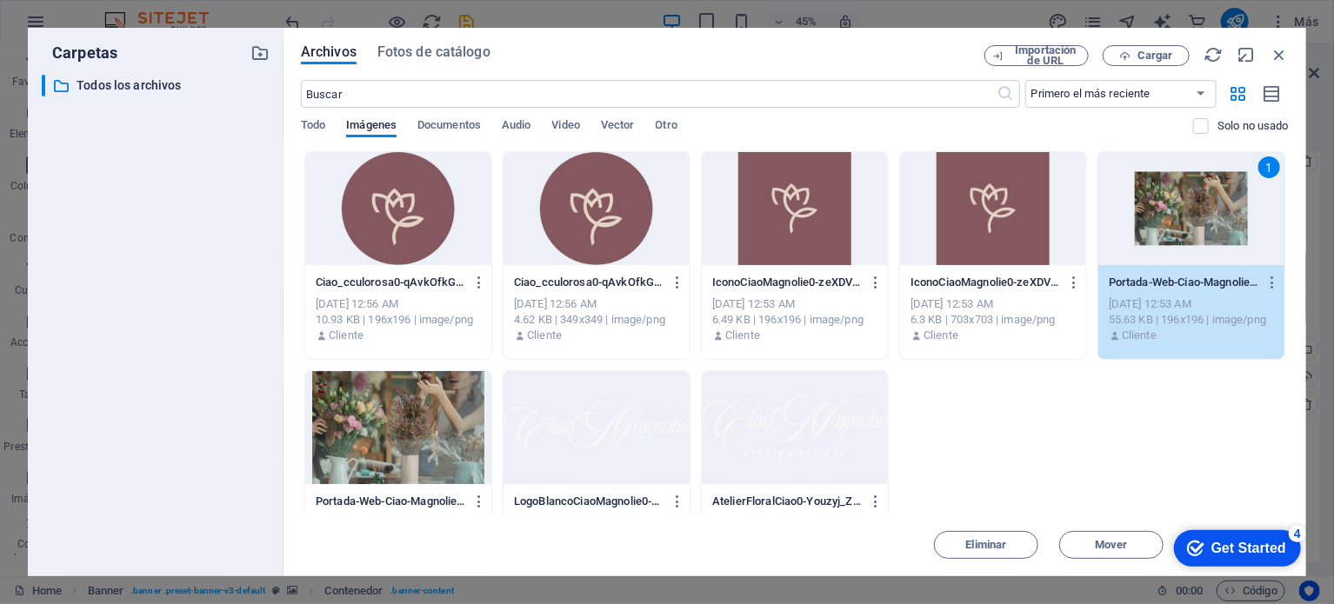
click at [1149, 237] on div "1" at bounding box center [1191, 208] width 186 height 113
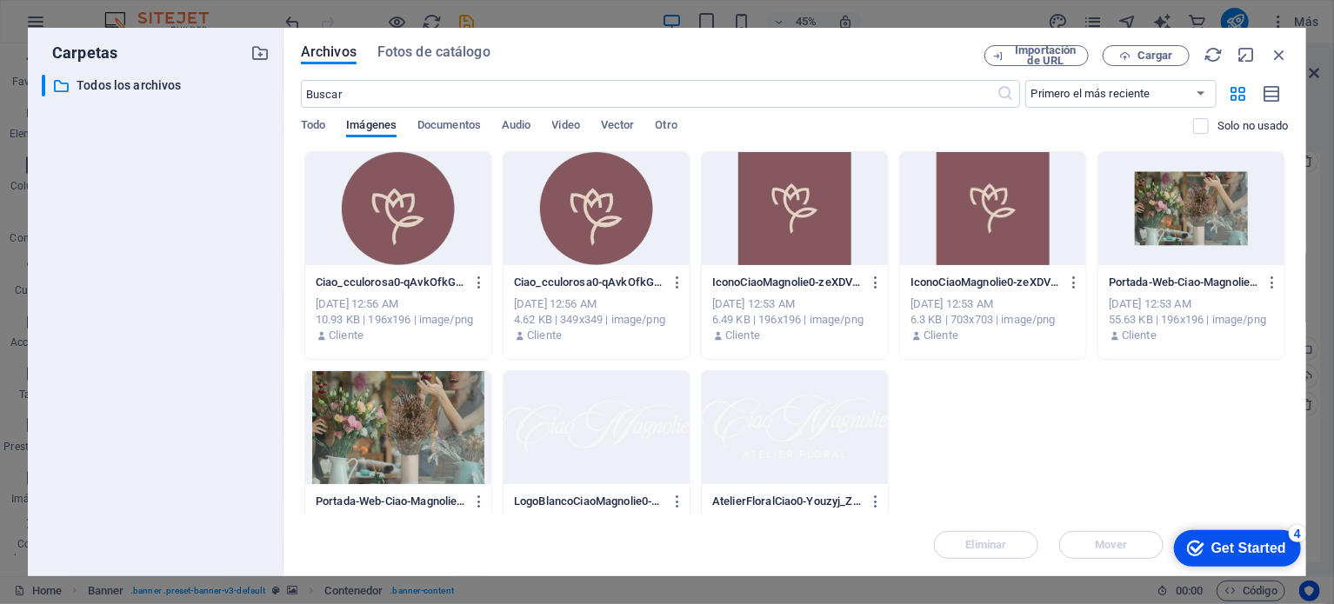
click at [1149, 237] on div at bounding box center [1191, 208] width 186 height 113
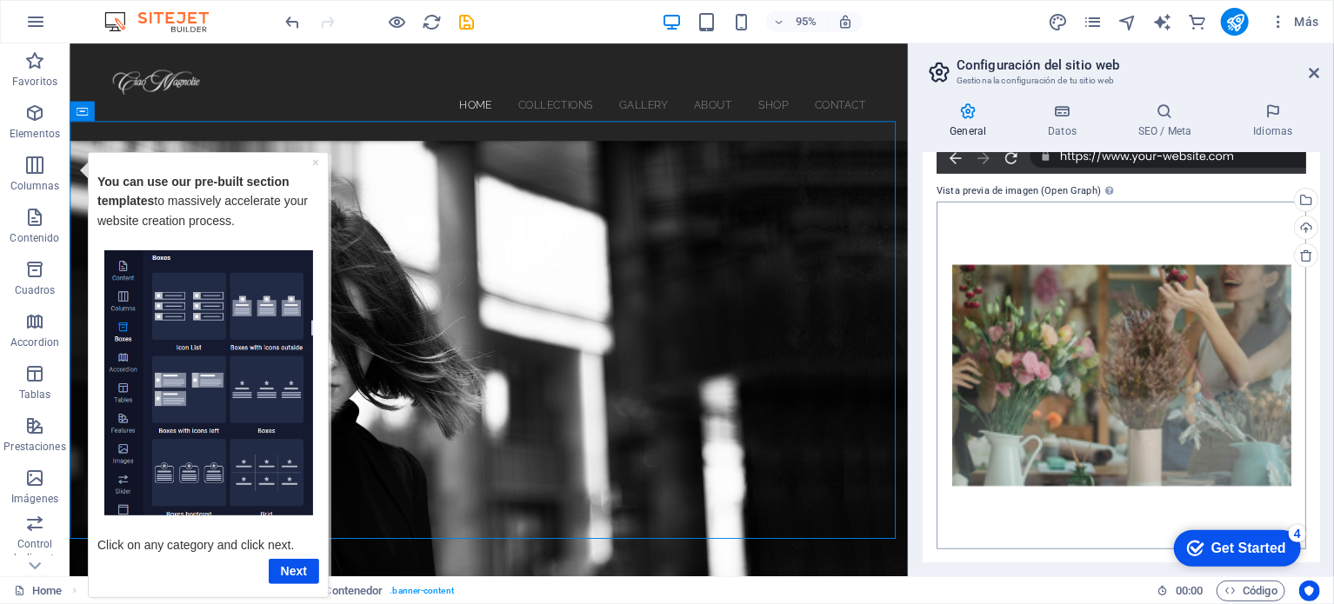
scroll to position [289, 0]
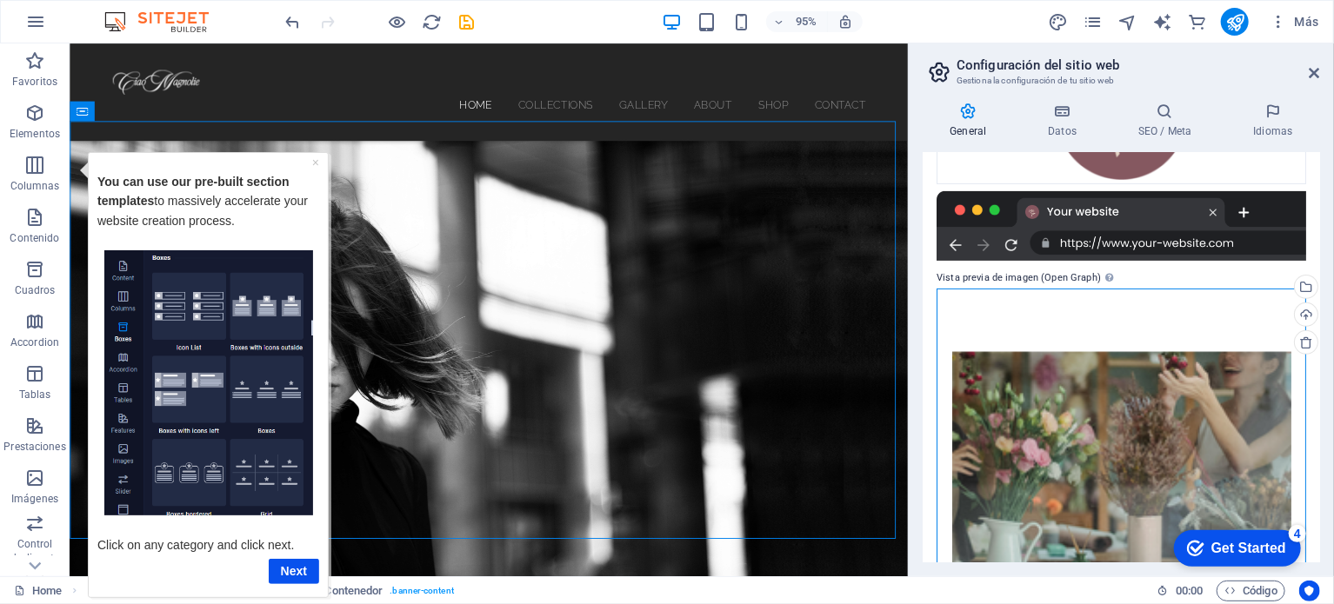
click at [1191, 430] on div "Arrastra archivos aquí, haz clic para escoger archivos o selecciona archivos de…" at bounding box center [1122, 463] width 370 height 348
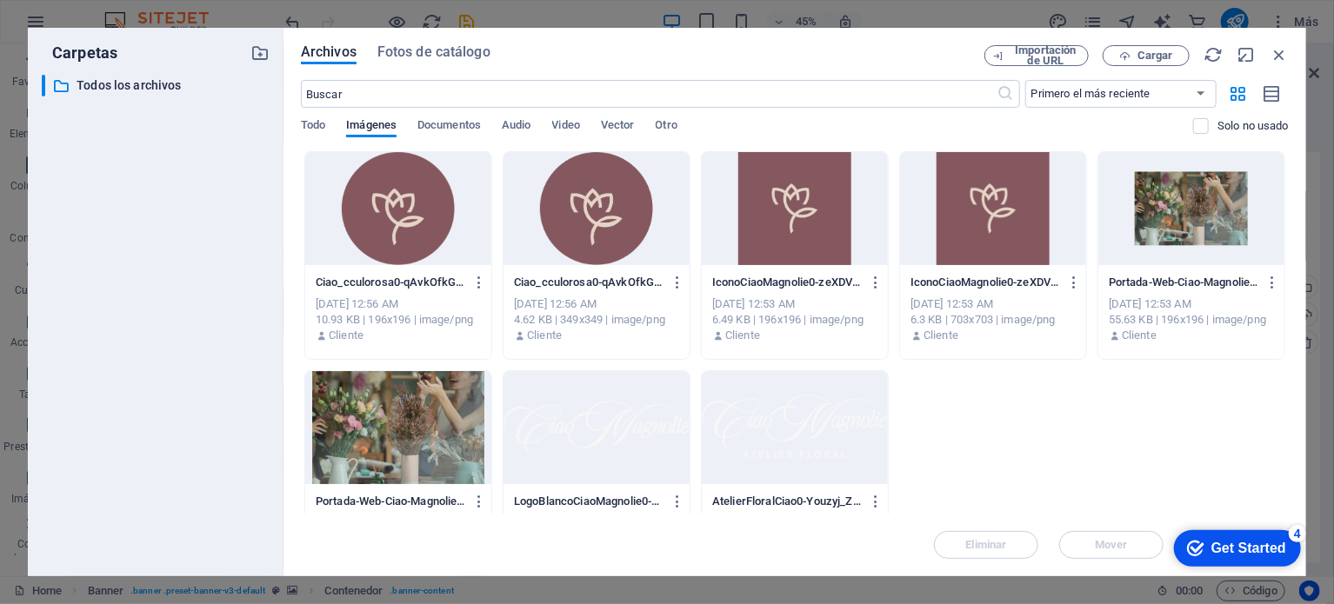
click at [440, 427] on div at bounding box center [398, 427] width 186 height 113
click at [1137, 390] on div "Ciao_cculorosa0-qAvkOfkGgpTGLdnKOETgIw-iVDtaMQlWfDTO4SSNB4lJg.png Ciao_cculoros…" at bounding box center [795, 365] width 988 height 428
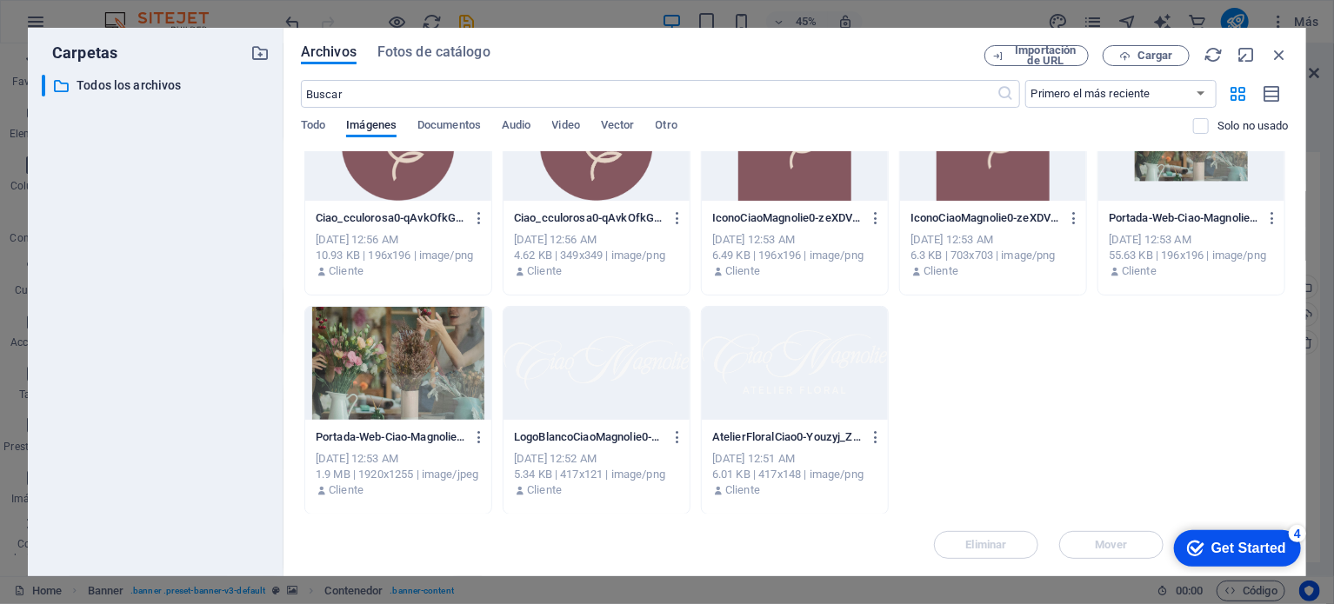
scroll to position [0, 0]
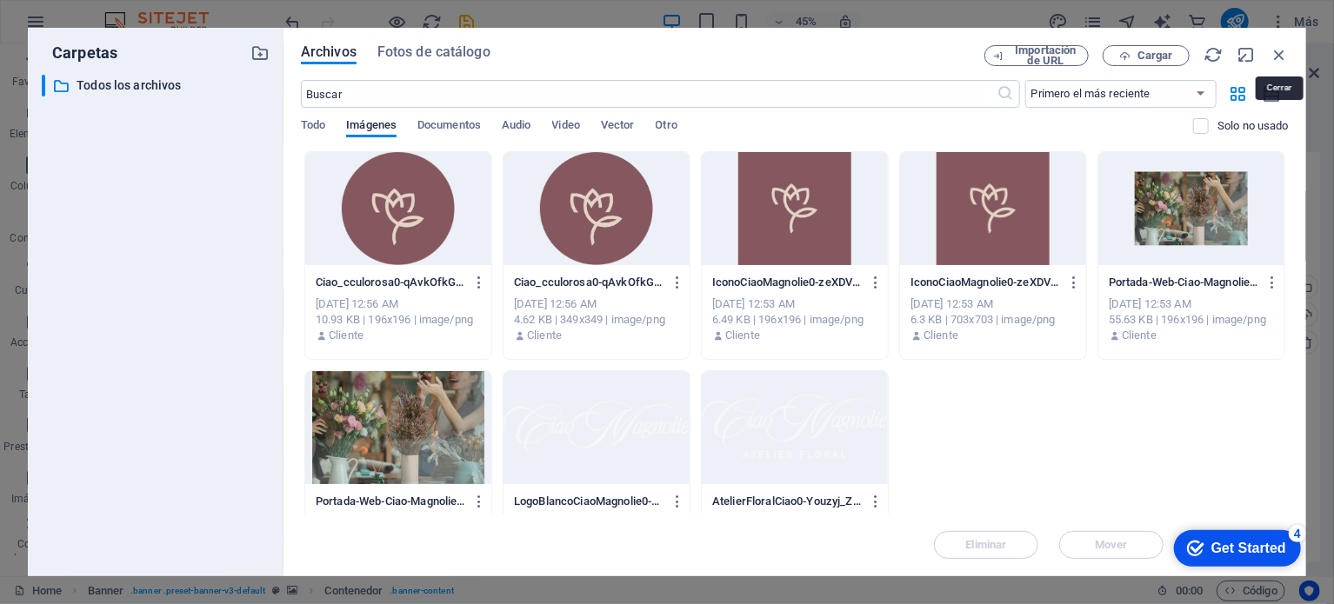
click at [1282, 47] on icon "button" at bounding box center [1279, 54] width 19 height 19
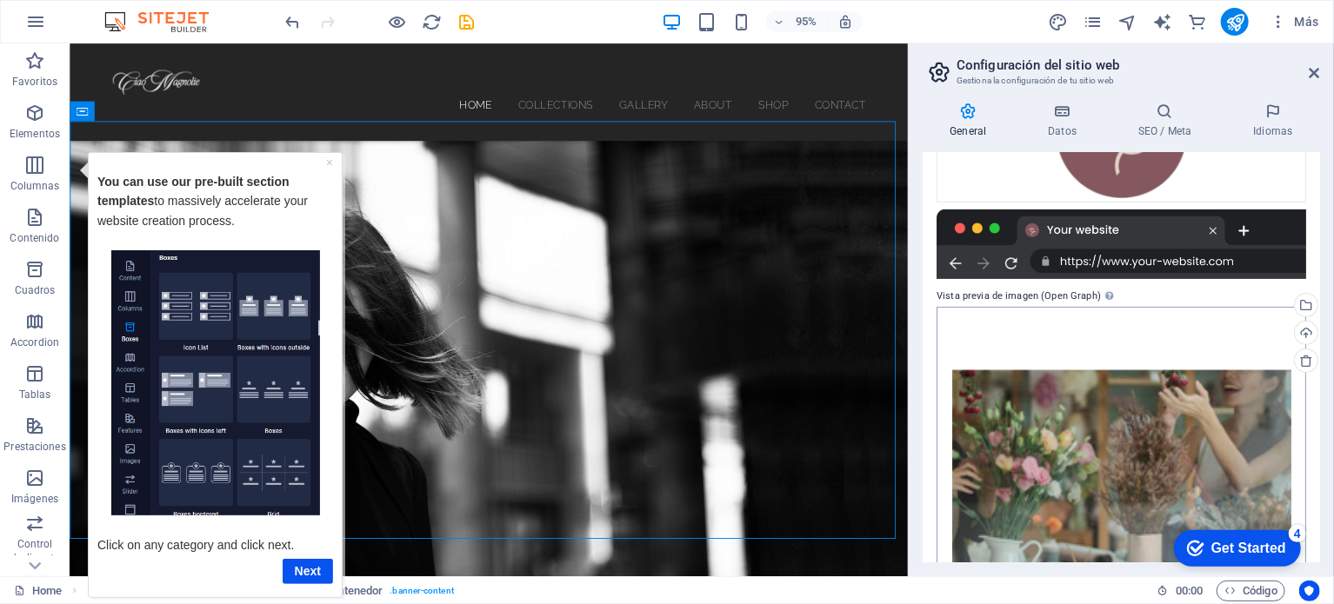
scroll to position [202, 0]
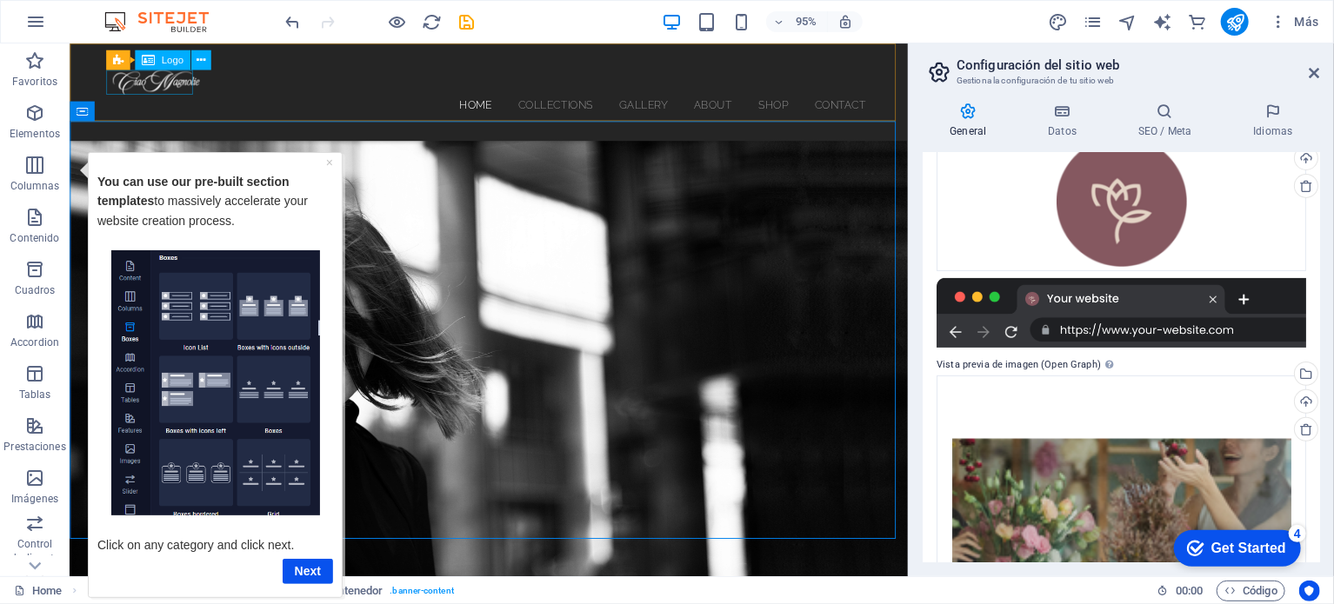
click at [157, 83] on div at bounding box center [511, 83] width 793 height 26
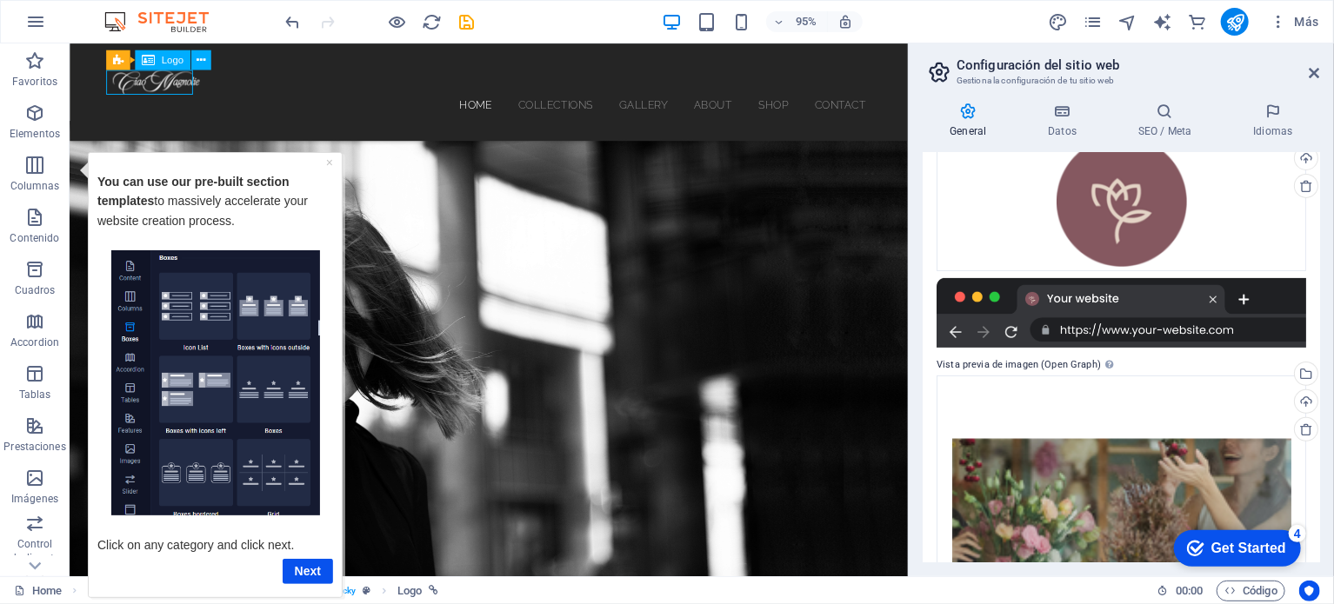
click at [191, 88] on div at bounding box center [511, 83] width 793 height 26
click at [310, 88] on div "Home Collections Gallery About Shop Contact" at bounding box center [511, 94] width 883 height 103
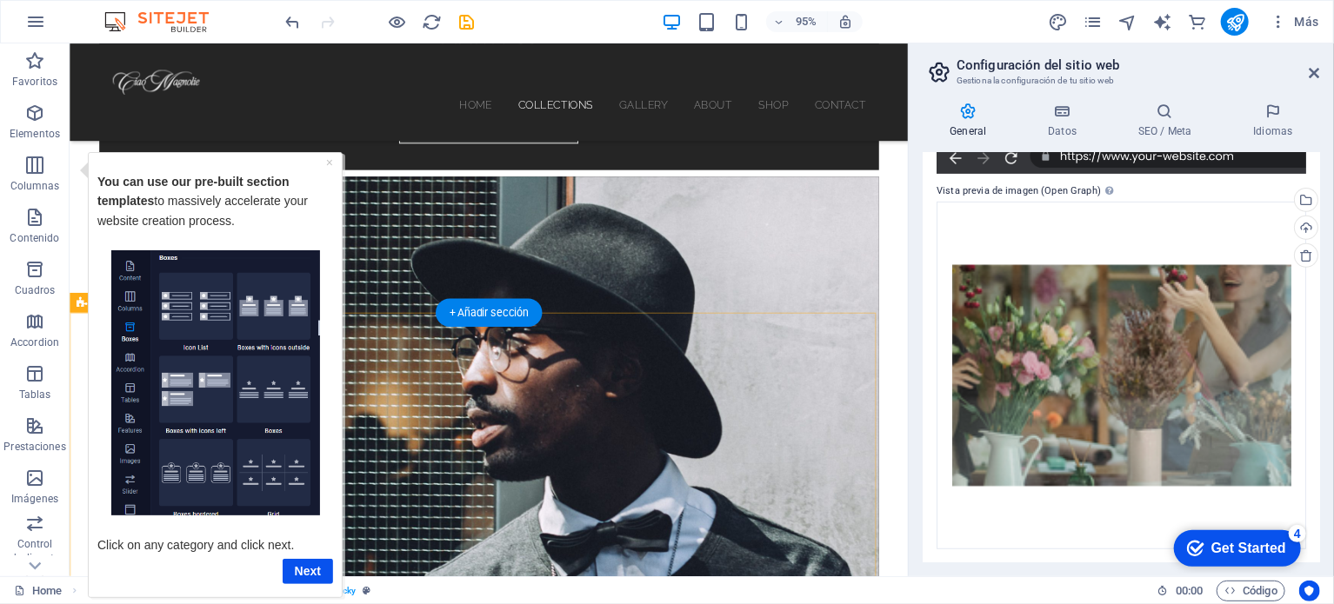
scroll to position [2435, 0]
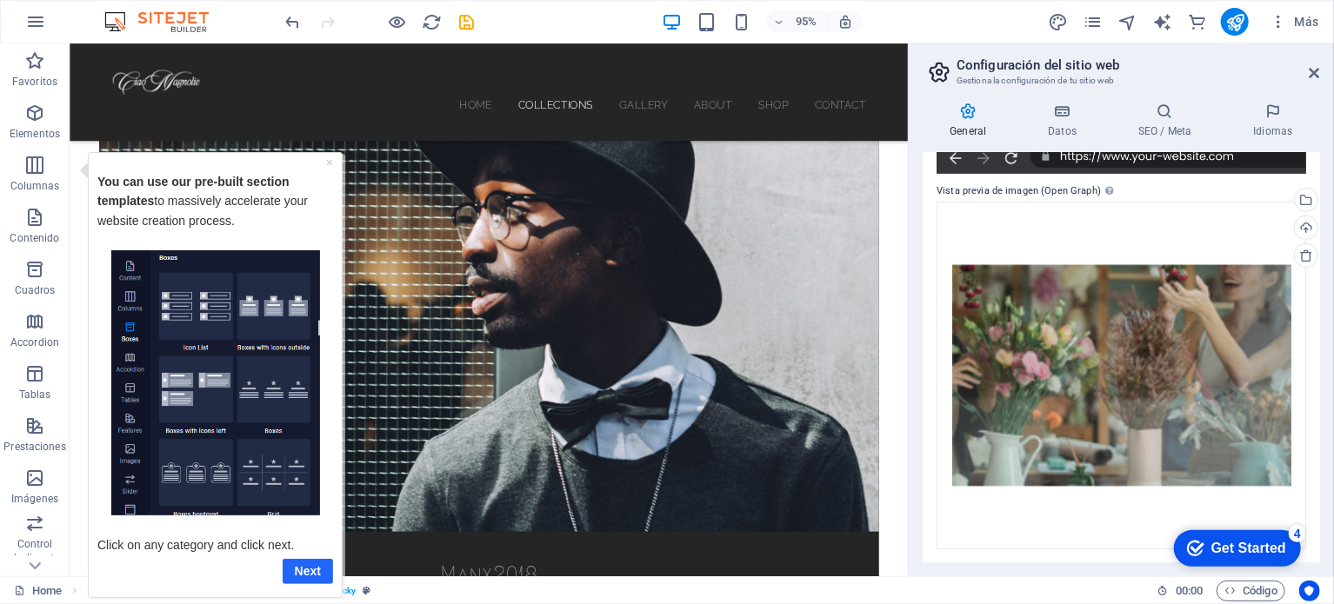
click at [303, 568] on link "Next" at bounding box center [307, 570] width 50 height 25
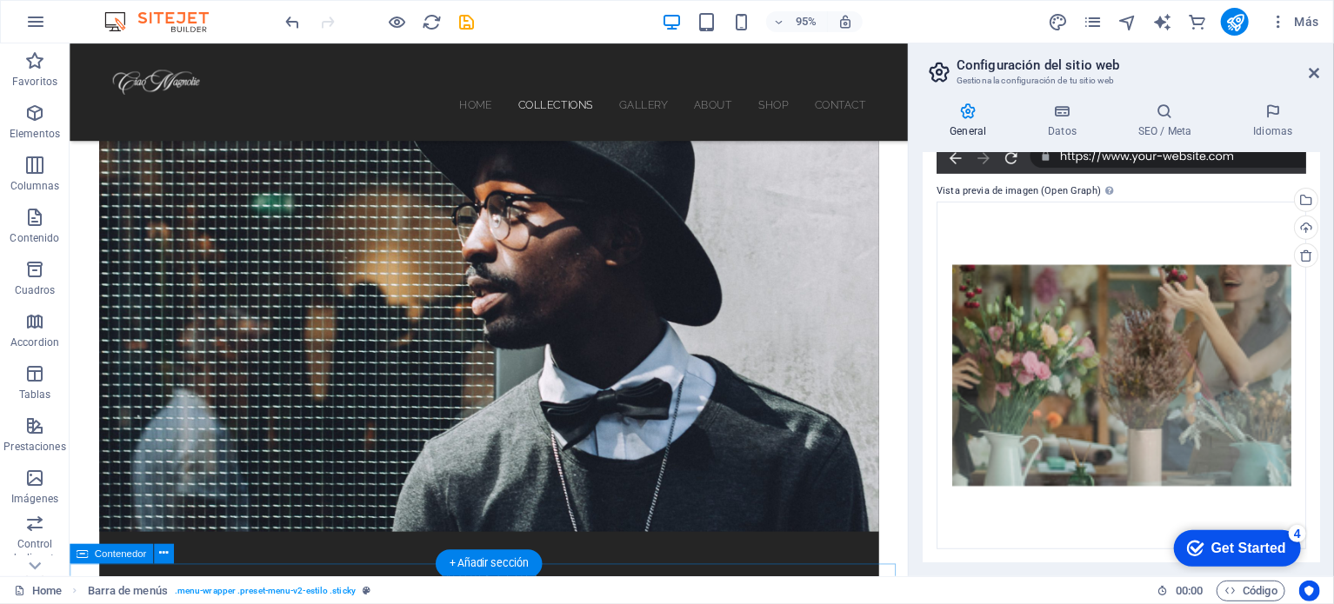
scroll to position [0, 0]
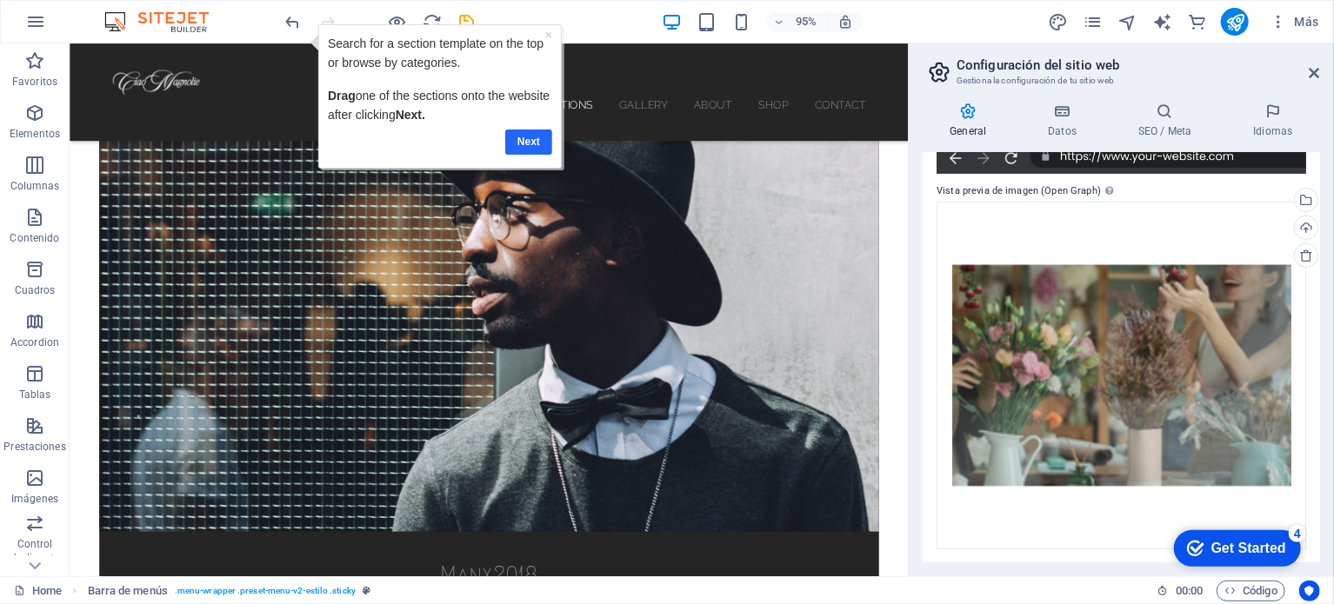
click at [528, 137] on link "Next" at bounding box center [527, 141] width 47 height 25
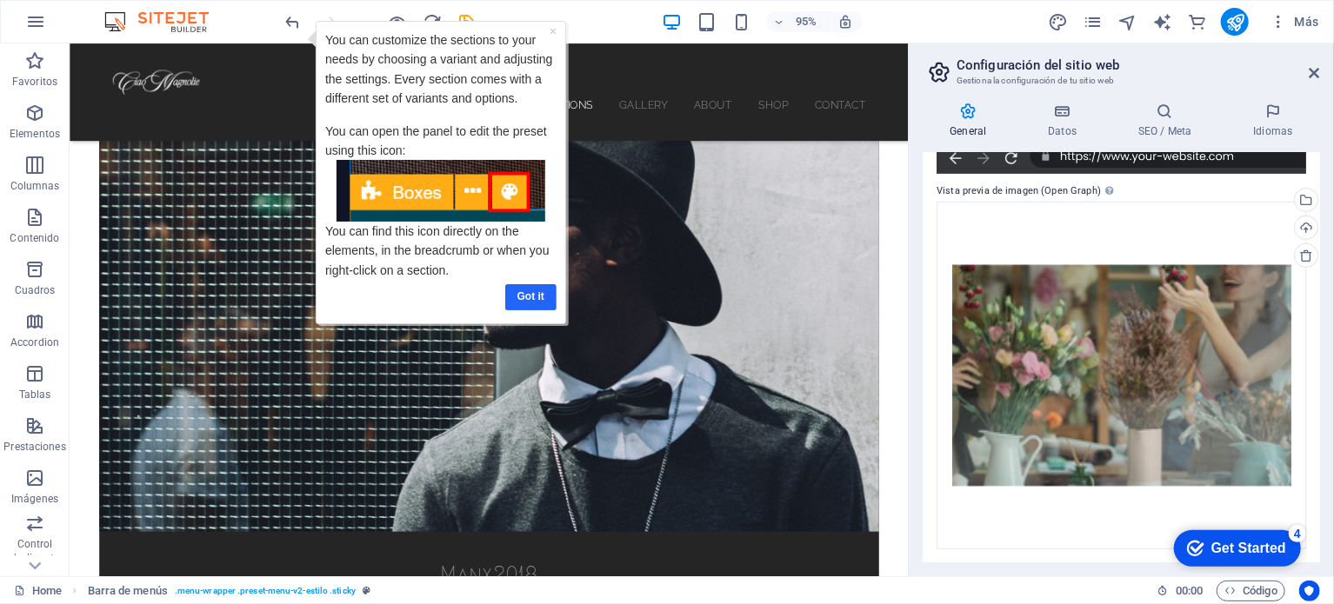
click at [537, 295] on link "Got it" at bounding box center [529, 296] width 51 height 25
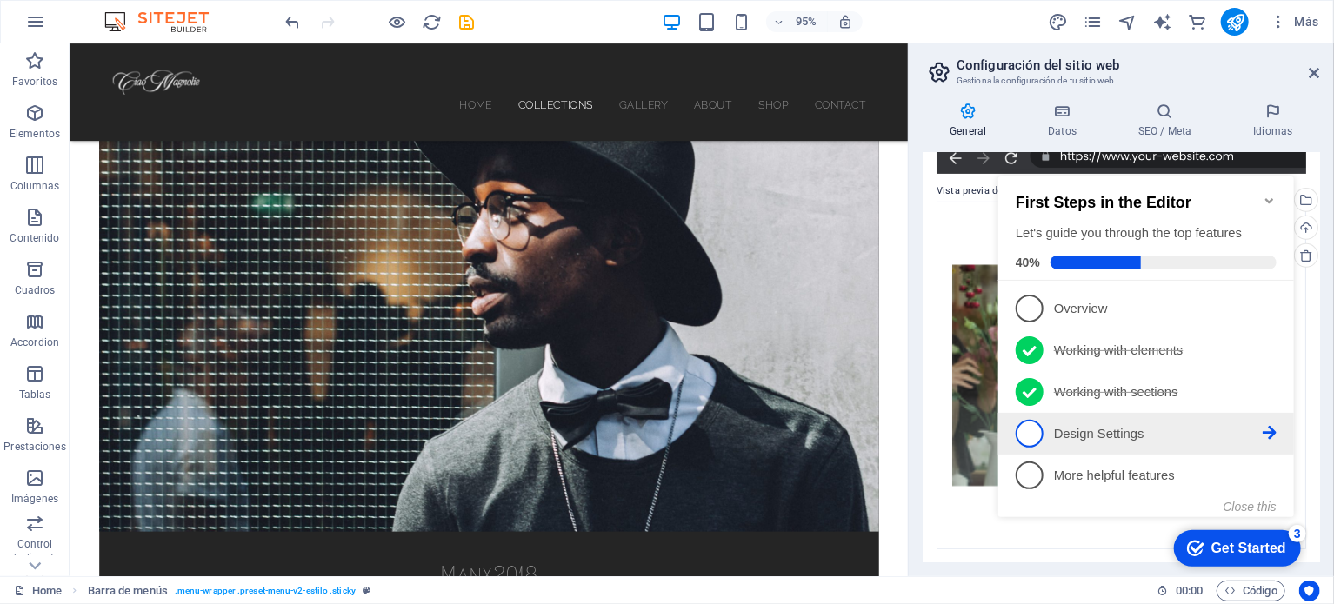
click at [1250, 427] on p "Design Settings - incomplete" at bounding box center [1157, 433] width 209 height 18
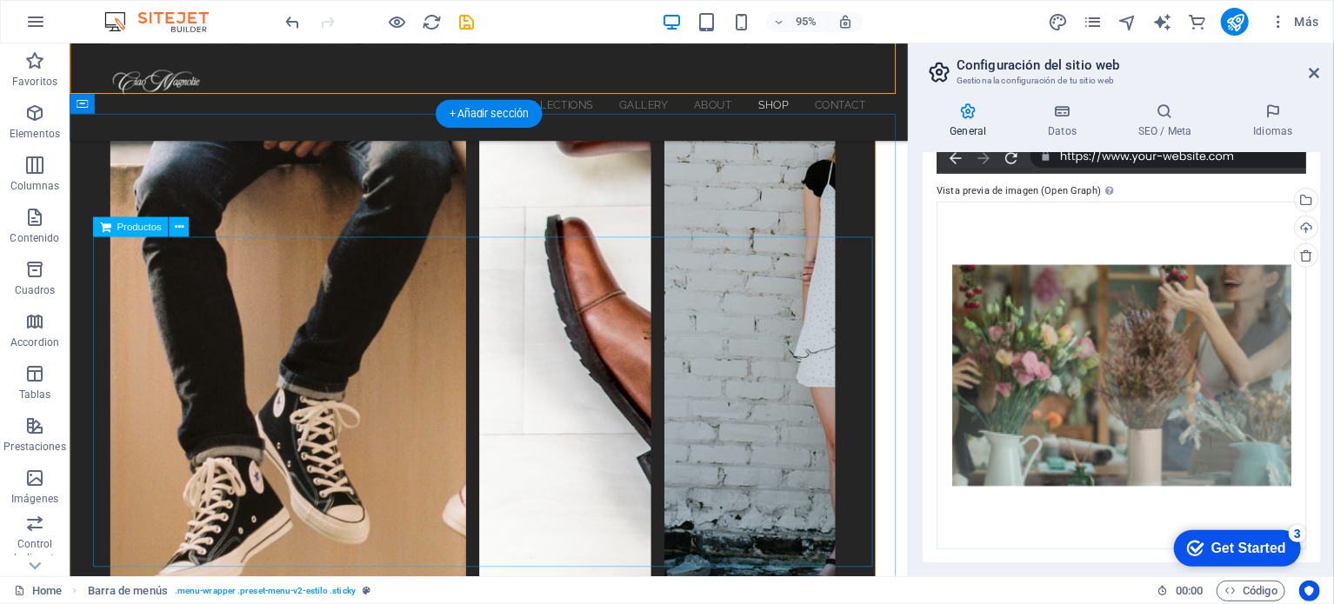
scroll to position [5064, 0]
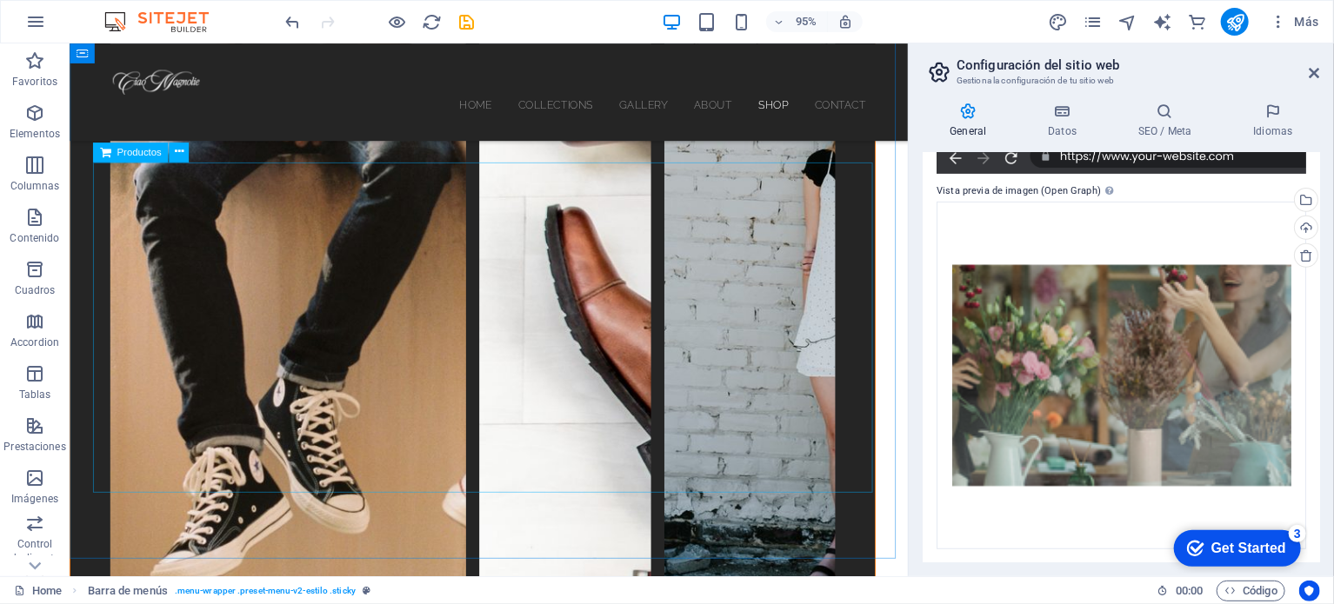
click at [129, 157] on span "Productos" at bounding box center [139, 153] width 44 height 10
click at [124, 156] on span "Productos" at bounding box center [139, 153] width 44 height 10
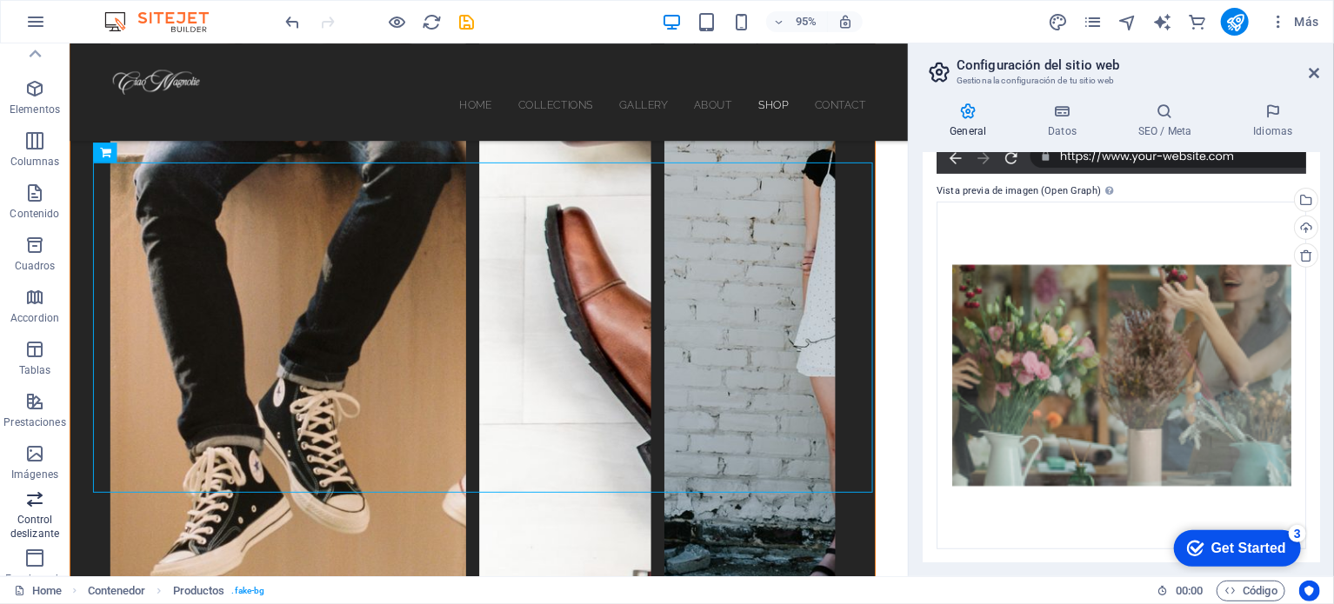
scroll to position [0, 0]
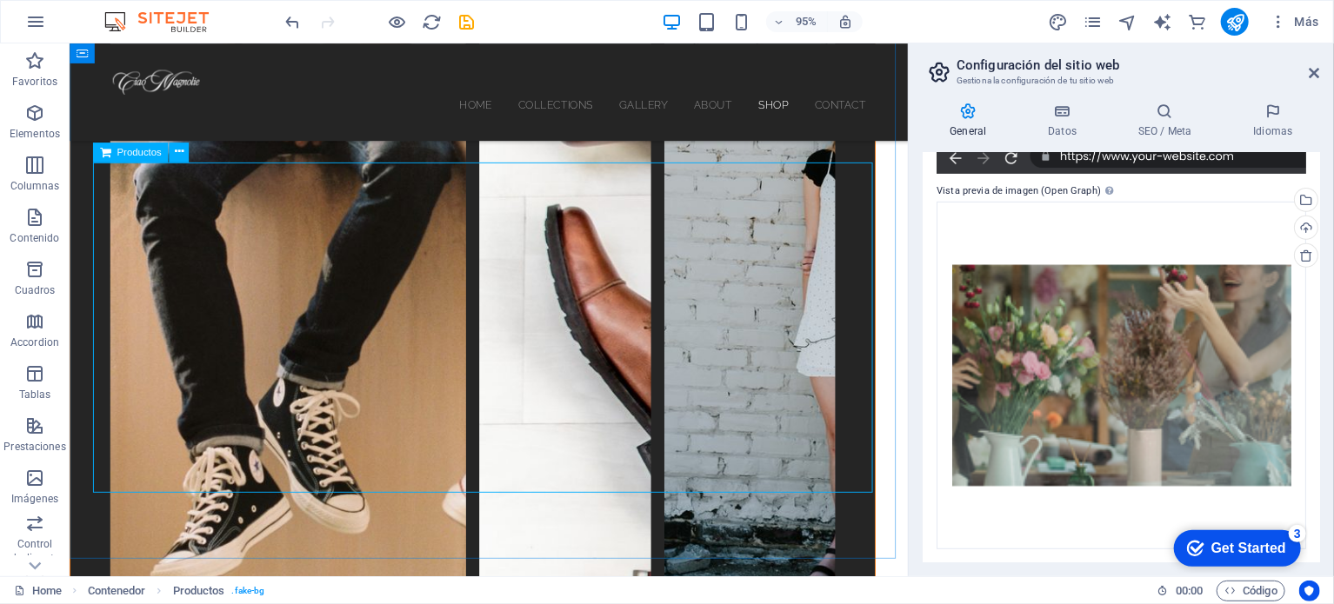
click at [136, 156] on span "Productos" at bounding box center [139, 153] width 44 height 10
click at [184, 156] on button at bounding box center [179, 153] width 20 height 20
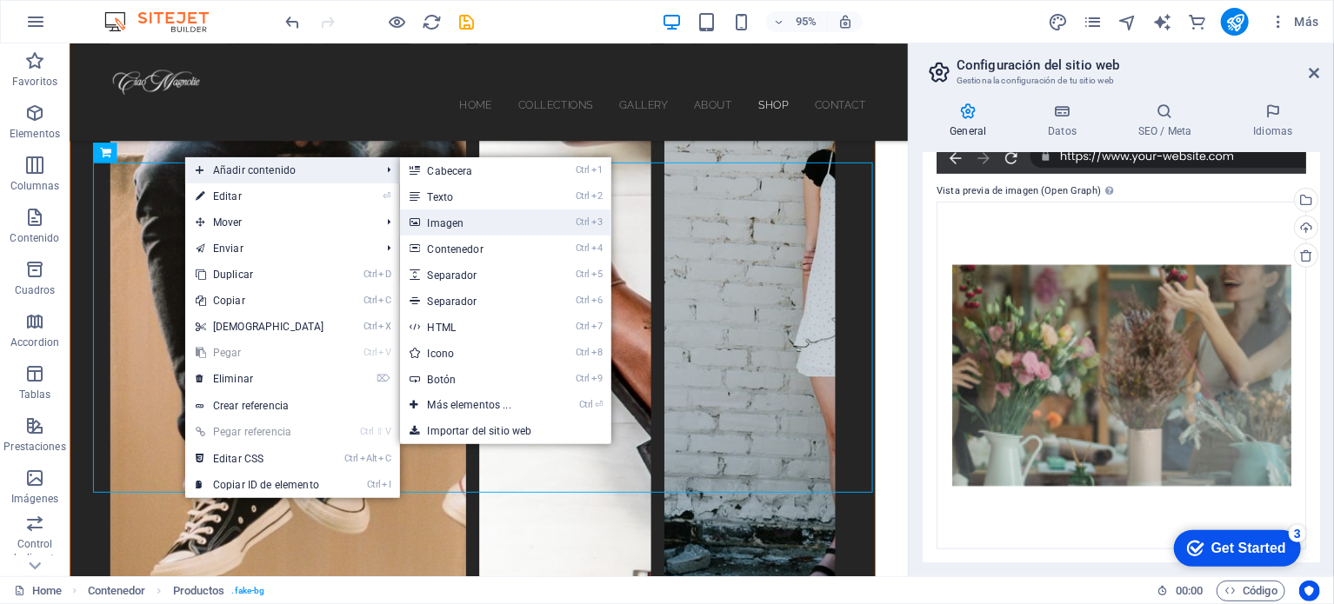
click at [491, 224] on link "Ctrl 3 Imagen" at bounding box center [473, 223] width 146 height 26
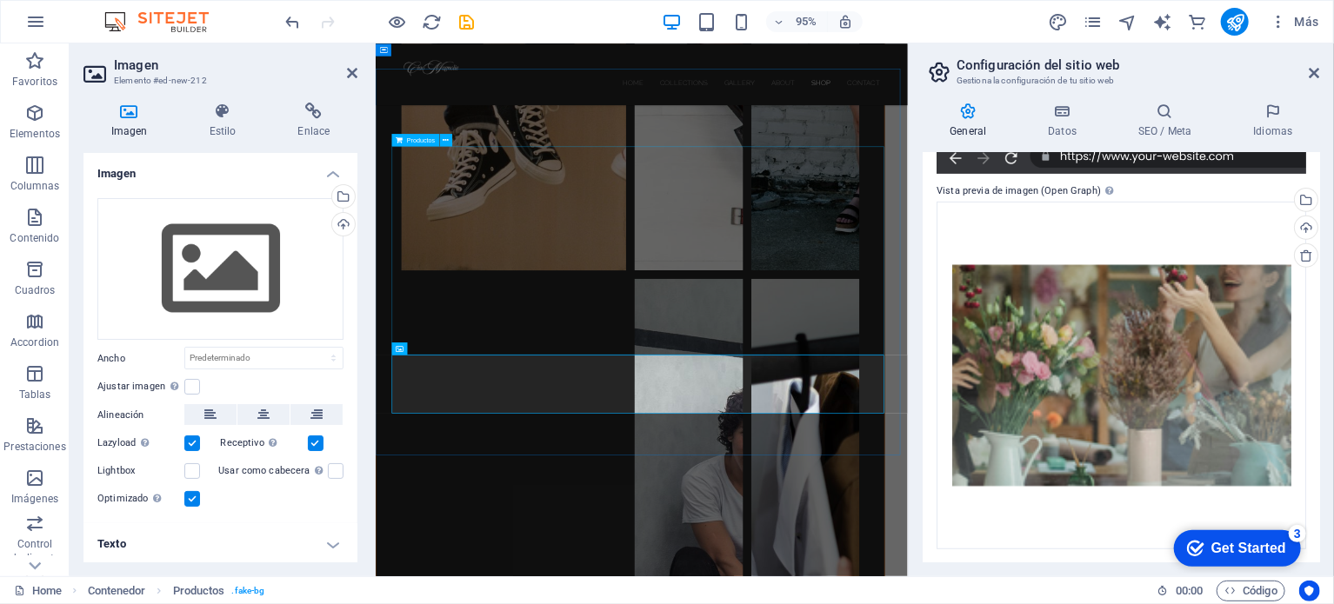
scroll to position [5697, 0]
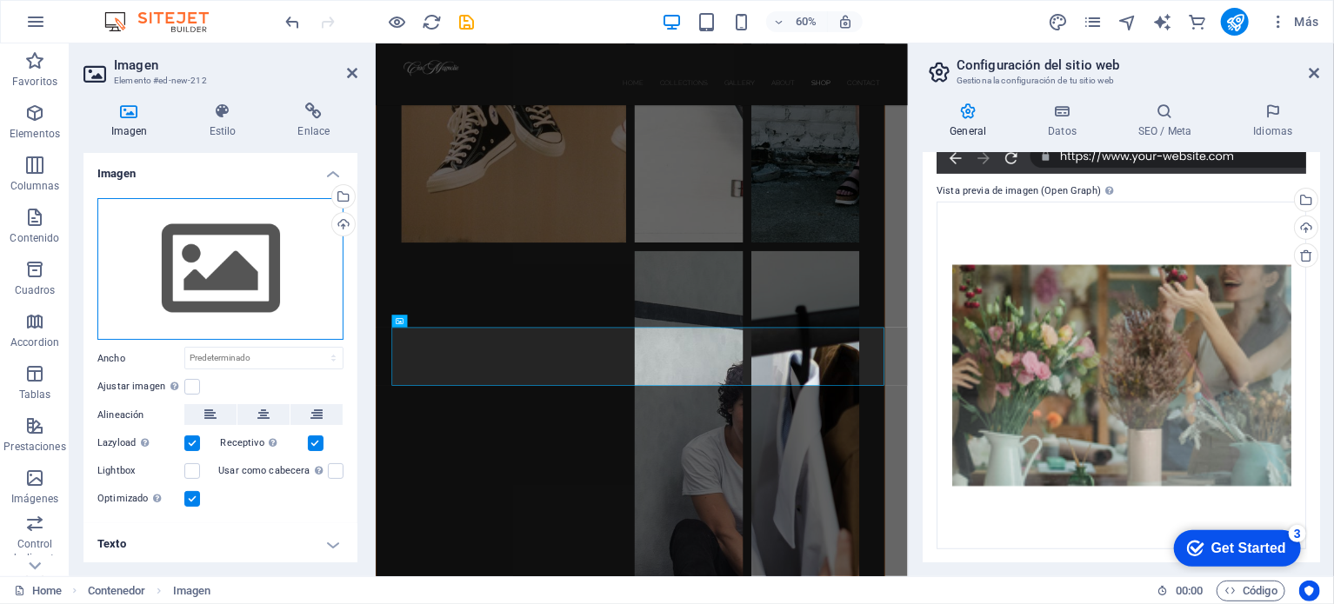
click at [147, 274] on div "Arrastra archivos aquí, haz clic para escoger archivos o selecciona archivos de…" at bounding box center [220, 269] width 246 height 143
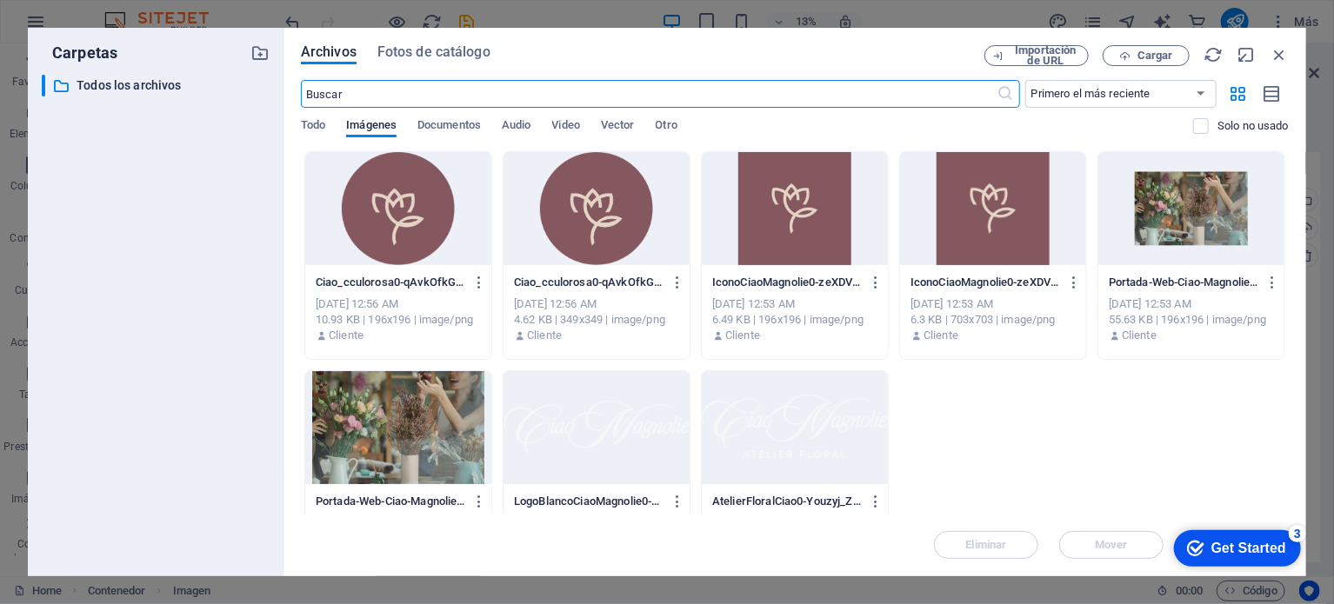
scroll to position [8819, 0]
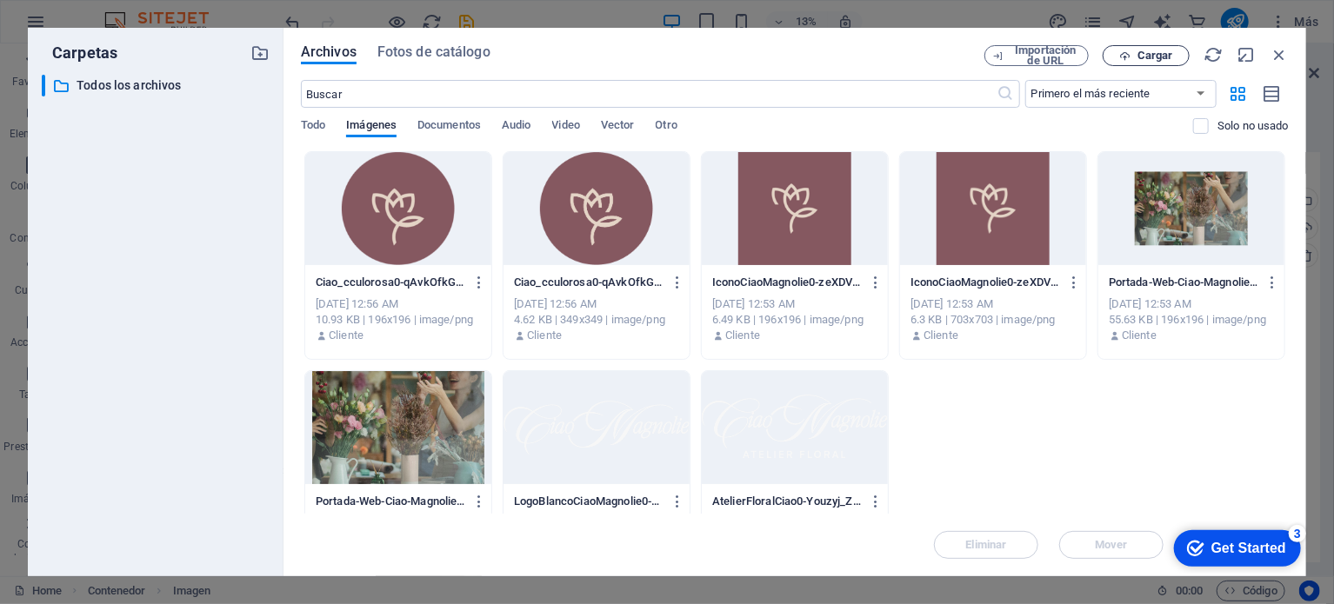
click at [1135, 62] on button "Cargar" at bounding box center [1146, 55] width 87 height 21
click at [1037, 451] on div "Ciao_cculorosa0-qAvkOfkGgpTGLdnKOETgIw-iVDtaMQlWfDTO4SSNB4lJg.png Ciao_cculoros…" at bounding box center [795, 365] width 988 height 428
click at [1276, 60] on icon "button" at bounding box center [1279, 54] width 19 height 19
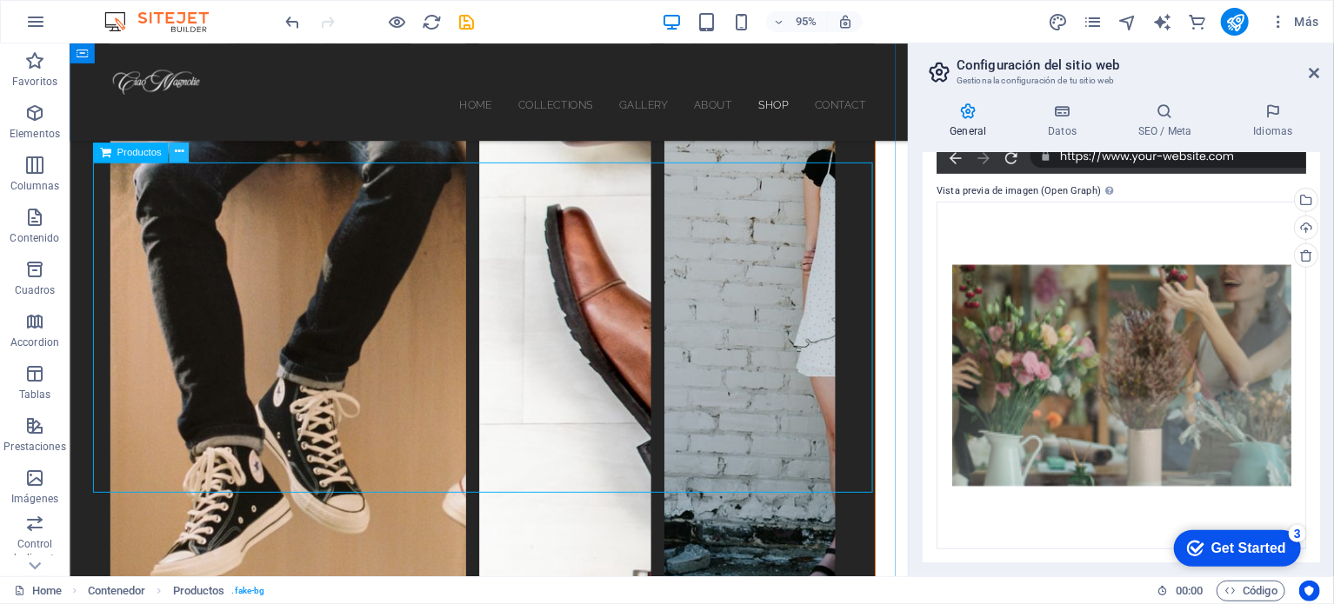
click at [178, 152] on icon at bounding box center [178, 152] width 9 height 17
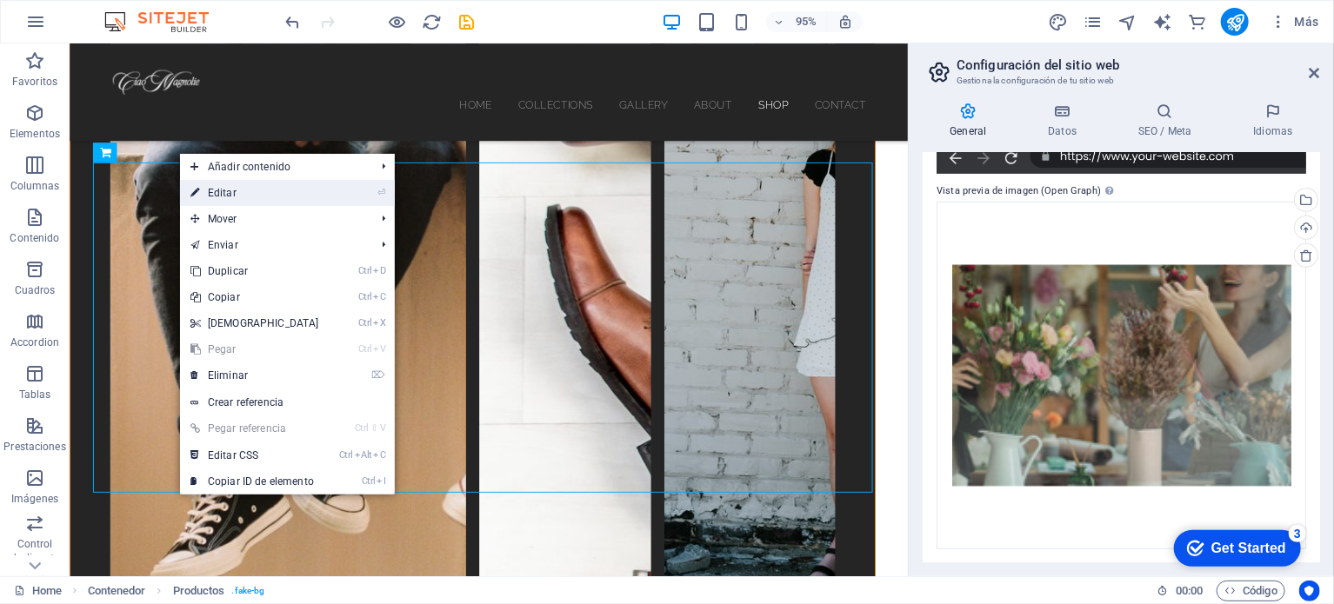
drag, startPoint x: 271, startPoint y: 197, endPoint x: 324, endPoint y: 334, distance: 147.3
click at [271, 197] on link "⏎ Editar" at bounding box center [255, 193] width 150 height 26
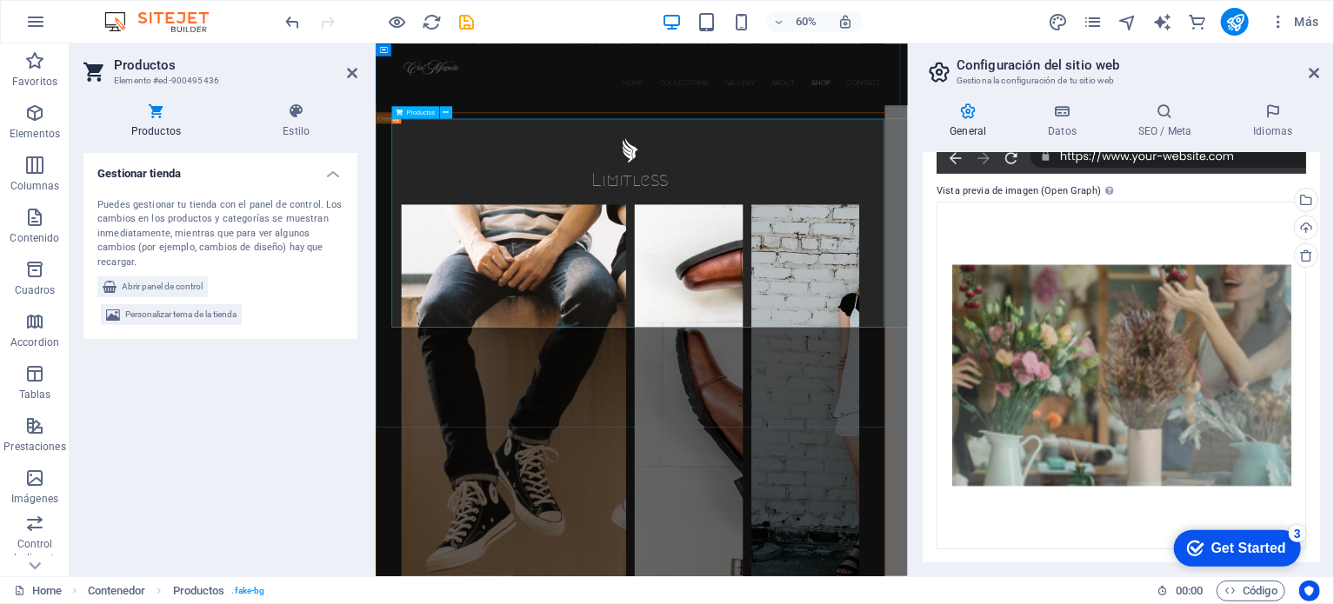
scroll to position [5697, 0]
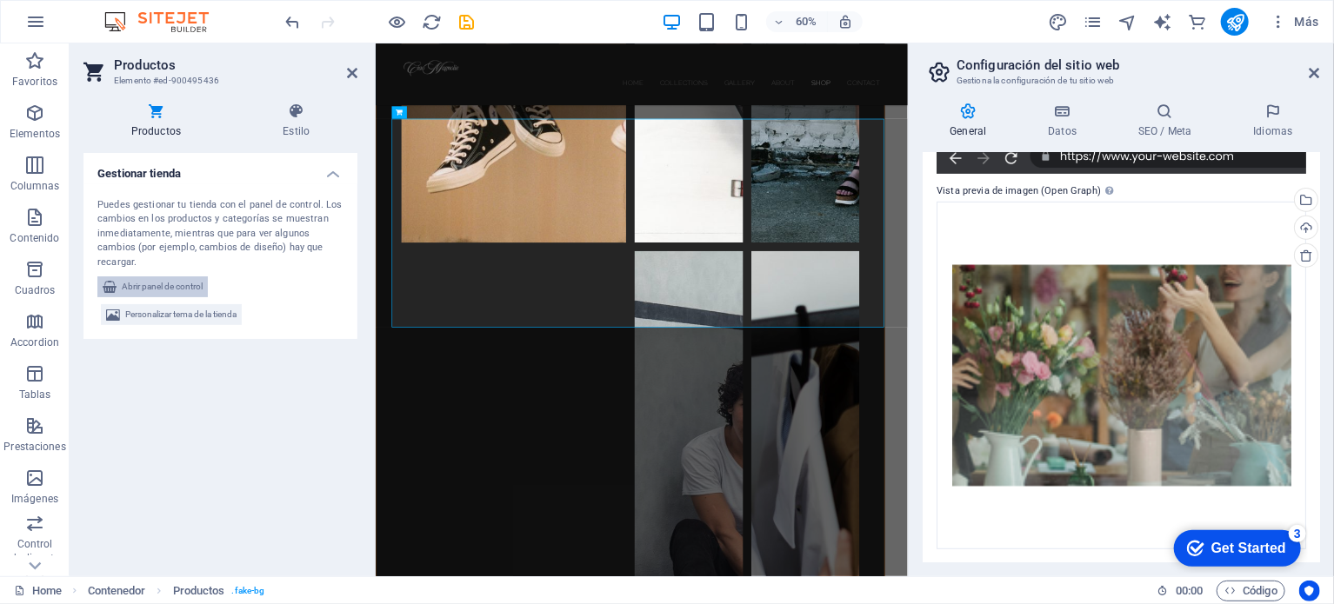
click at [145, 289] on span "Abrir panel de control" at bounding box center [162, 287] width 81 height 21
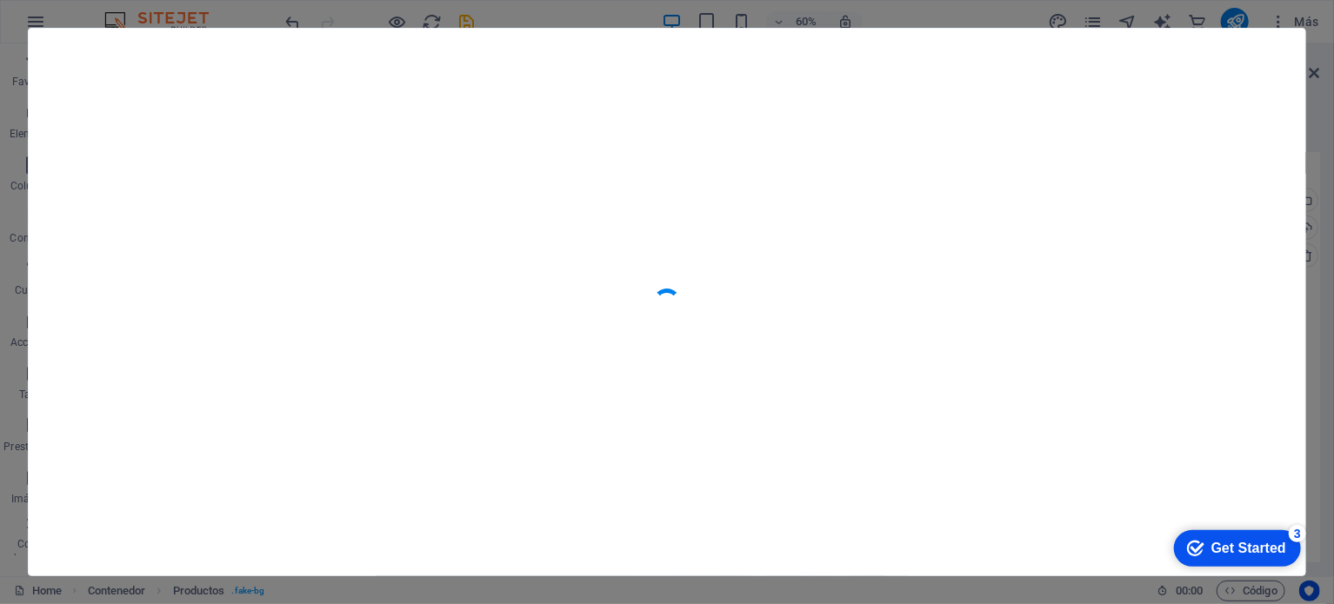
click at [1224, 557] on div "checkmark Get Started 3" at bounding box center [1236, 548] width 127 height 37
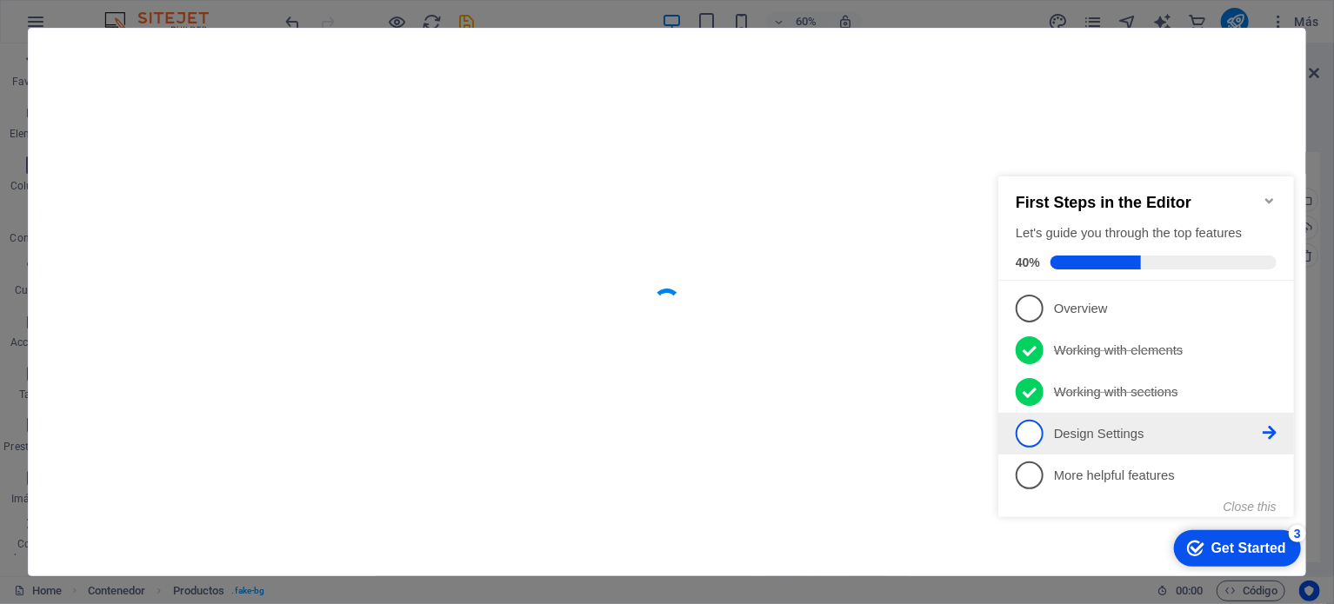
click at [1267, 314] on icon at bounding box center [1269, 307] width 14 height 14
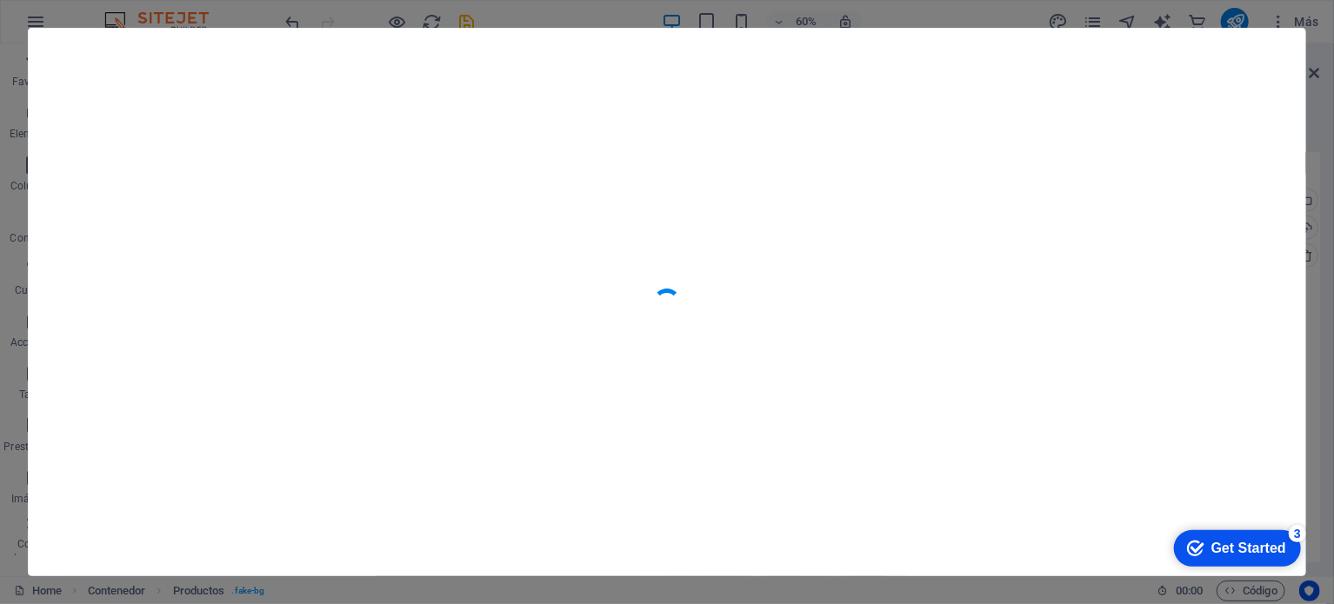
click at [1232, 331] on div at bounding box center [667, 302] width 1277 height 547
click at [1325, 222] on div at bounding box center [667, 302] width 1334 height 604
click at [1230, 550] on div "Get Started" at bounding box center [1248, 548] width 75 height 16
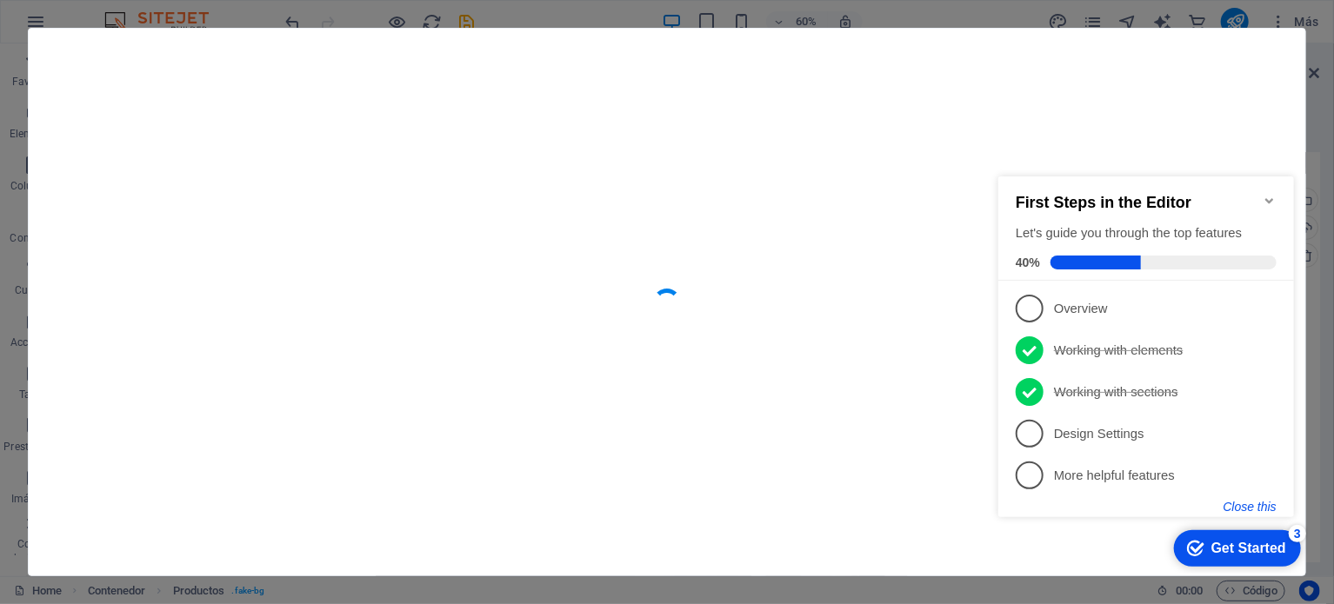
click at [1249, 503] on button "Close this" at bounding box center [1249, 506] width 53 height 14
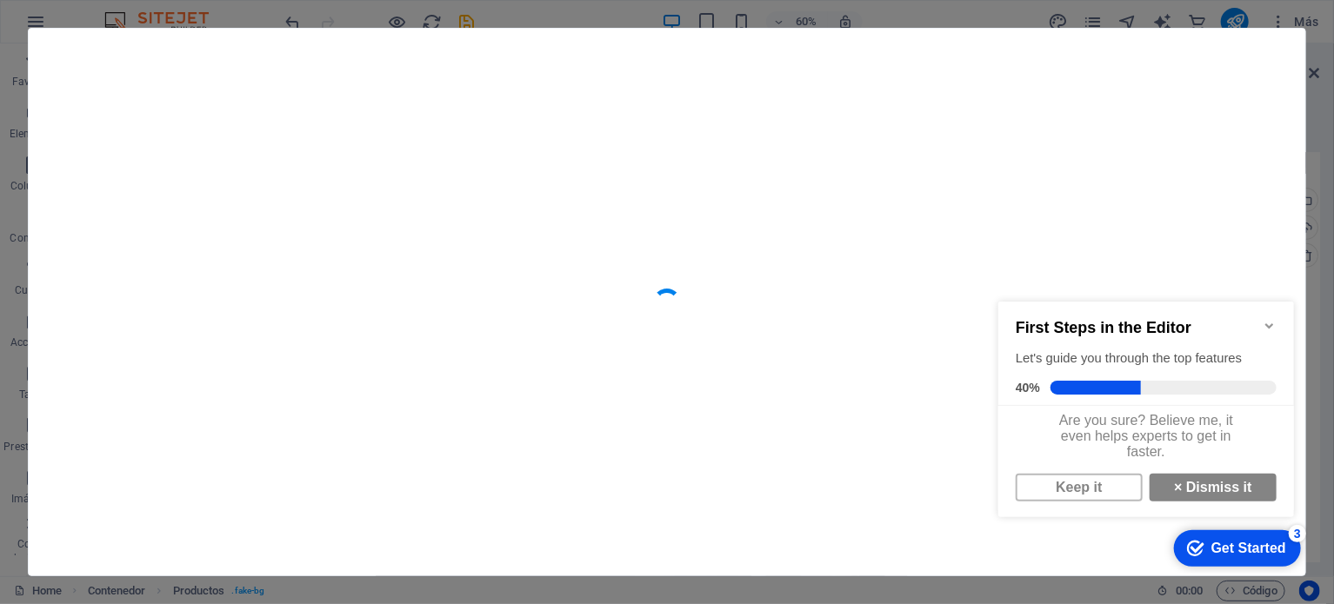
scroll to position [10, 0]
click at [1224, 489] on link "× Dismiss it" at bounding box center [1212, 487] width 127 height 28
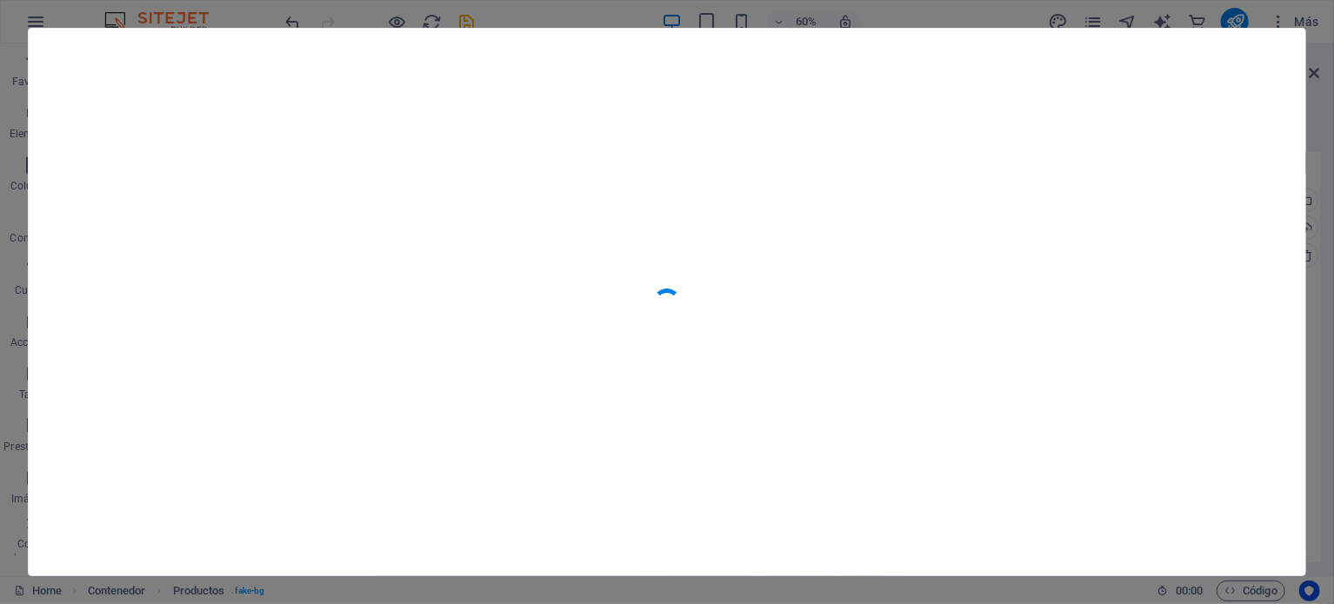
click at [1308, 185] on div at bounding box center [667, 302] width 1334 height 604
click at [1262, 17] on div at bounding box center [667, 302] width 1334 height 604
click at [179, 17] on div at bounding box center [667, 302] width 1334 height 604
click at [245, 12] on div at bounding box center [667, 302] width 1334 height 604
click at [1318, 121] on div at bounding box center [667, 302] width 1334 height 604
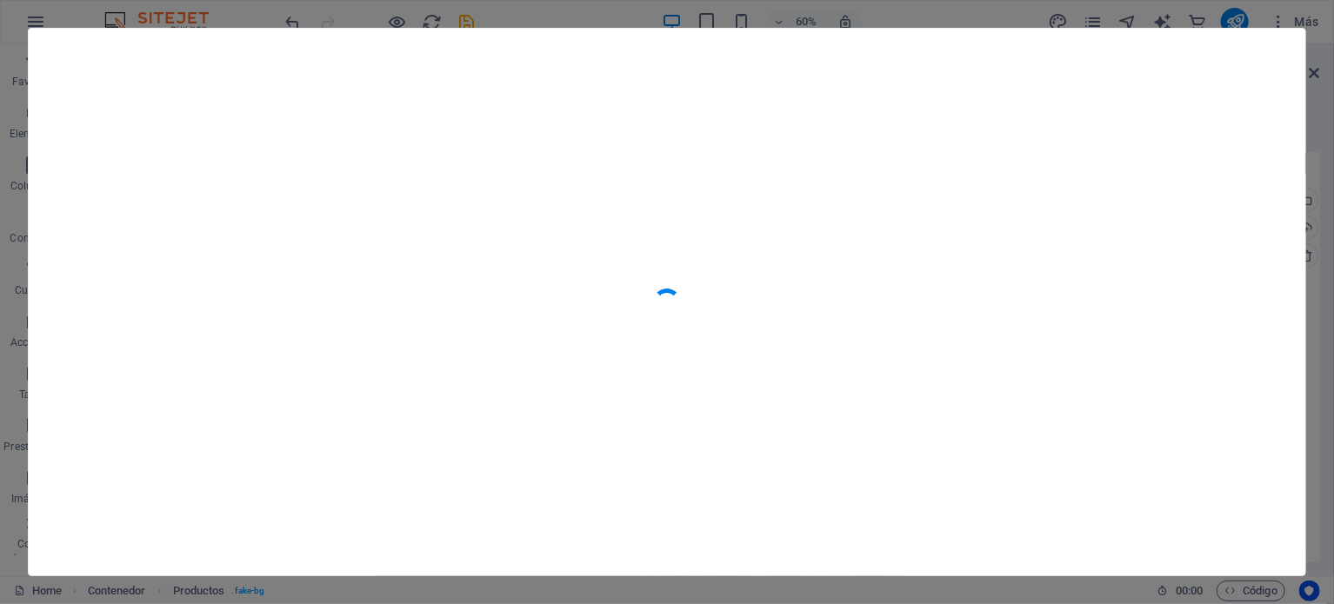
click at [1316, 72] on div at bounding box center [667, 302] width 1334 height 604
click at [1322, 131] on div at bounding box center [667, 302] width 1334 height 604
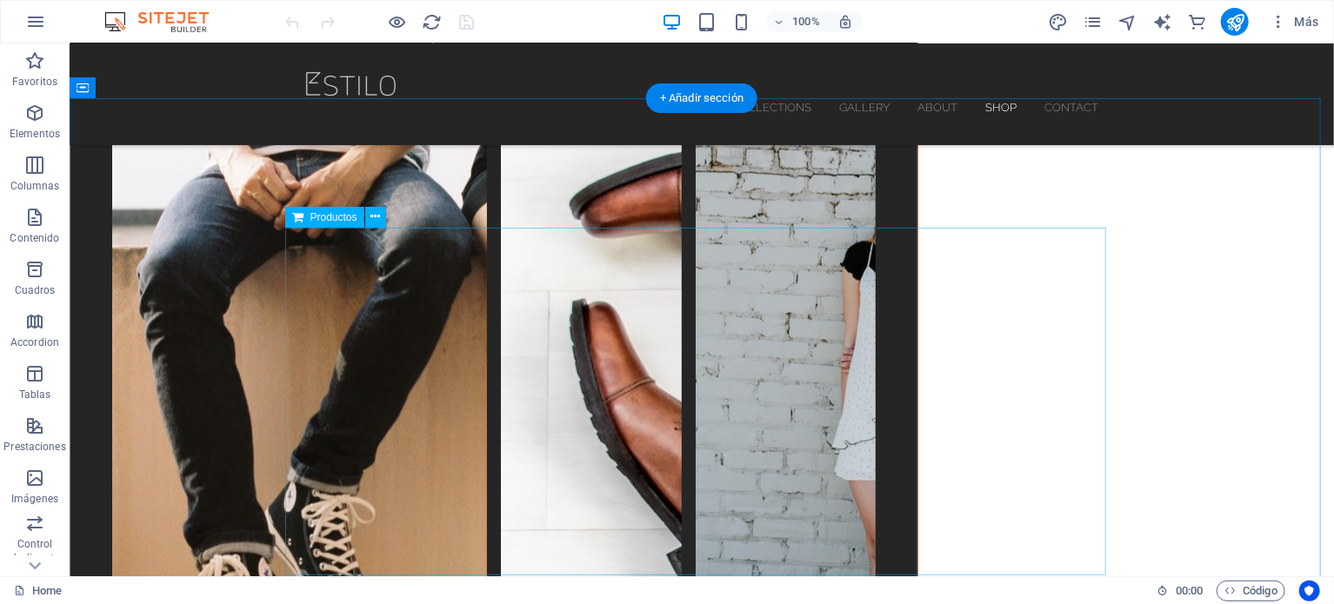
scroll to position [5038, 0]
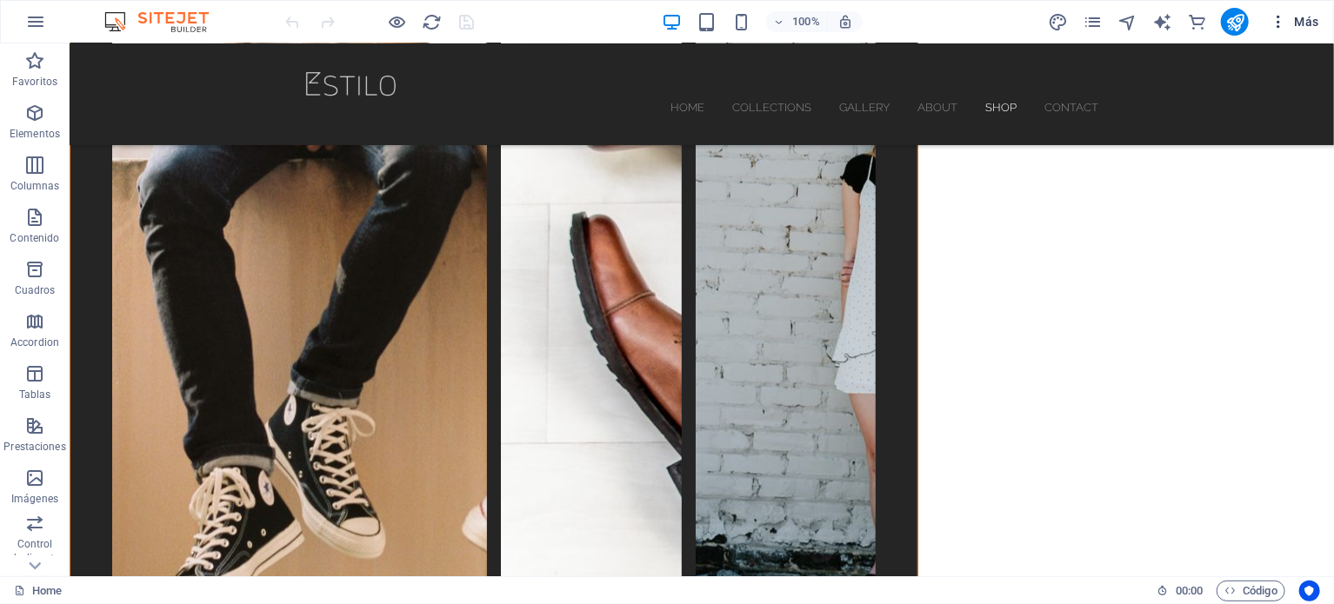
click at [1280, 18] on icon "button" at bounding box center [1278, 21] width 17 height 17
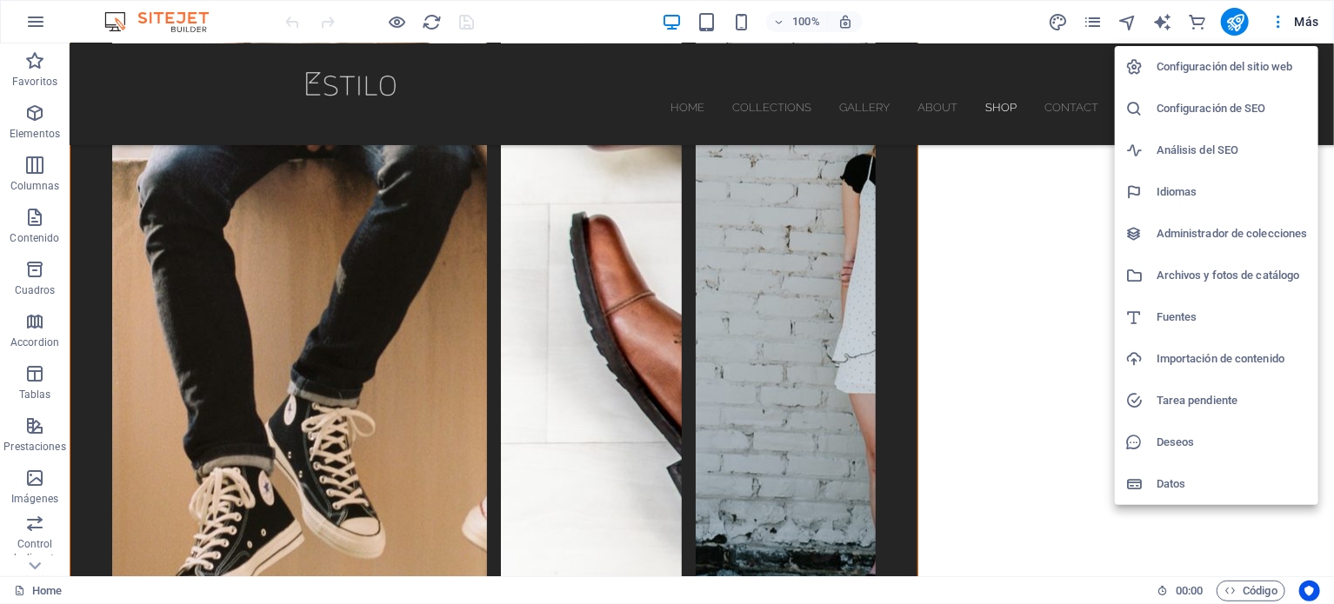
click at [713, 284] on div at bounding box center [667, 302] width 1334 height 604
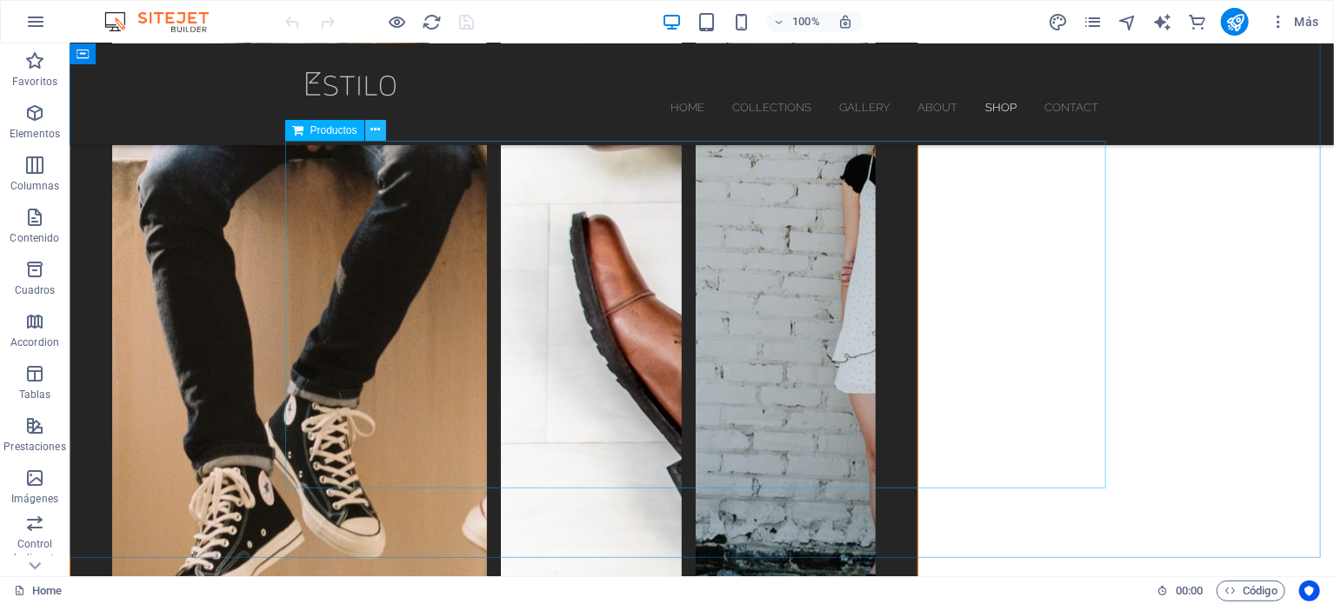
click at [378, 130] on icon at bounding box center [375, 130] width 10 height 18
click at [313, 134] on span "Productos" at bounding box center [333, 130] width 47 height 10
click at [377, 131] on icon at bounding box center [375, 130] width 10 height 18
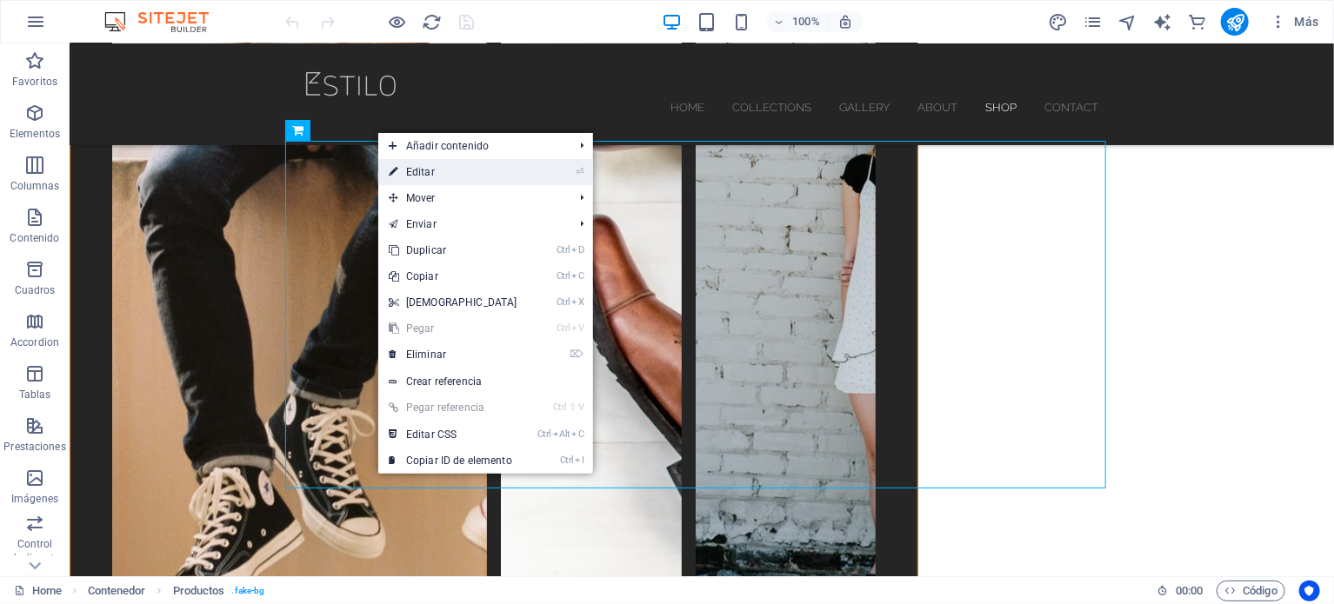
click at [393, 178] on icon at bounding box center [393, 172] width 9 height 26
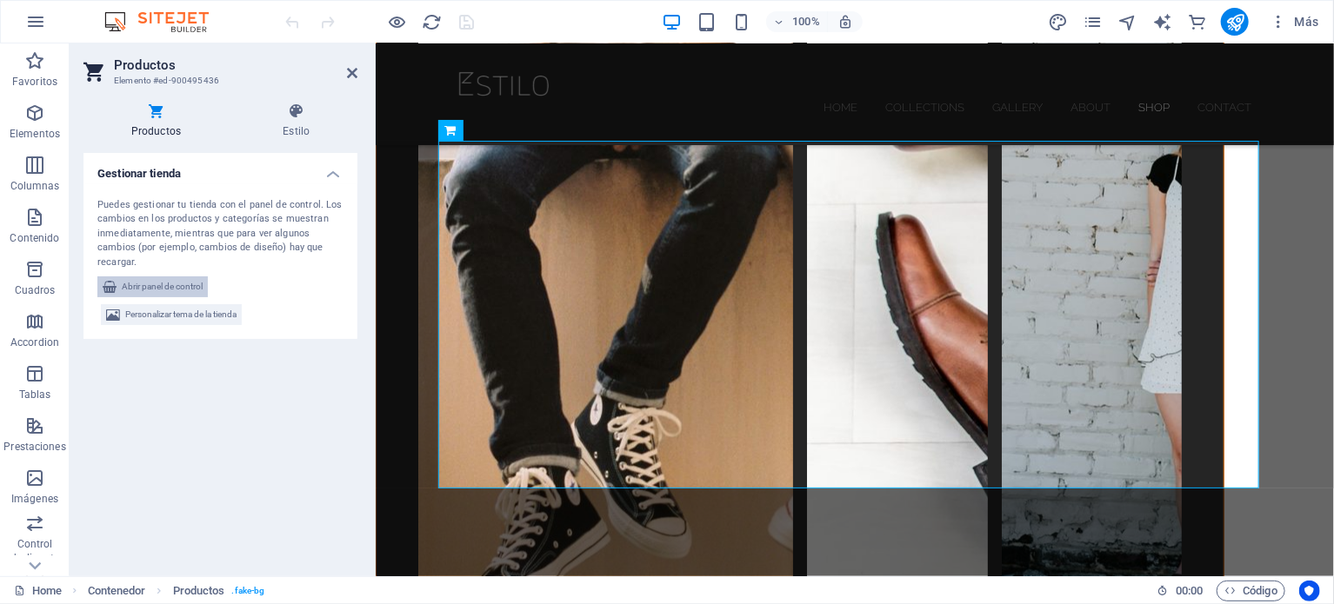
click at [132, 281] on span "Abrir panel de control" at bounding box center [162, 287] width 81 height 21
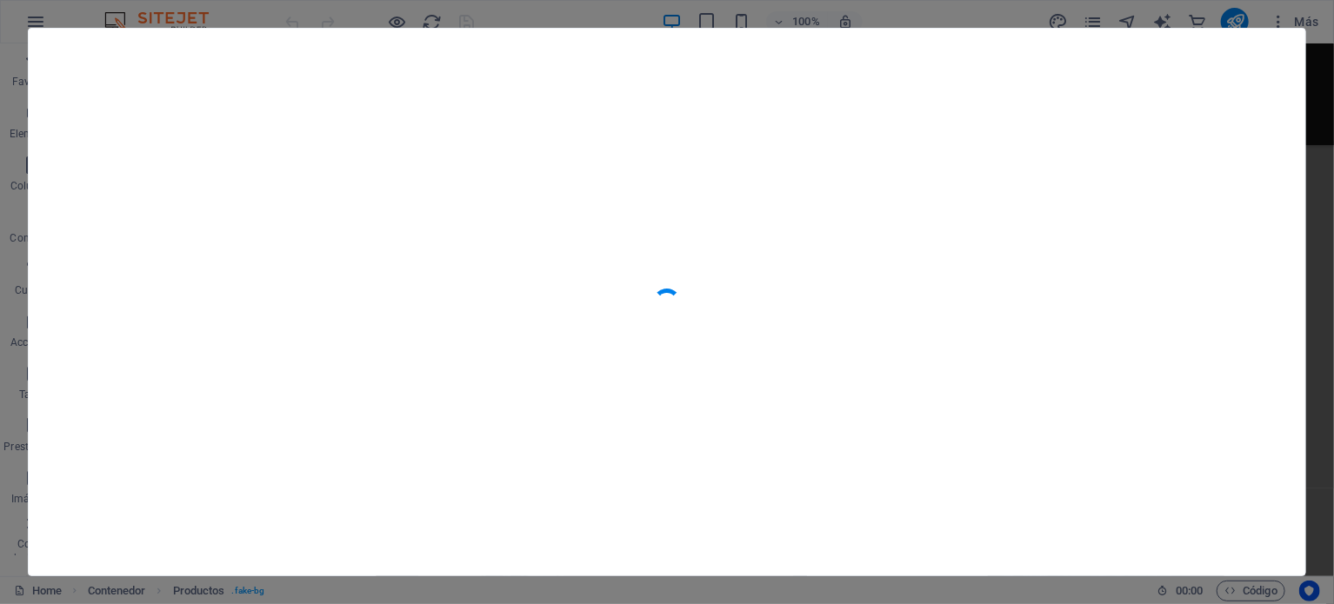
click at [918, 6] on div at bounding box center [667, 302] width 1334 height 604
click at [1308, 224] on div at bounding box center [667, 302] width 1334 height 604
click at [129, 14] on div at bounding box center [667, 302] width 1334 height 604
